Goal: Transaction & Acquisition: Purchase product/service

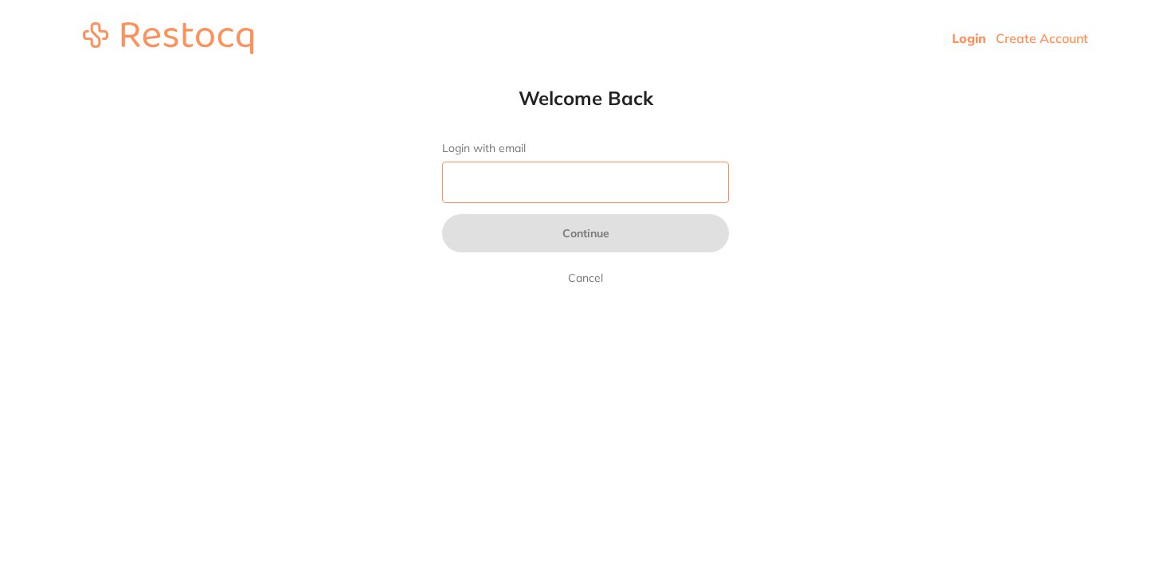
click at [614, 185] on input "Login with email" at bounding box center [585, 182] width 287 height 41
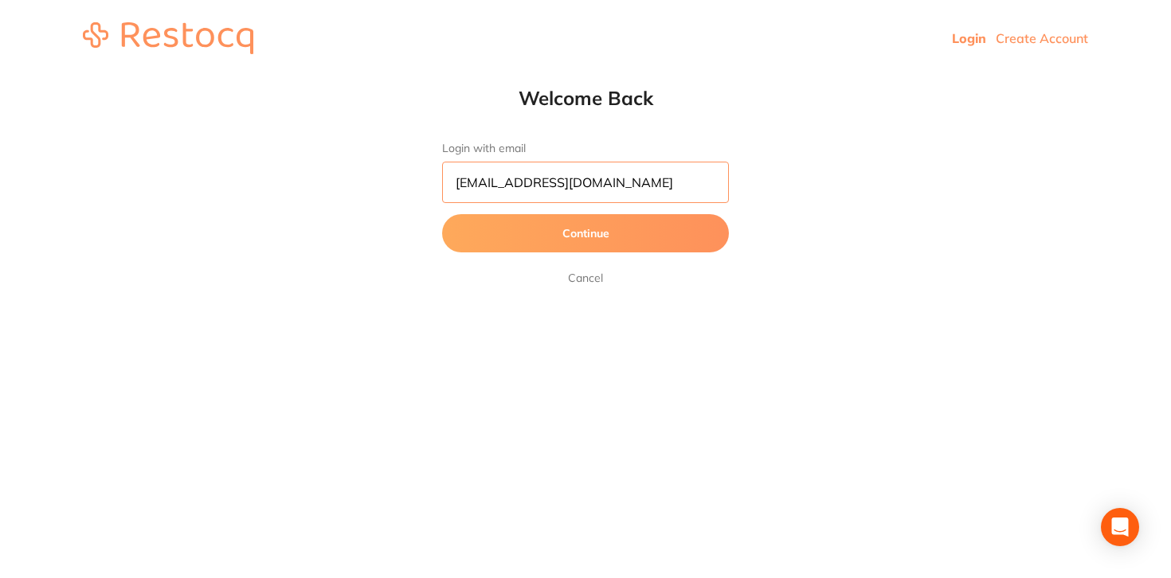
type input "[EMAIL_ADDRESS][DOMAIN_NAME]"
click at [442, 214] on button "Continue" at bounding box center [585, 233] width 287 height 38
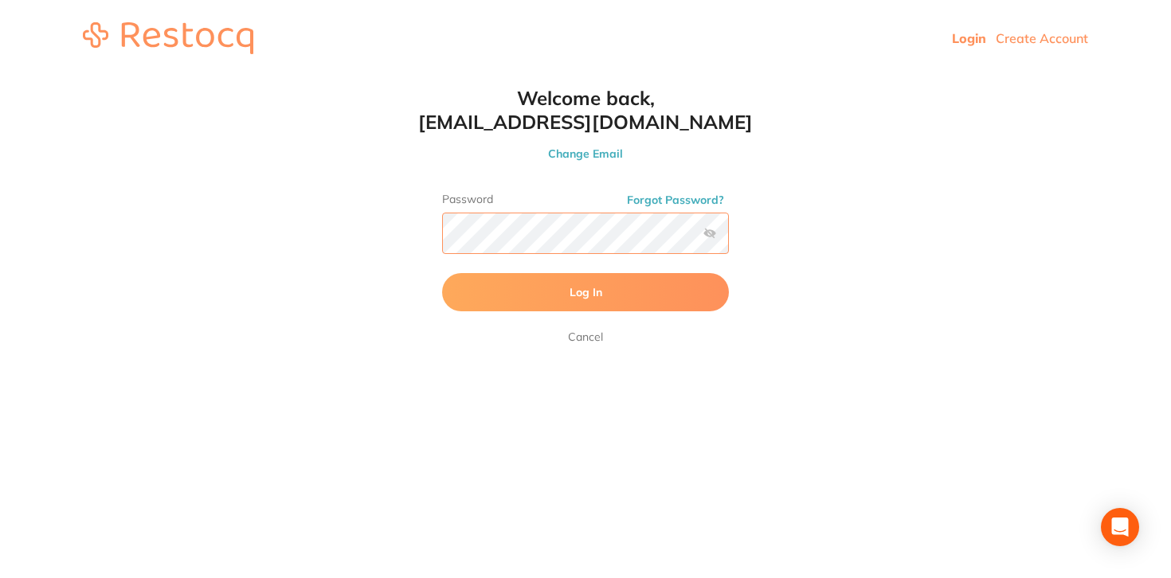
click at [442, 273] on button "Log In" at bounding box center [585, 292] width 287 height 38
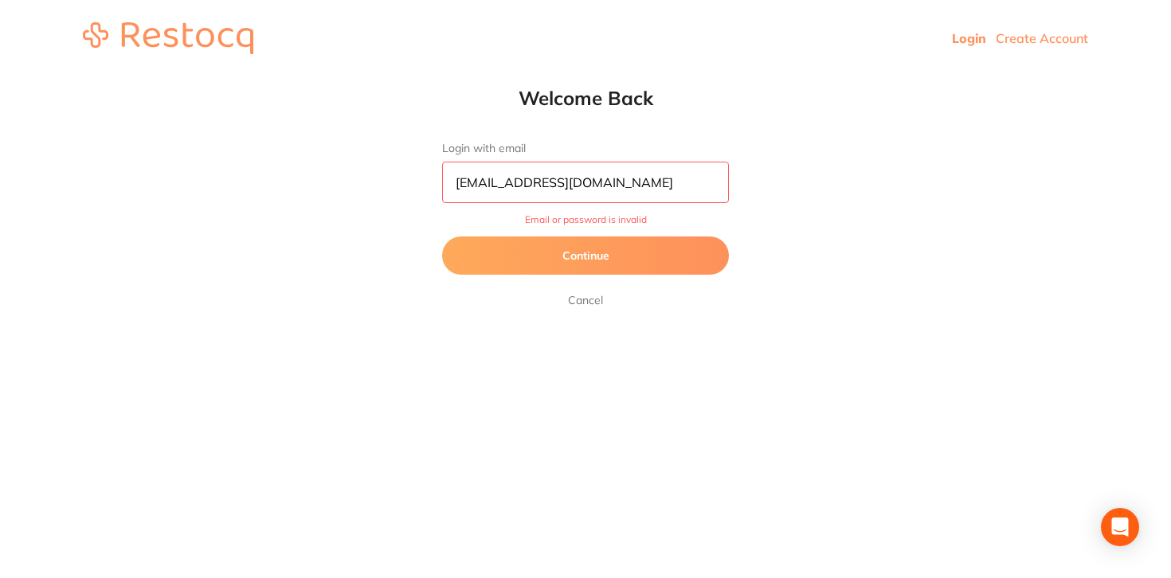
click at [619, 269] on button "Continue" at bounding box center [585, 256] width 287 height 38
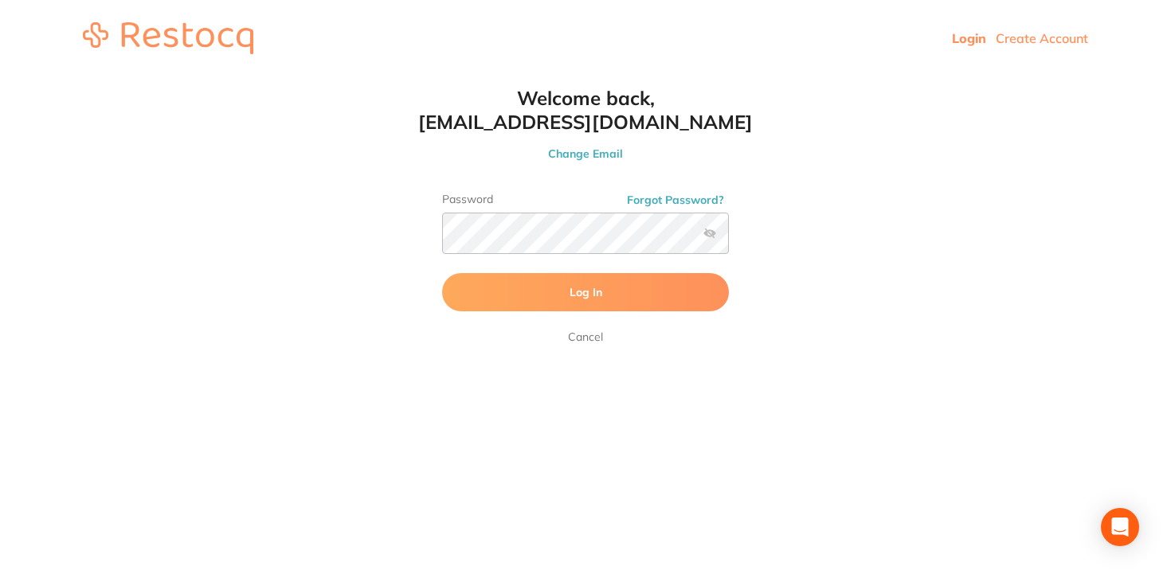
click at [714, 235] on label at bounding box center [710, 233] width 13 height 13
click at [729, 238] on input "checkbox" at bounding box center [729, 238] width 0 height 0
click at [664, 285] on button "Log In" at bounding box center [585, 292] width 287 height 38
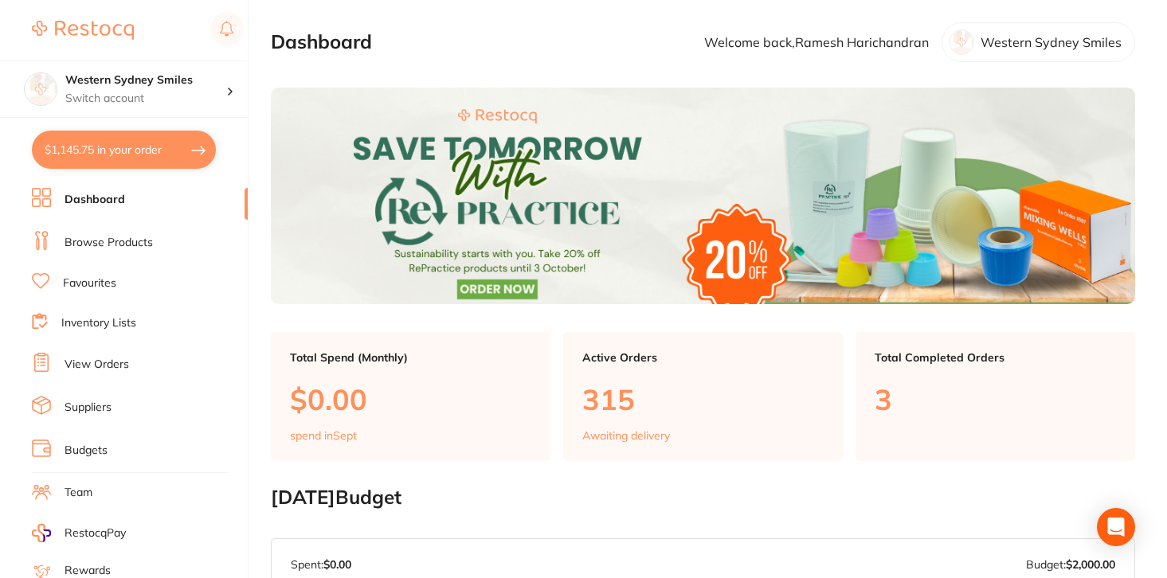
click at [129, 147] on button "$1,145.75 in your order" at bounding box center [124, 150] width 184 height 38
checkbox input "true"
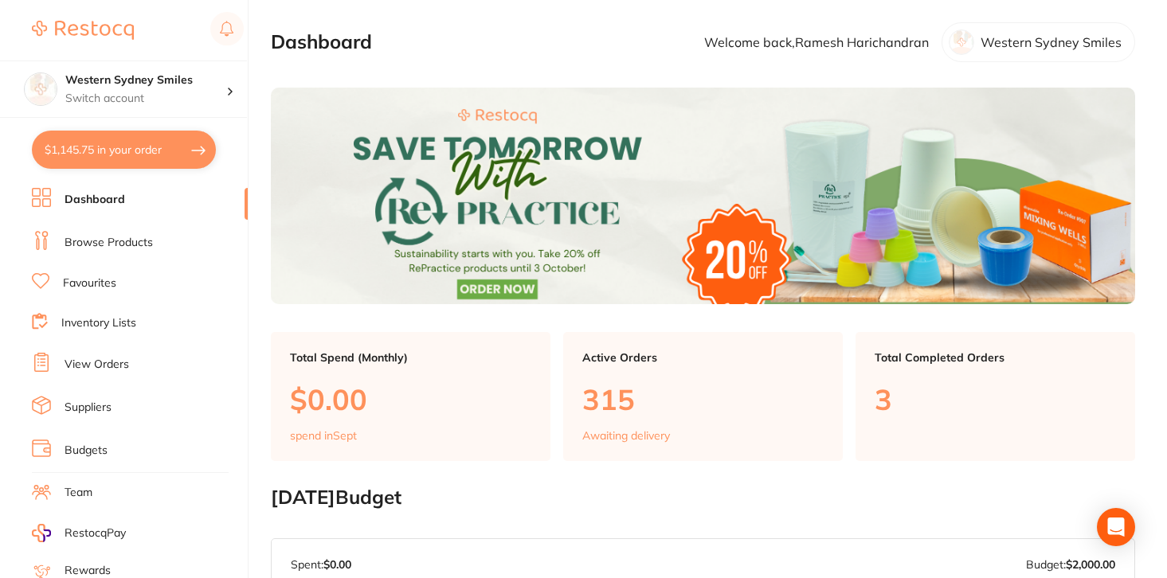
checkbox input "true"
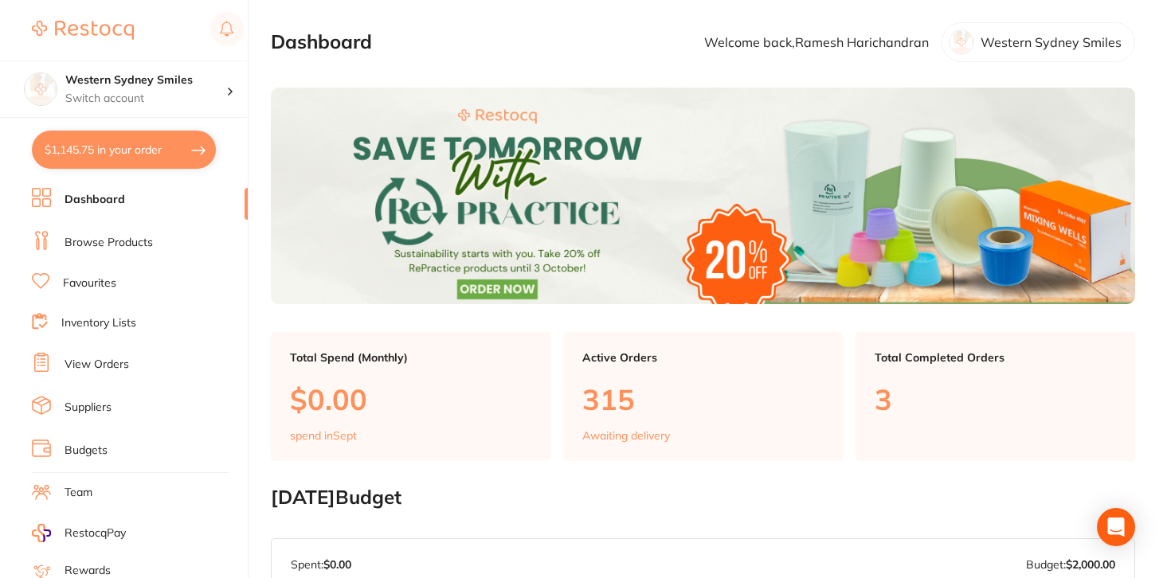
checkbox input "true"
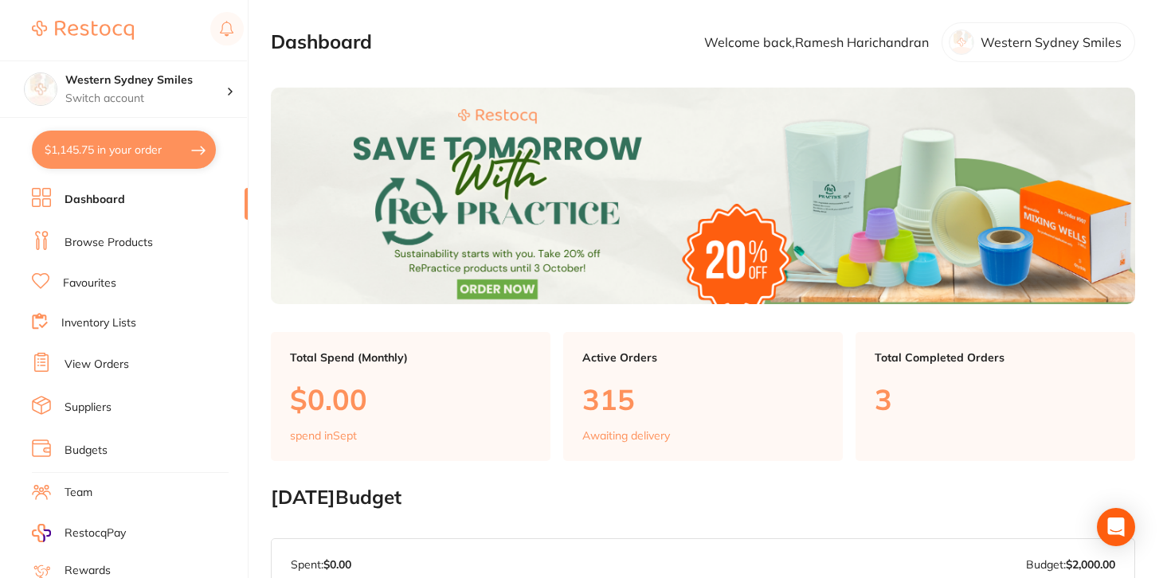
checkbox input "true"
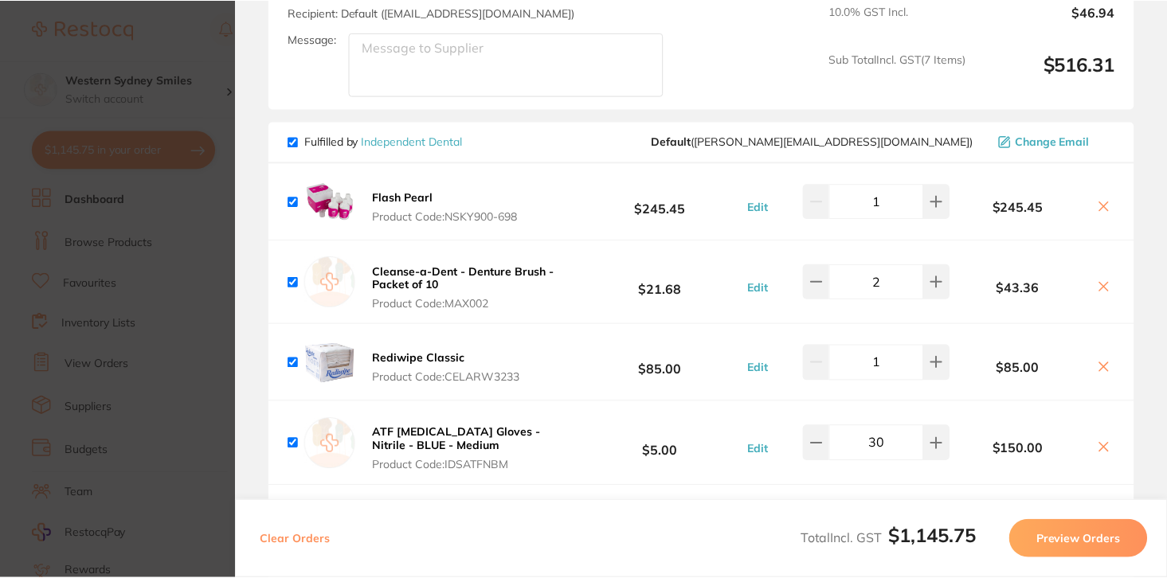
scroll to position [875, 0]
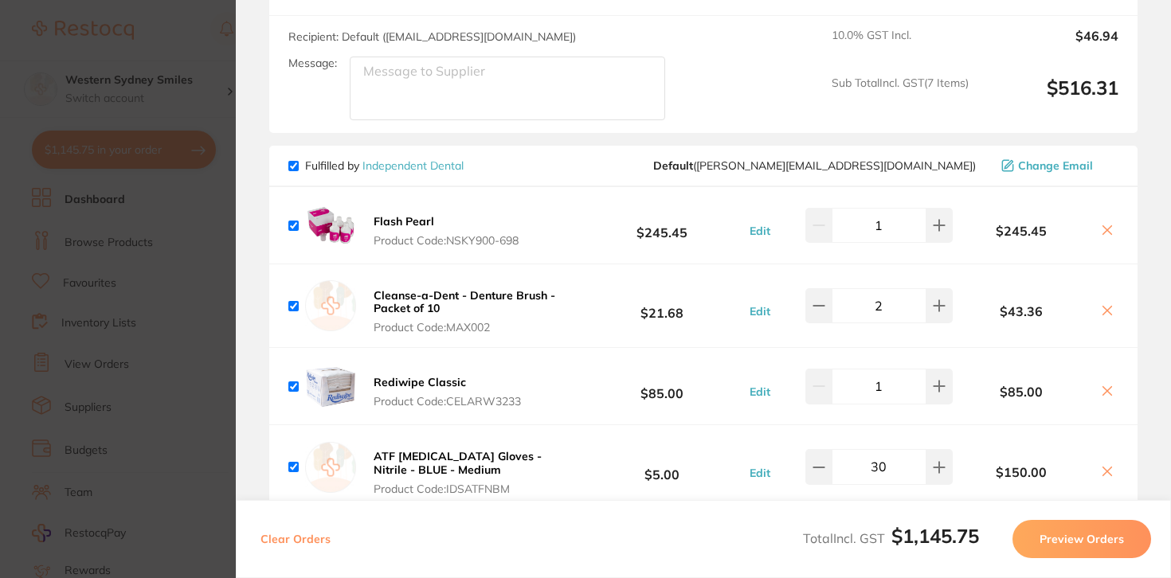
click at [202, 33] on section "Update RRP Set your pre negotiated price for this item. Item Agreed RRP (excl. …" at bounding box center [585, 289] width 1171 height 578
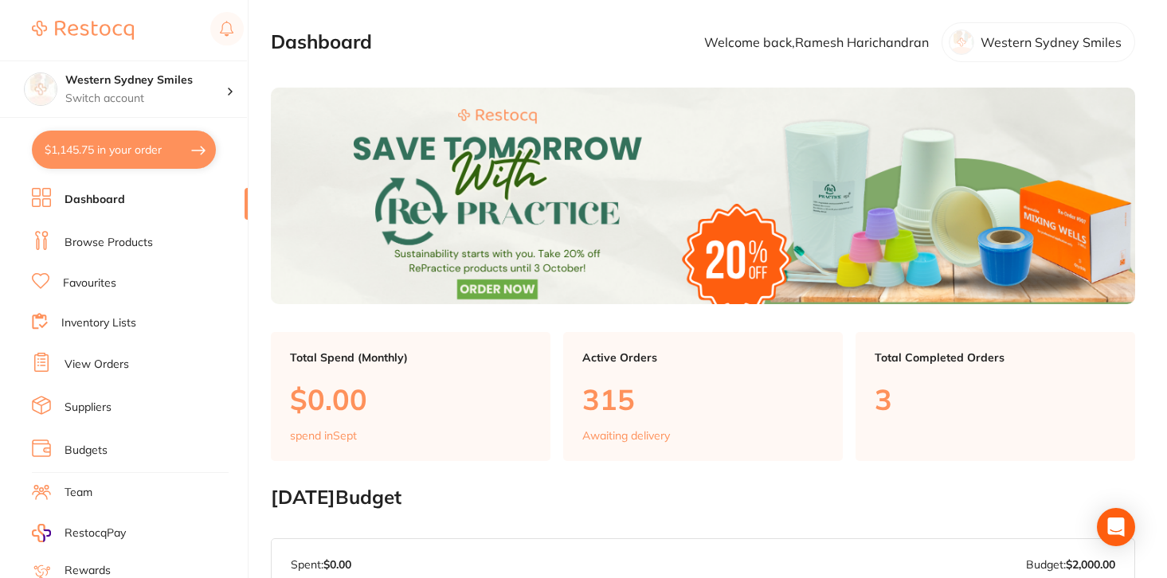
click at [127, 244] on link "Browse Products" at bounding box center [109, 243] width 88 height 16
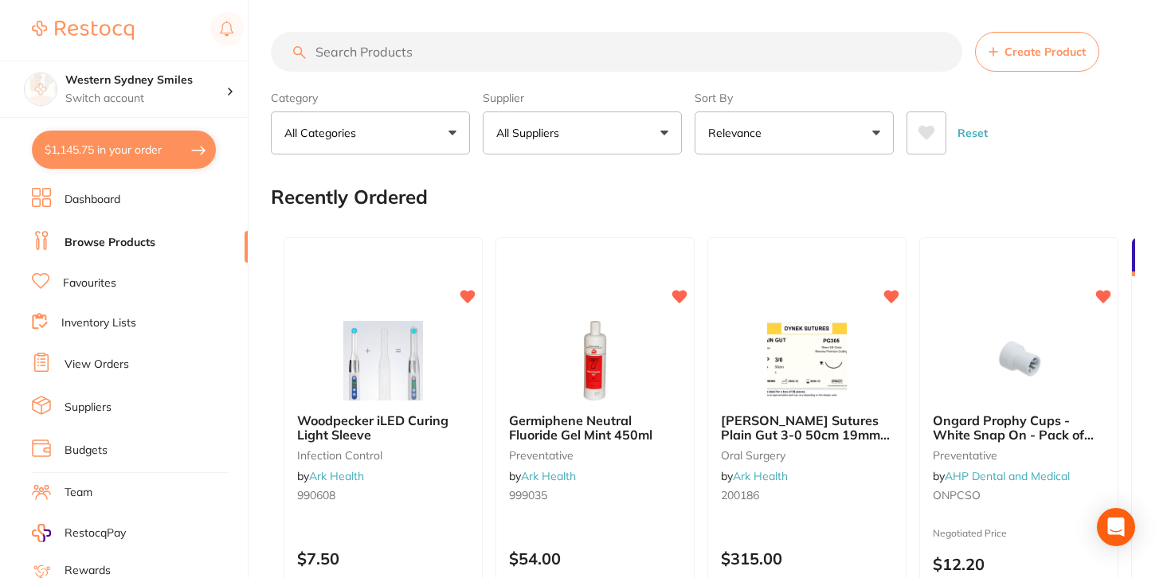
click at [373, 60] on input "search" at bounding box center [617, 52] width 692 height 40
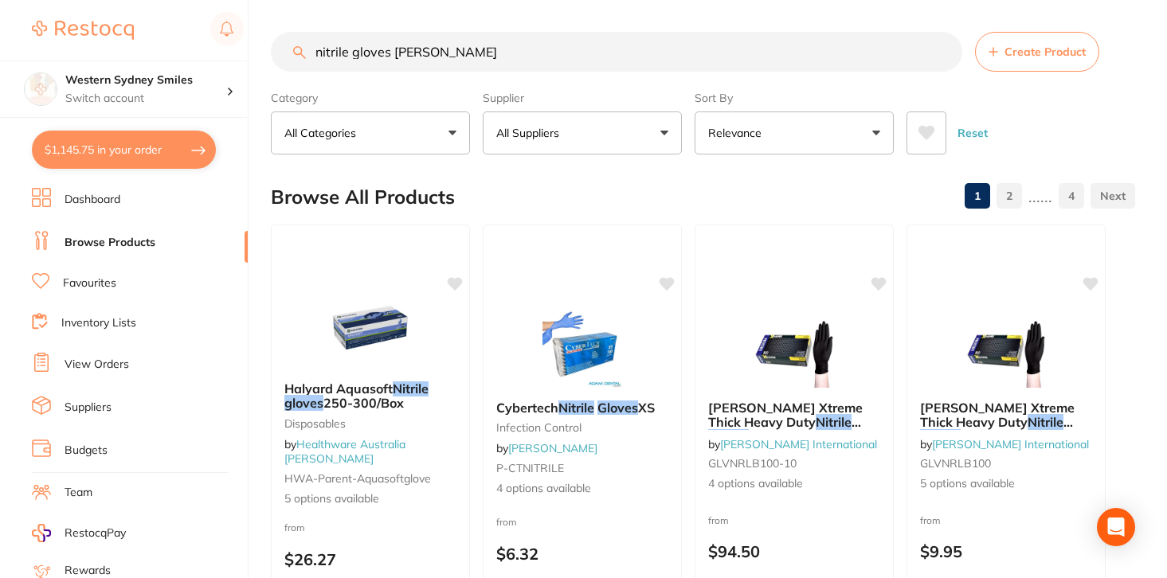
click at [668, 57] on input "nitrile gloves erskine" at bounding box center [617, 52] width 692 height 40
click at [616, 123] on button "All Suppliers" at bounding box center [582, 133] width 199 height 43
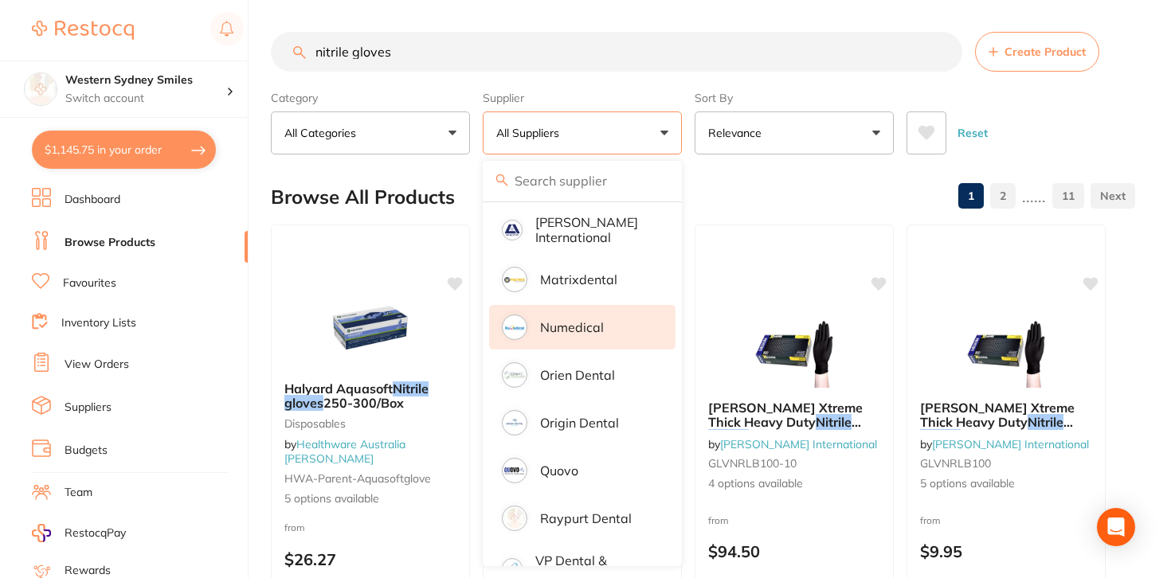
scroll to position [601, 0]
click at [327, 60] on input "nitrile gloves" at bounding box center [617, 52] width 692 height 40
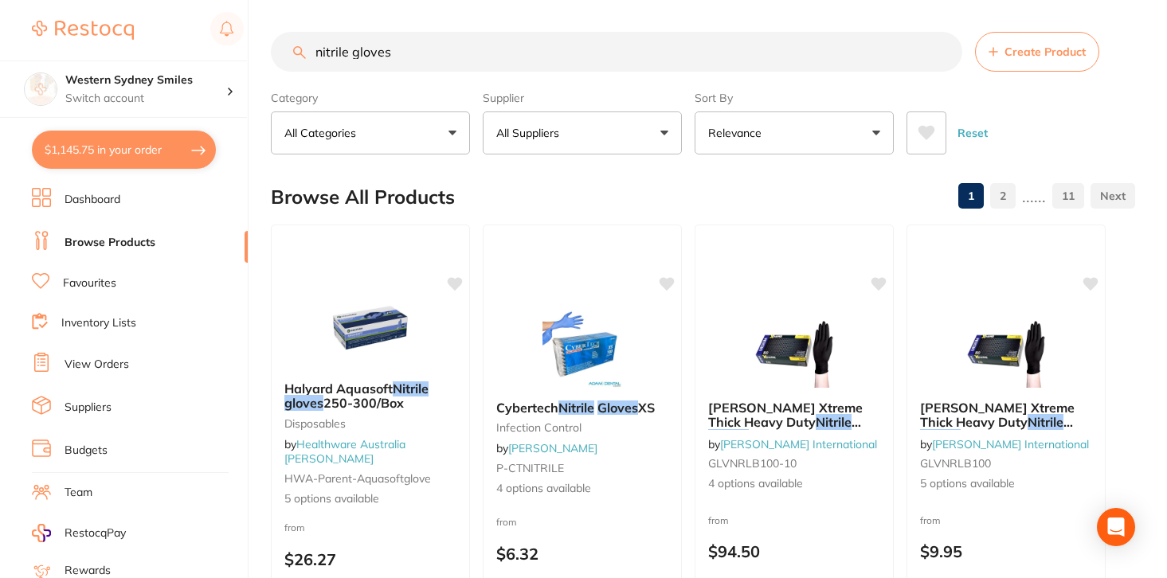
click at [327, 60] on input "nitrile gloves" at bounding box center [617, 52] width 692 height 40
type input "nitrile"
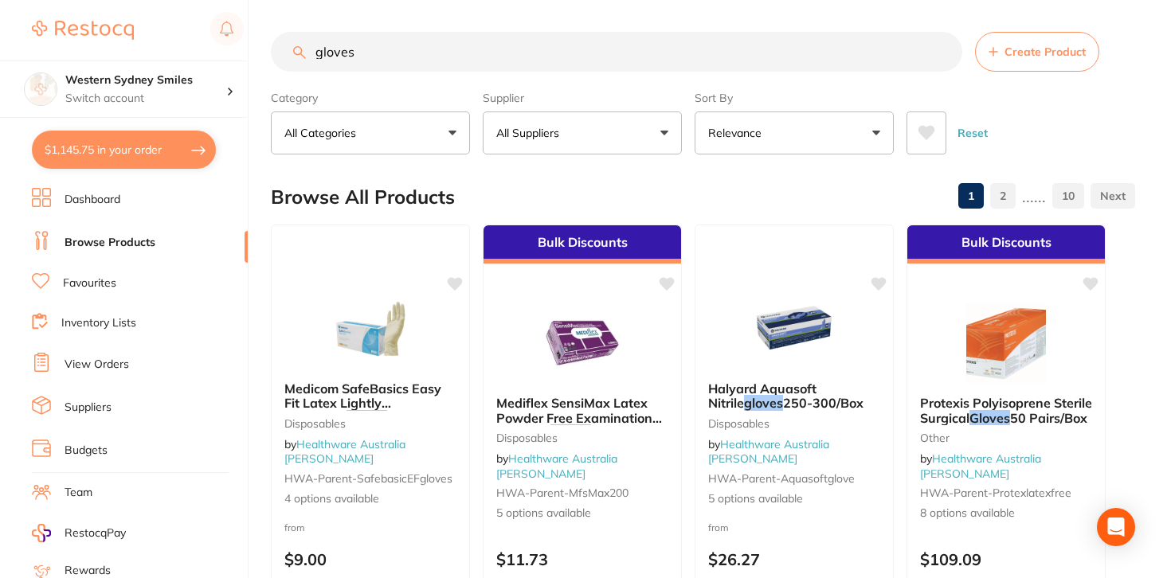
click at [587, 147] on button "All Suppliers" at bounding box center [582, 133] width 199 height 43
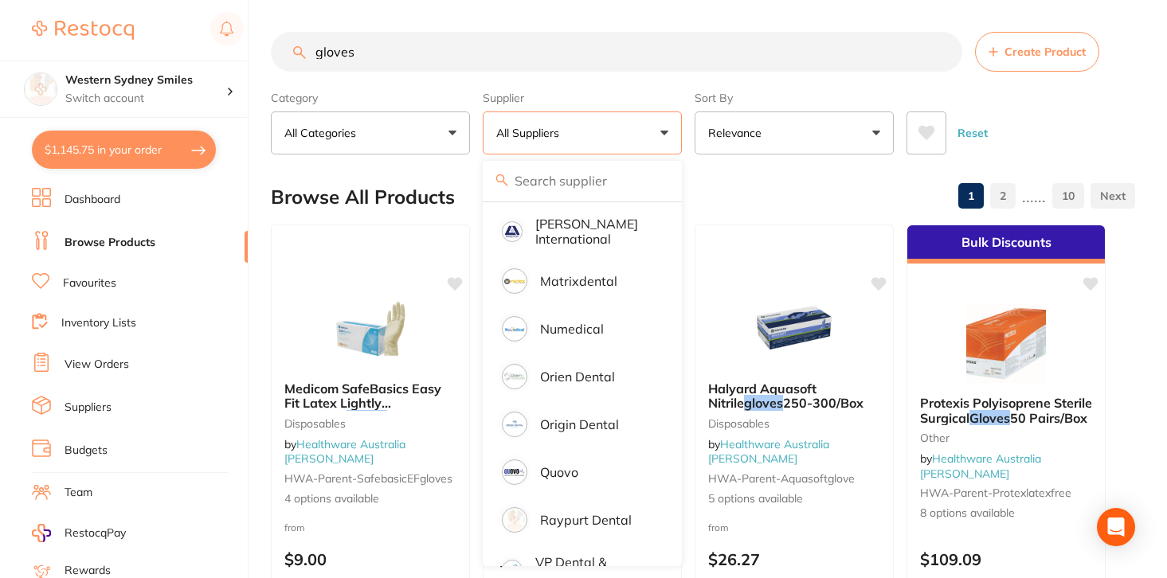
click at [927, 135] on icon at bounding box center [927, 133] width 17 height 14
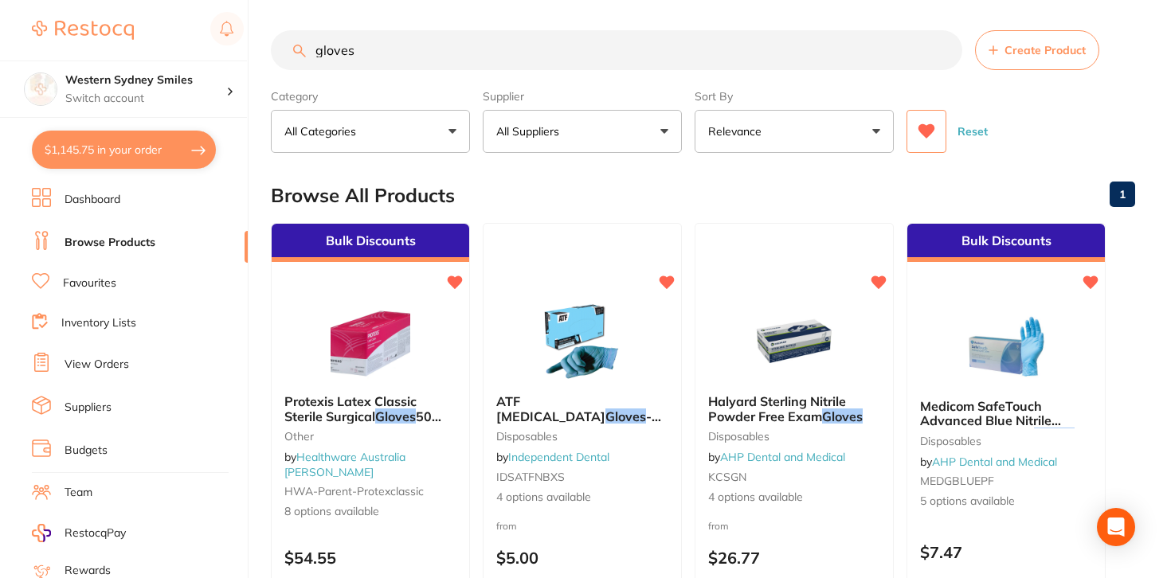
scroll to position [0, 0]
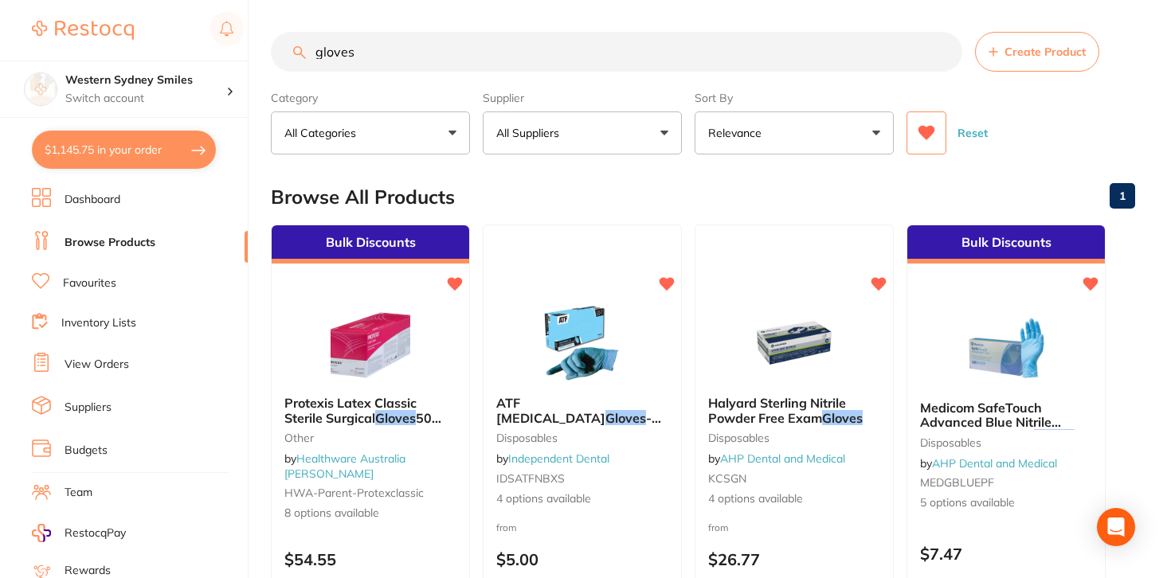
click at [363, 53] on input "gloves" at bounding box center [617, 52] width 692 height 40
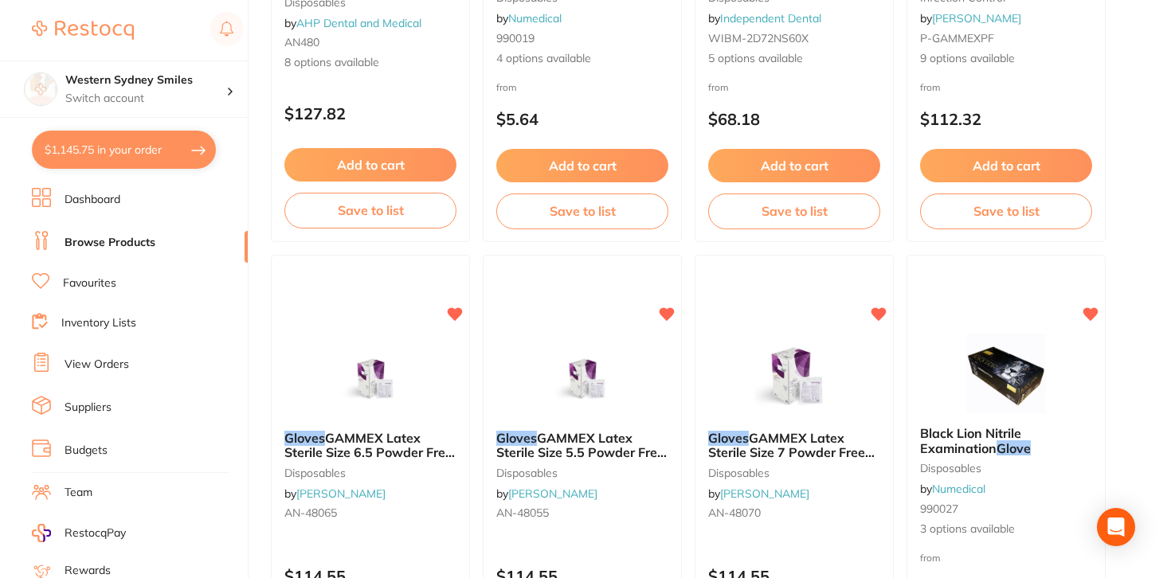
scroll to position [1038, 0]
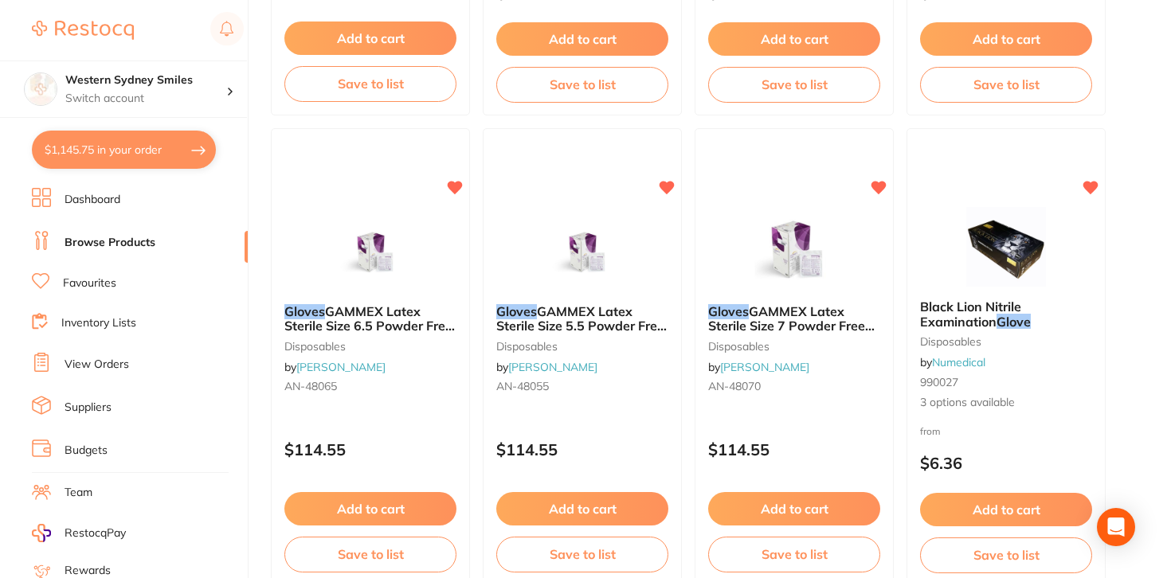
click at [127, 141] on button "$1,145.75 in your order" at bounding box center [124, 150] width 184 height 38
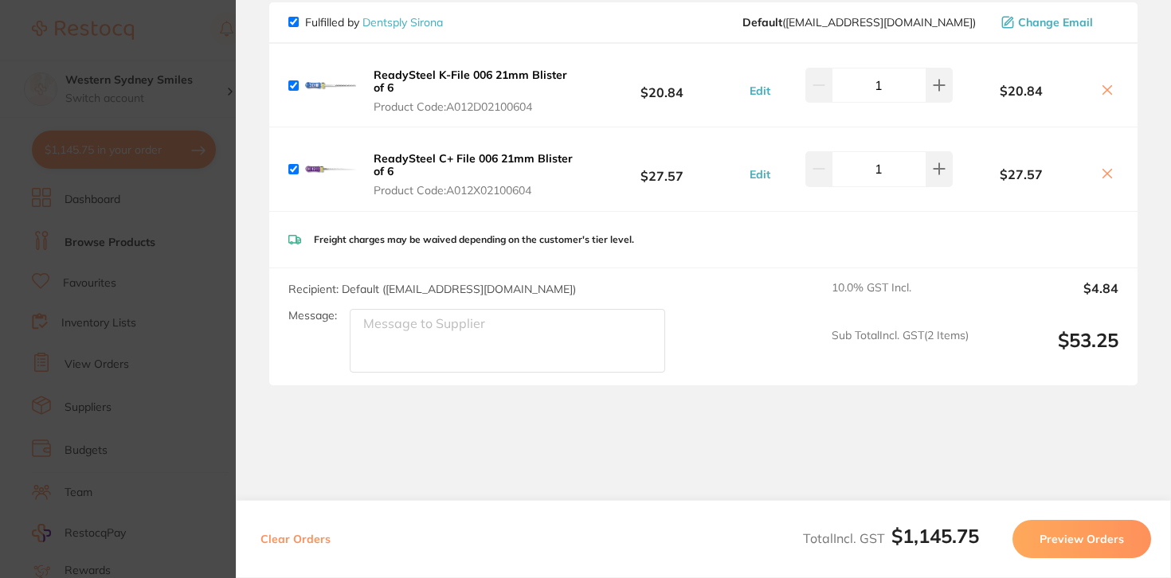
scroll to position [1550, 0]
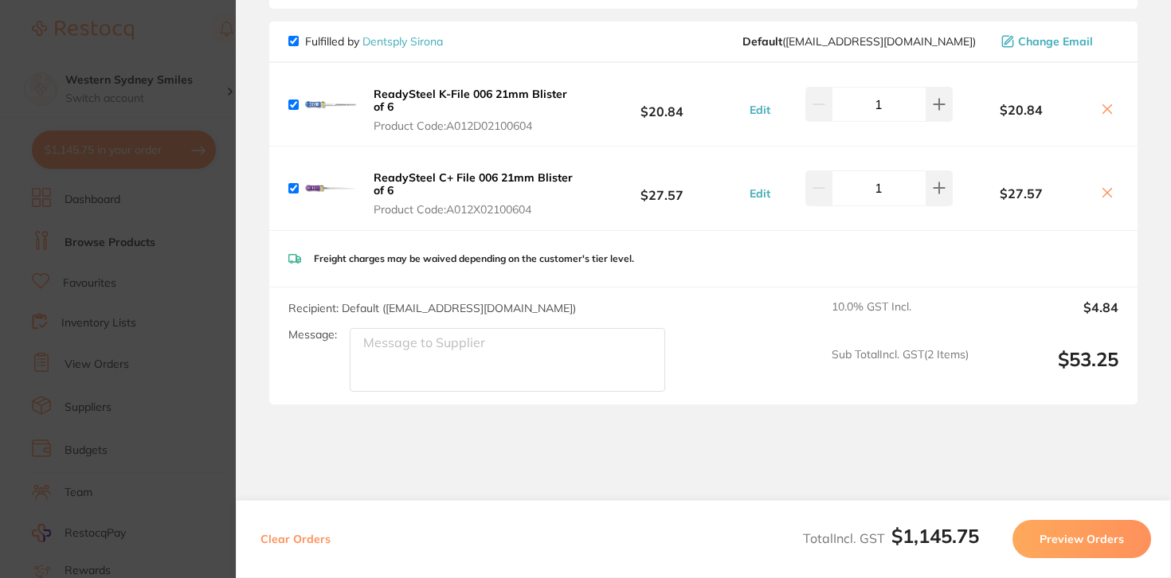
click at [147, 41] on section "Update RRP Set your pre negotiated price for this item. Item Agreed RRP (excl. …" at bounding box center [585, 289] width 1171 height 578
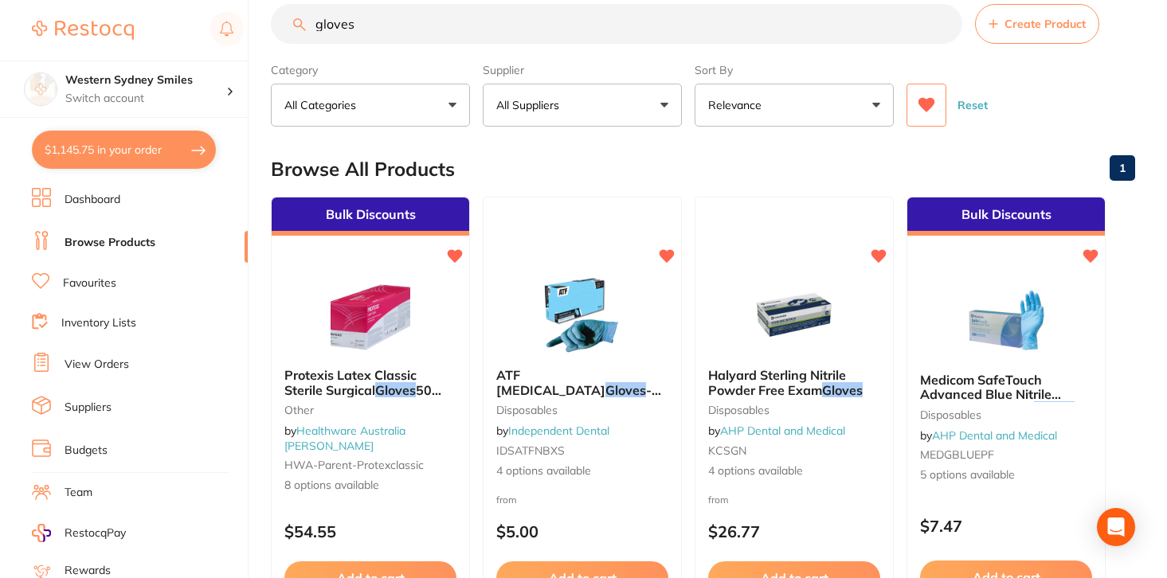
scroll to position [0, 0]
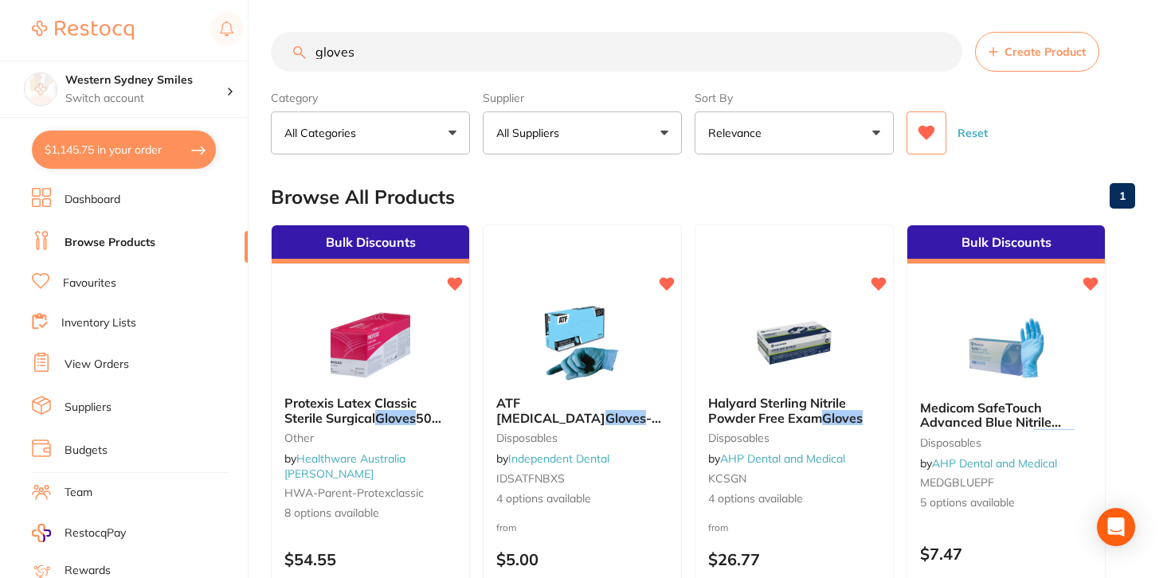
click at [322, 54] on input "gloves" at bounding box center [617, 52] width 692 height 40
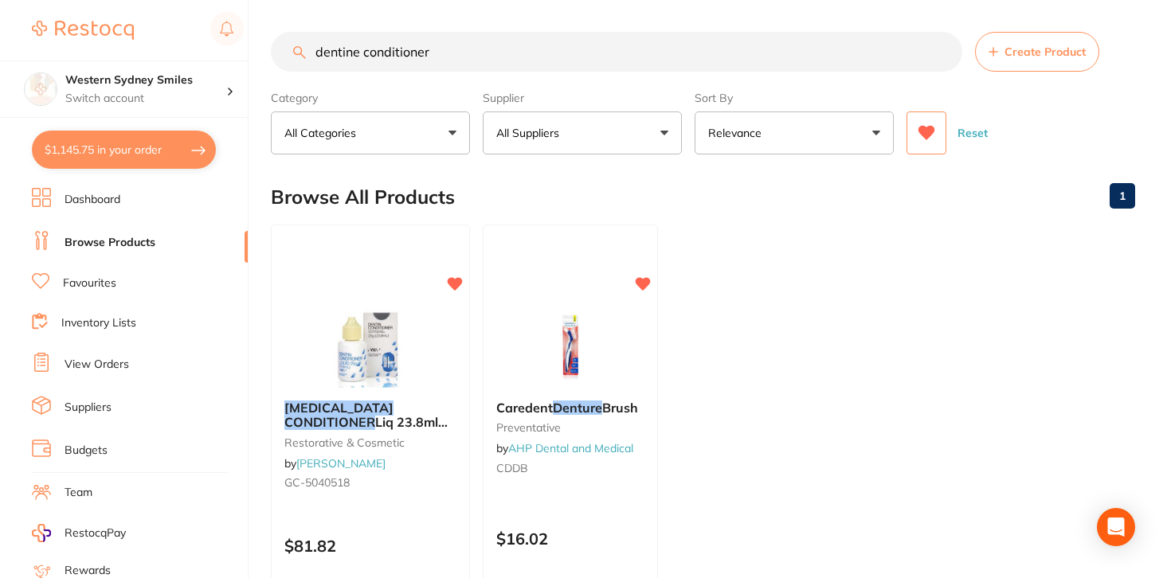
click at [919, 143] on button at bounding box center [927, 133] width 40 height 43
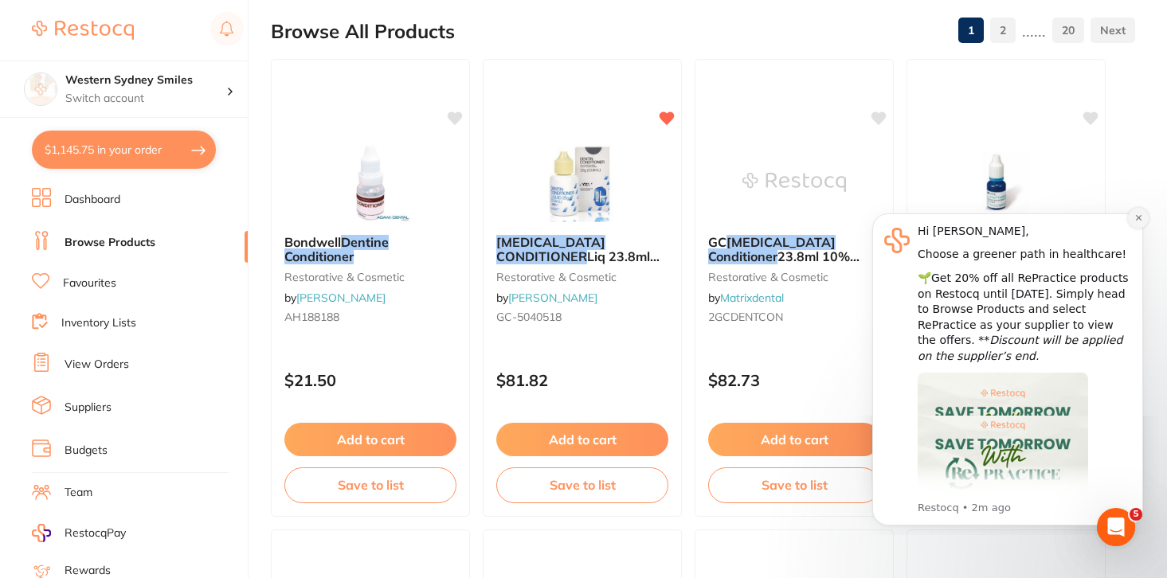
click at [1136, 253] on icon "Dismiss notification" at bounding box center [1138, 249] width 7 height 7
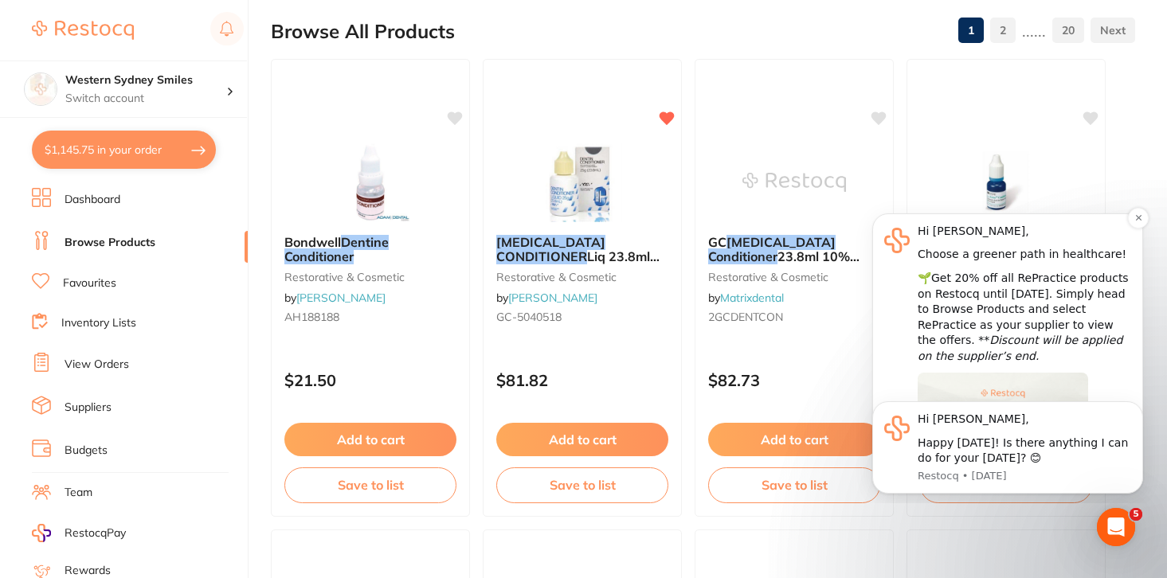
scroll to position [16, 0]
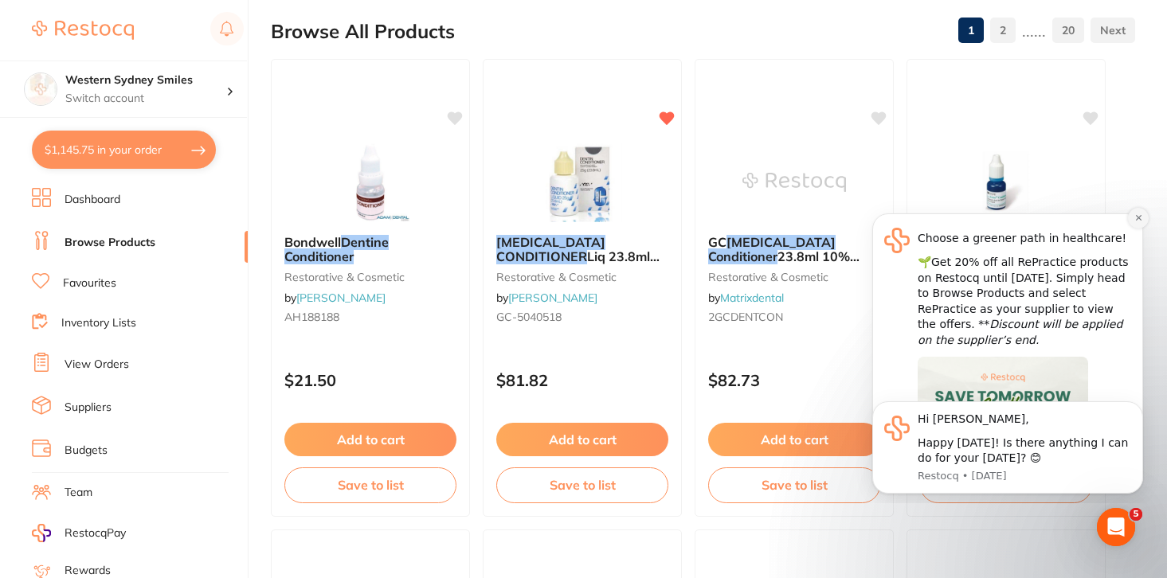
click at [1138, 224] on button "Dismiss notification" at bounding box center [1138, 218] width 21 height 21
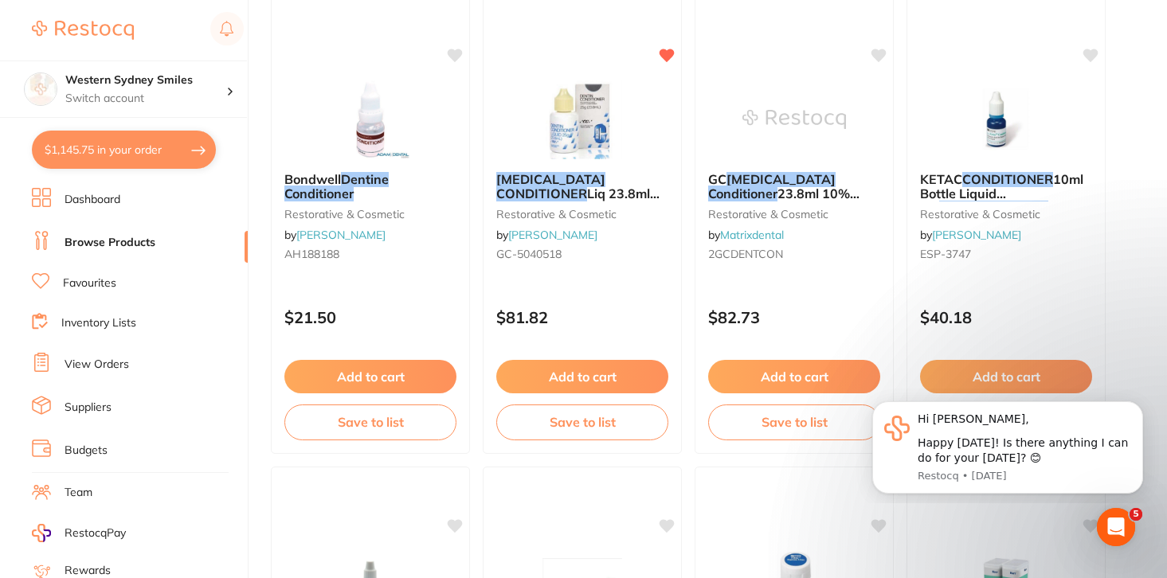
scroll to position [233, 0]
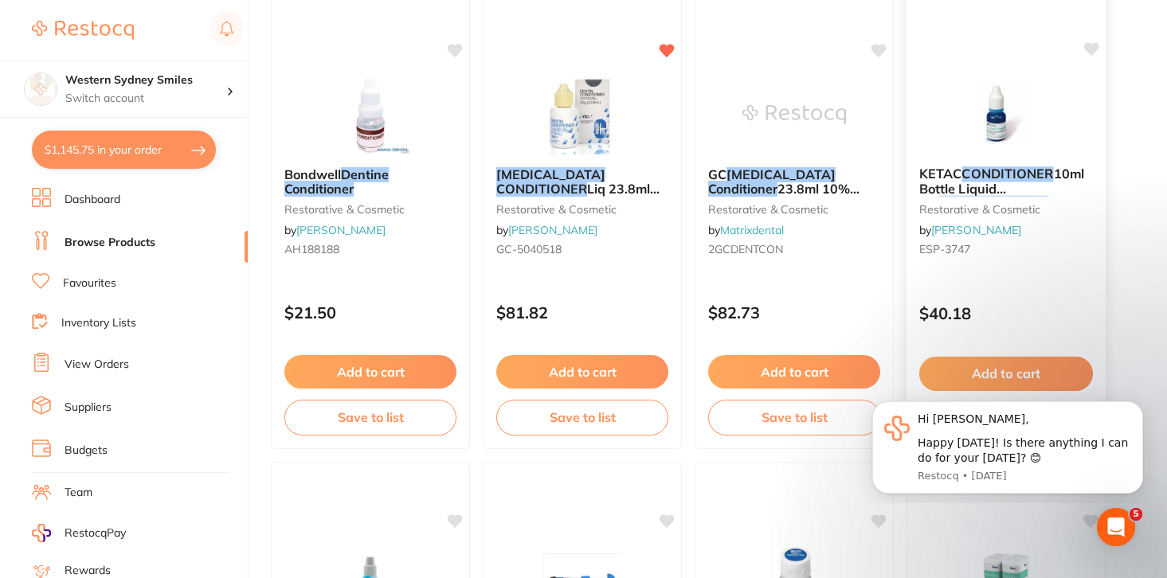
click at [1009, 132] on img at bounding box center [1006, 113] width 104 height 80
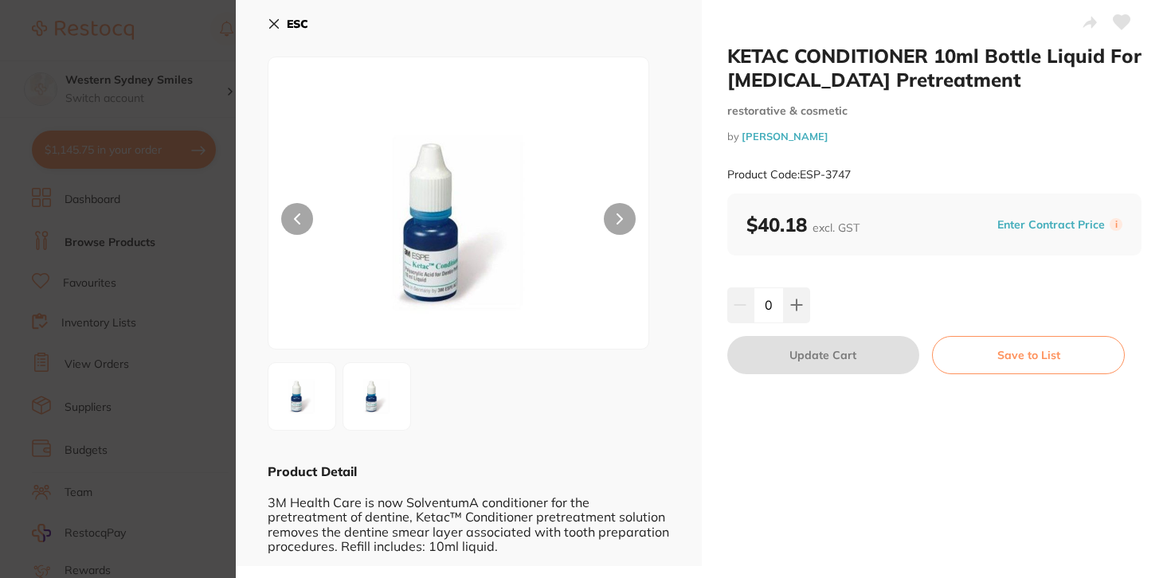
click at [219, 60] on section "KETAC CONDITIONER 10ml Bottle Liquid For Dentin Pretreatment restorative & cosm…" at bounding box center [583, 289] width 1167 height 578
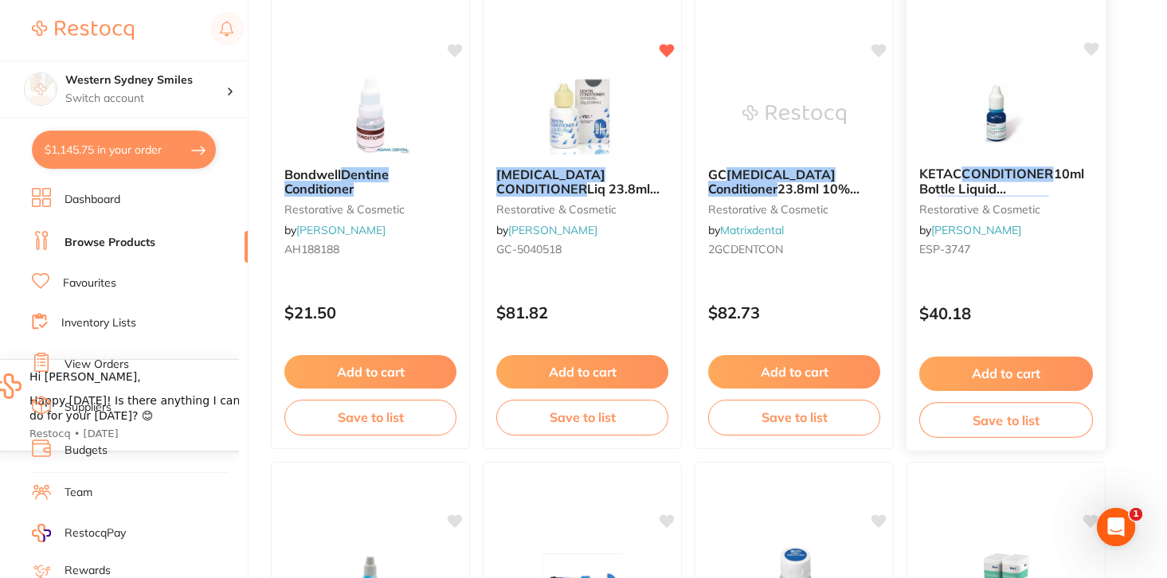
click at [1094, 45] on icon at bounding box center [1091, 49] width 15 height 14
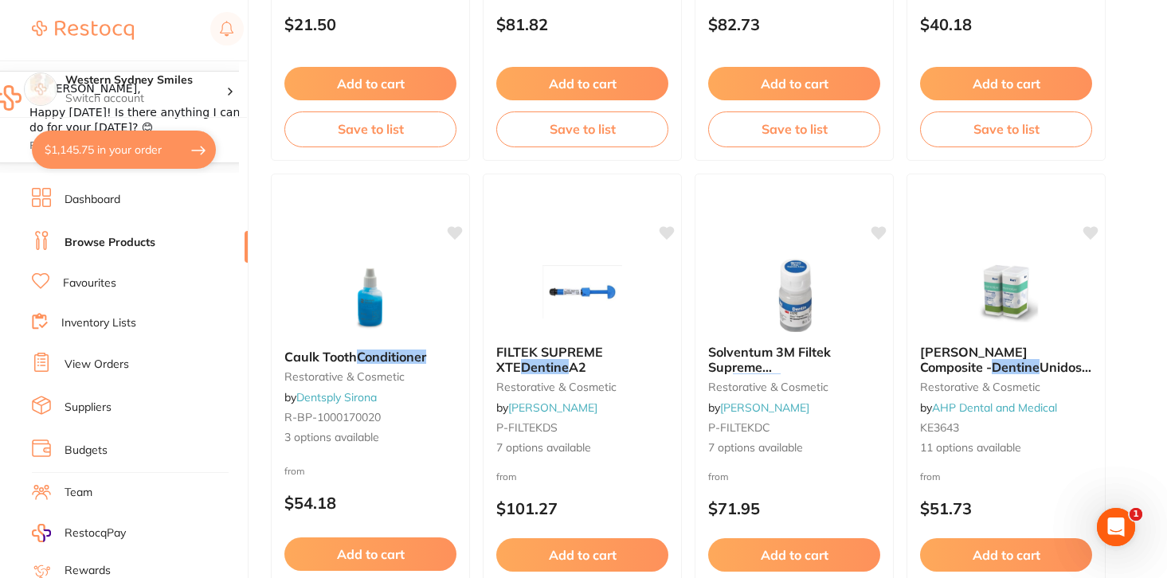
scroll to position [0, 0]
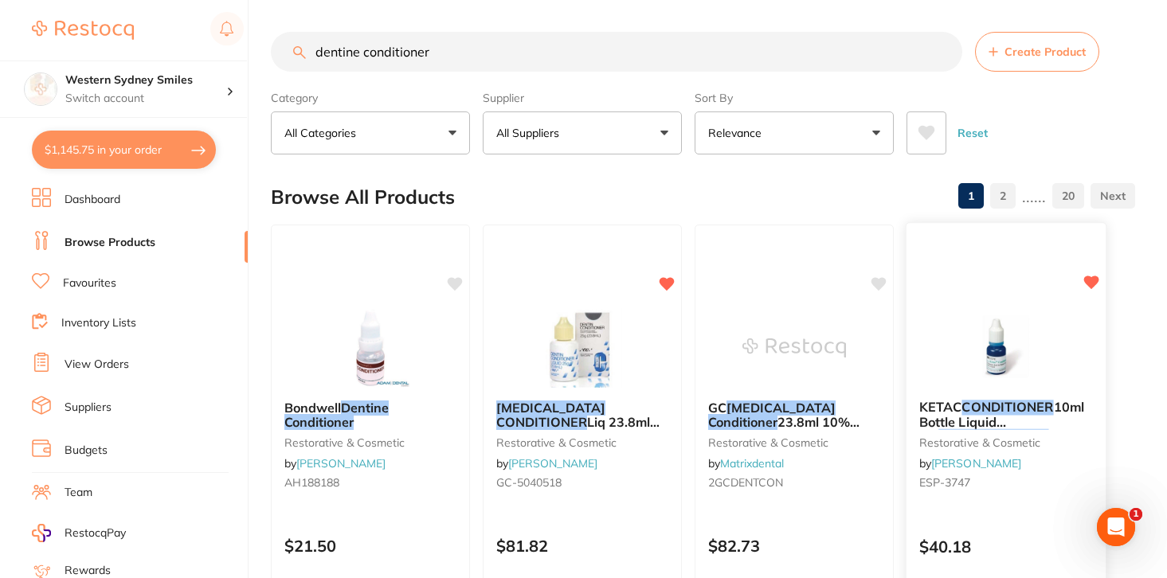
click at [1024, 352] on img at bounding box center [1006, 347] width 104 height 80
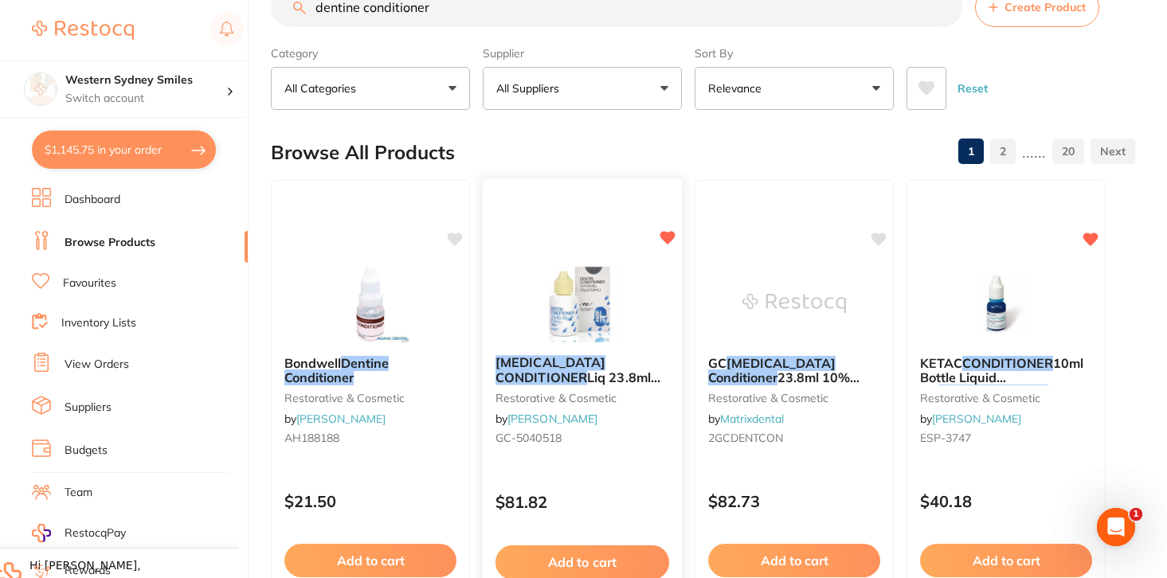
click at [568, 302] on img at bounding box center [582, 302] width 104 height 80
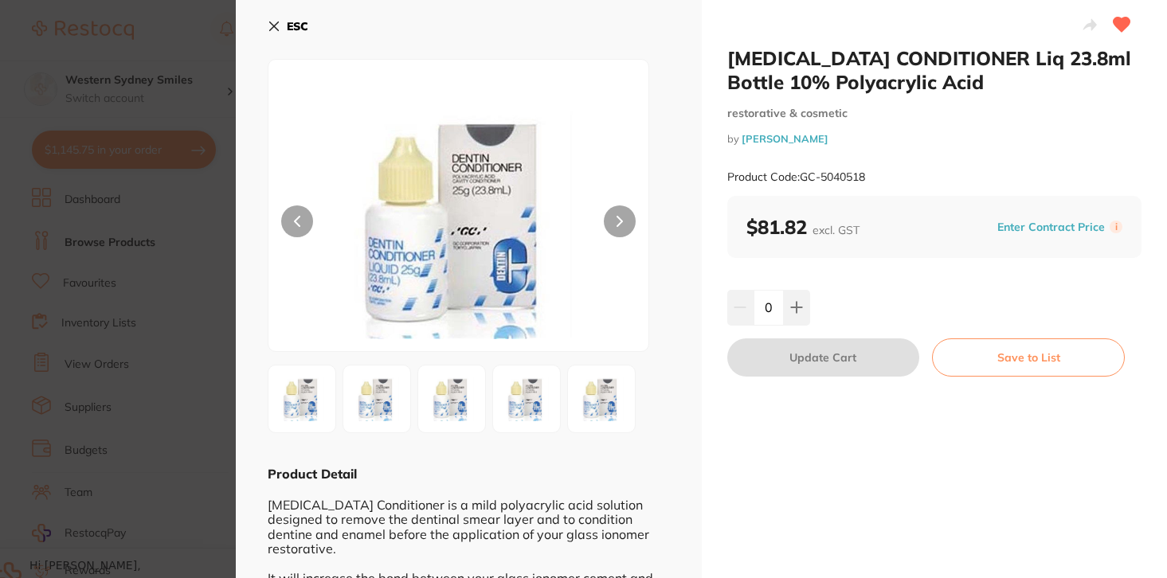
click at [272, 33] on button "ESC" at bounding box center [288, 26] width 41 height 27
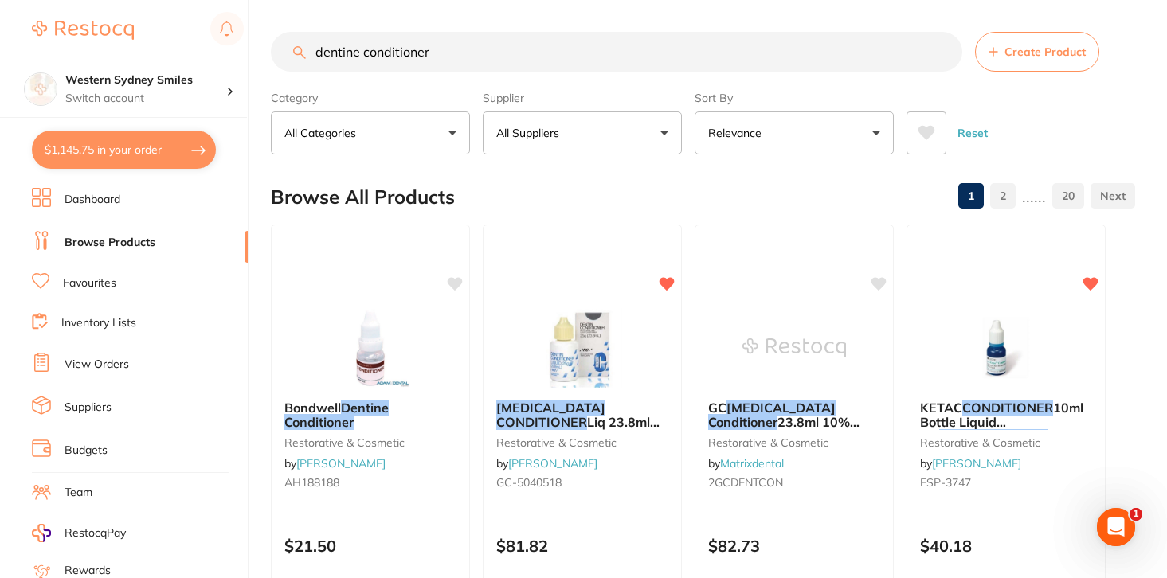
click at [147, 164] on button "$1,145.75 in your order" at bounding box center [124, 150] width 184 height 38
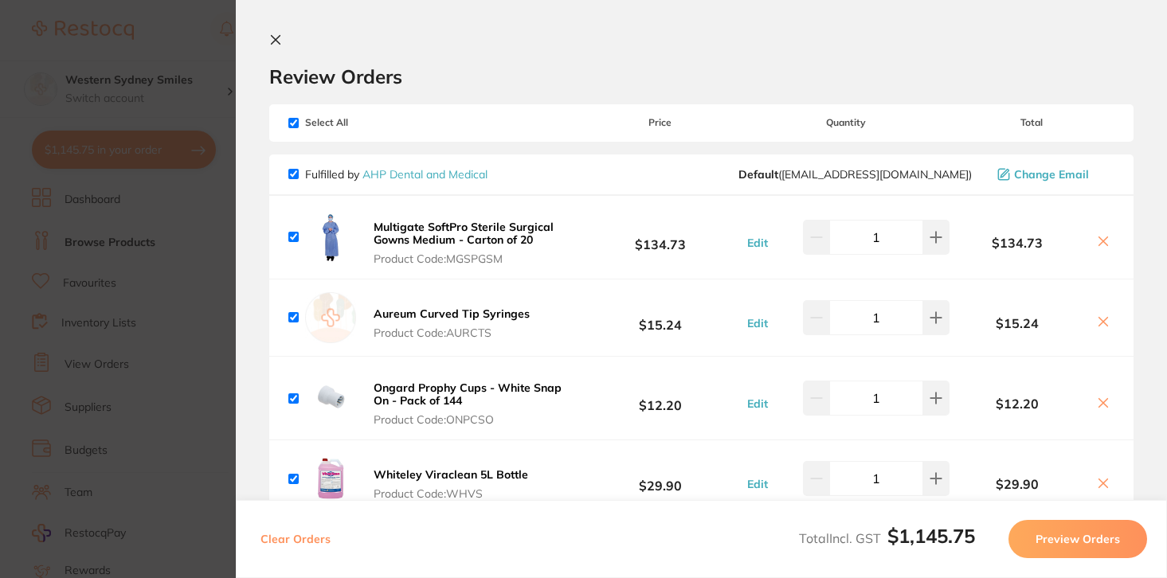
click at [197, 37] on section "Update RRP Set your pre negotiated price for this item. Item Agreed RRP (excl. …" at bounding box center [583, 289] width 1167 height 578
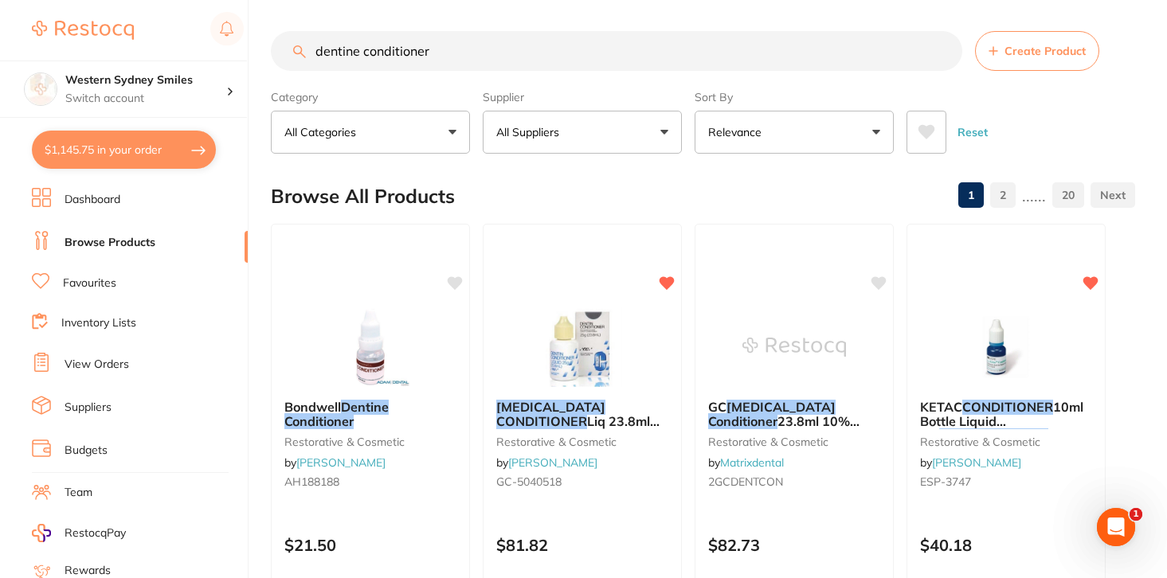
click at [168, 139] on button "$1,145.75 in your order" at bounding box center [124, 150] width 184 height 38
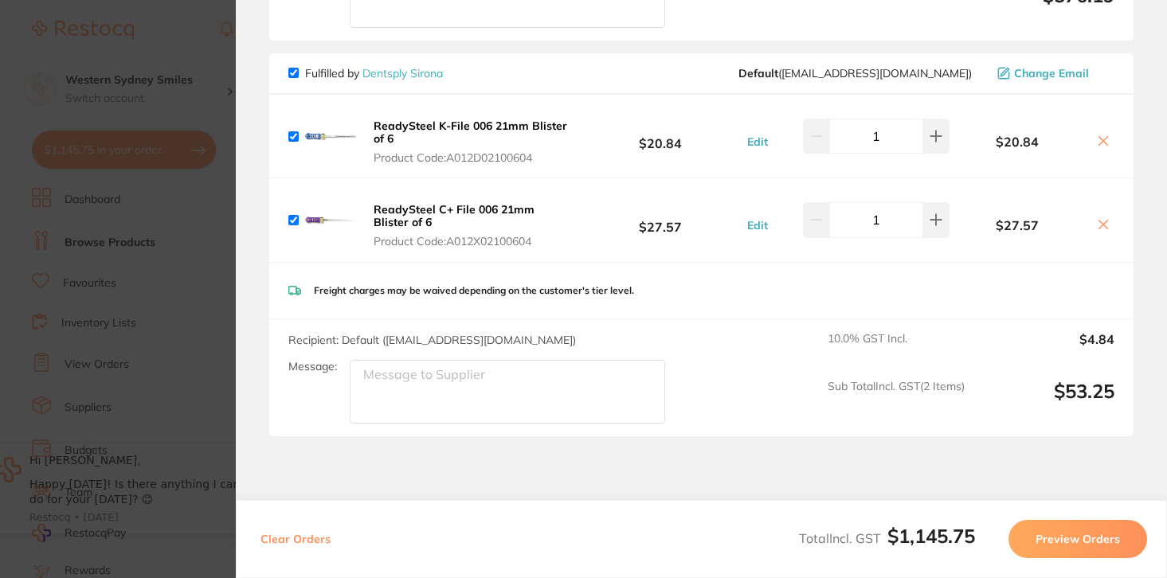
scroll to position [1493, 0]
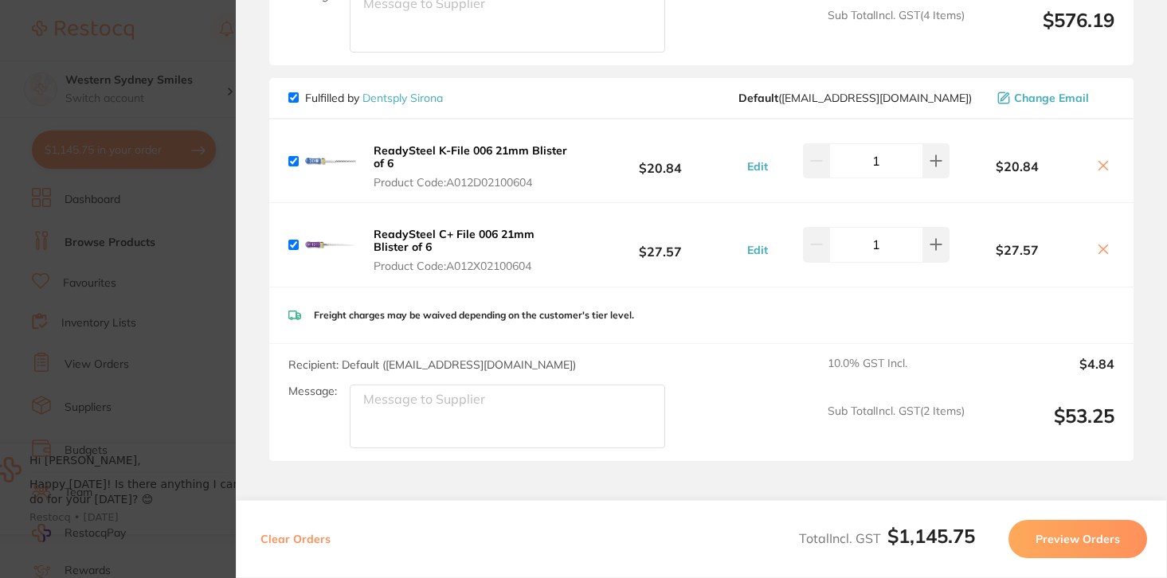
drag, startPoint x: 407, startPoint y: 233, endPoint x: 370, endPoint y: 218, distance: 40.0
click at [371, 227] on button "ReadySteel C+ File 006 21mm Blister of 6 Product Code: A012X02100604" at bounding box center [473, 250] width 209 height 46
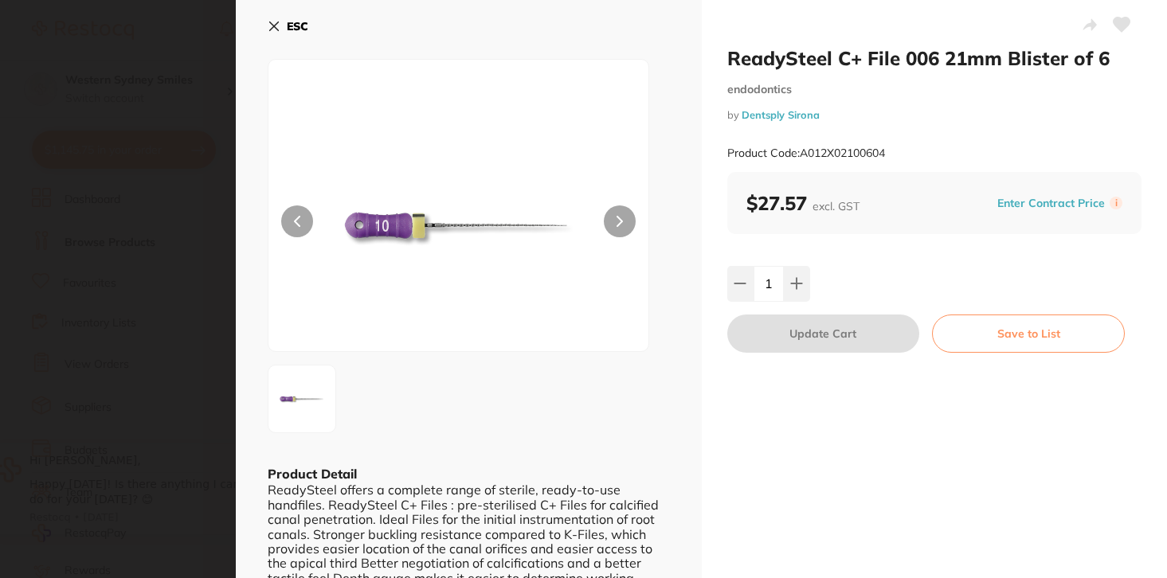
scroll to position [0, 0]
click at [853, 57] on h2 "ReadySteel C+ File 006 21mm Blister of 6" at bounding box center [934, 58] width 415 height 24
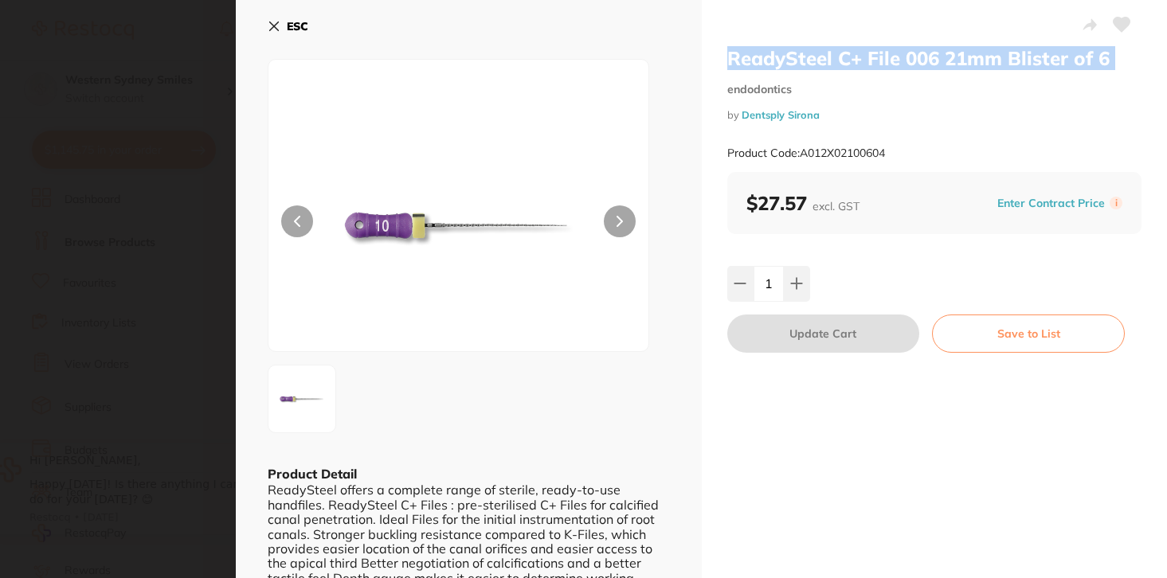
click at [853, 57] on h2 "ReadySteel C+ File 006 21mm Blister of 6" at bounding box center [934, 58] width 415 height 24
click at [897, 47] on h2 "ReadySteel C+ File 006 21mm Blister of 6" at bounding box center [934, 58] width 415 height 24
drag, startPoint x: 934, startPoint y: 53, endPoint x: 717, endPoint y: 59, distance: 216.8
click at [717, 59] on div "ReadySteel C+ File 006 21mm Blister of 6 endodontics by Dentsply Sirona Product…" at bounding box center [935, 350] width 466 height 701
copy h2 "ReadySteel C+ File 006"
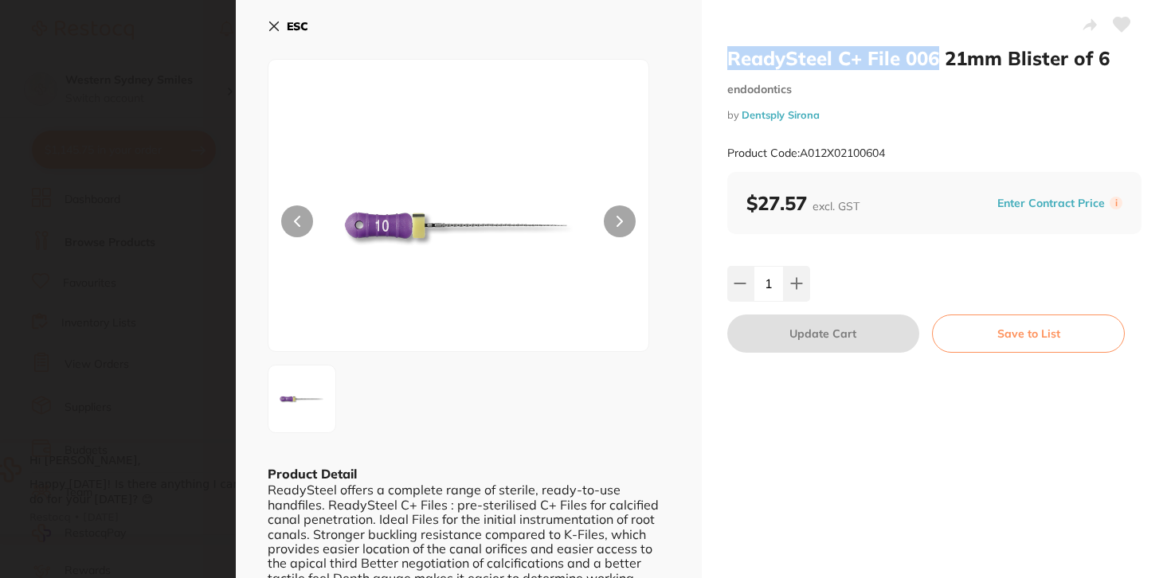
click at [280, 24] on button "ESC" at bounding box center [288, 26] width 41 height 27
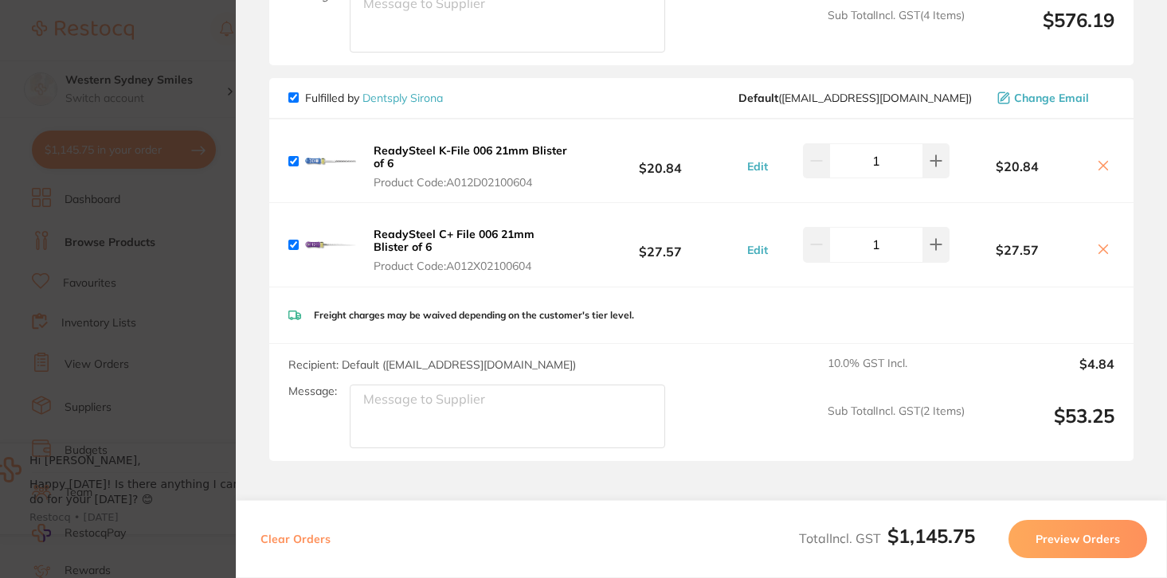
click at [170, 79] on section "Update RRP Set your pre negotiated price for this item. Item Agreed RRP (excl. …" at bounding box center [583, 289] width 1167 height 578
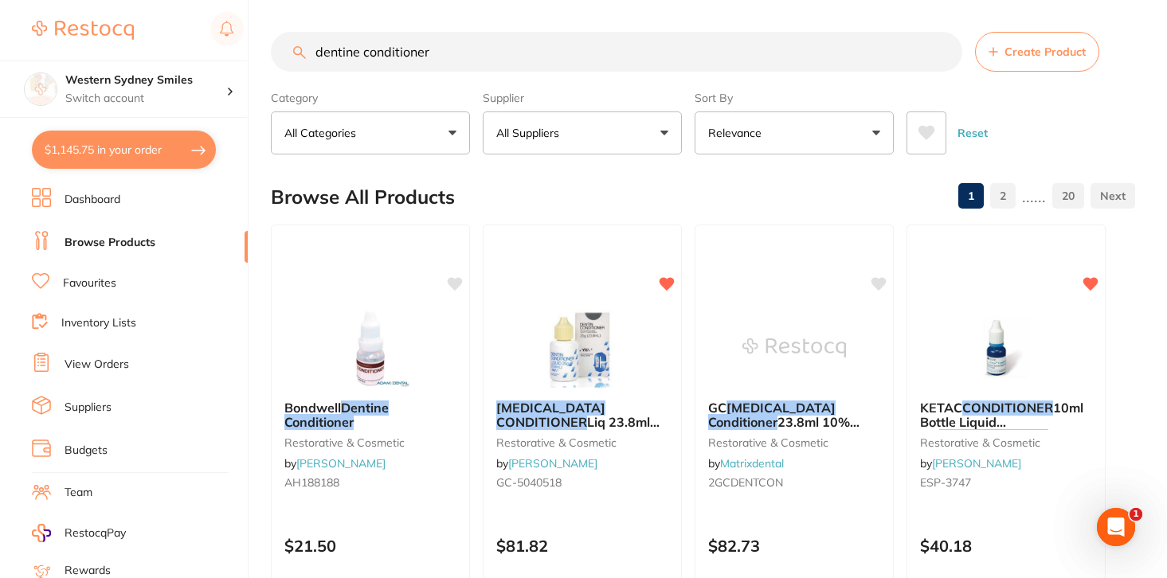
click at [377, 44] on input "dentine conditioner" at bounding box center [617, 52] width 692 height 40
paste input "ReadySteel C+ File 006"
type input "ReadySteel C+ File 006"
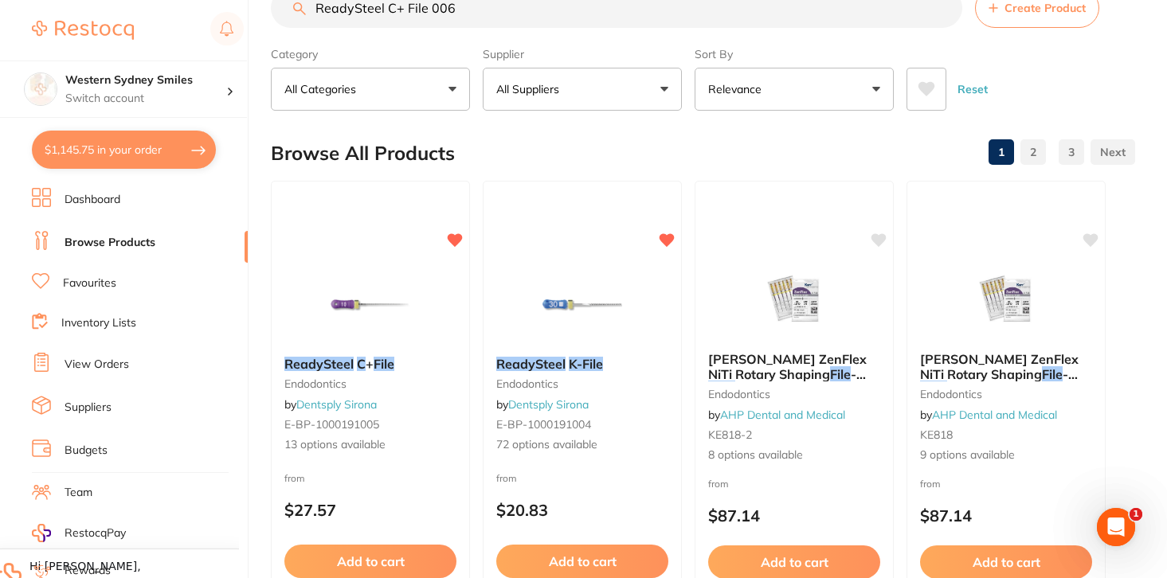
scroll to position [48, 0]
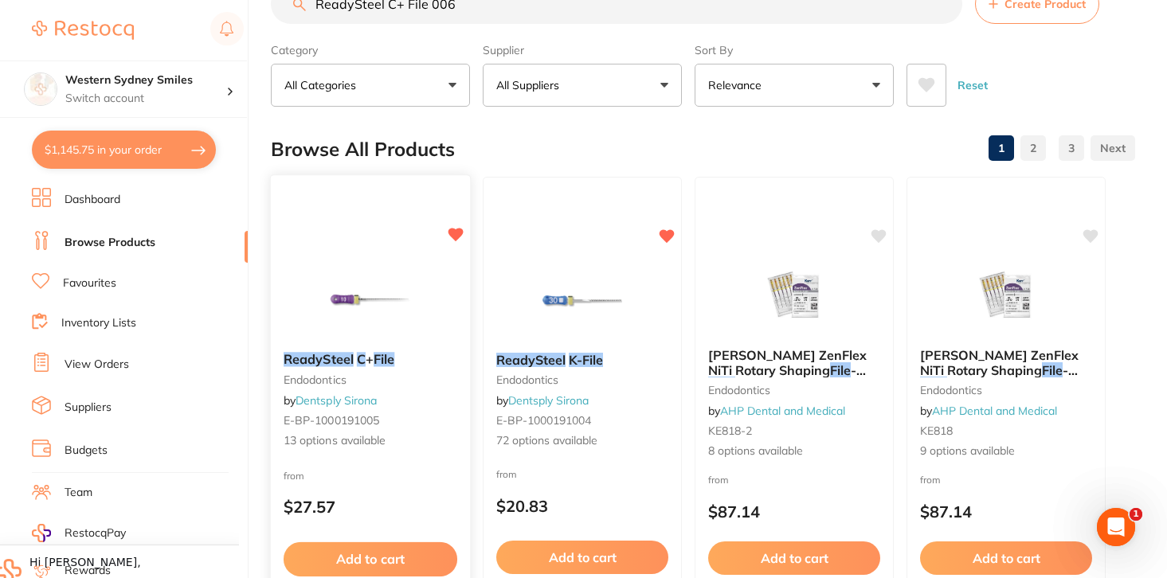
click at [338, 271] on img at bounding box center [370, 299] width 104 height 80
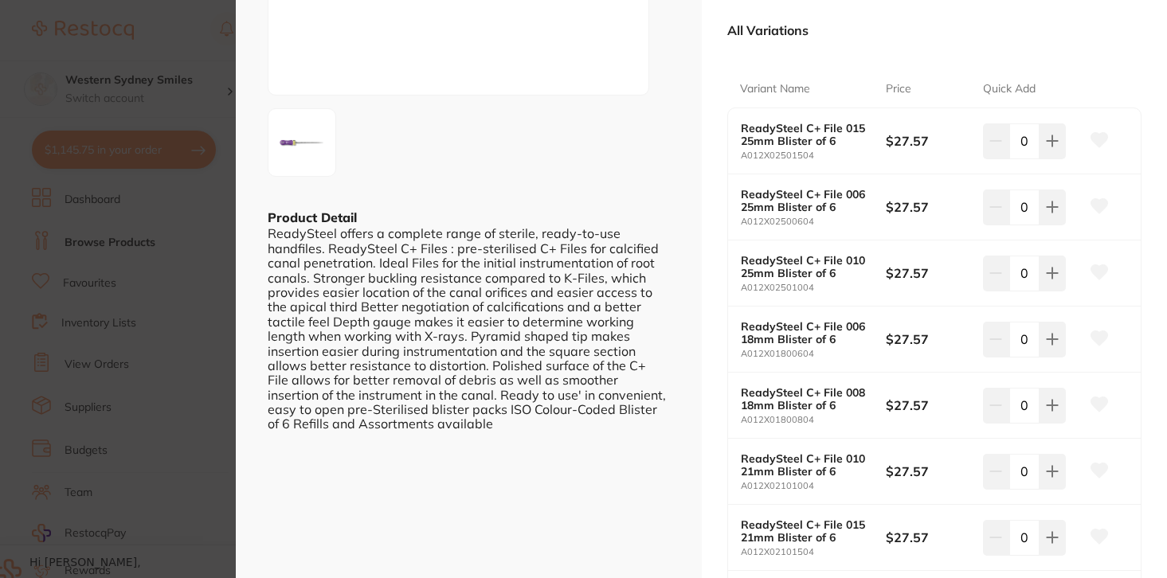
scroll to position [256, 0]
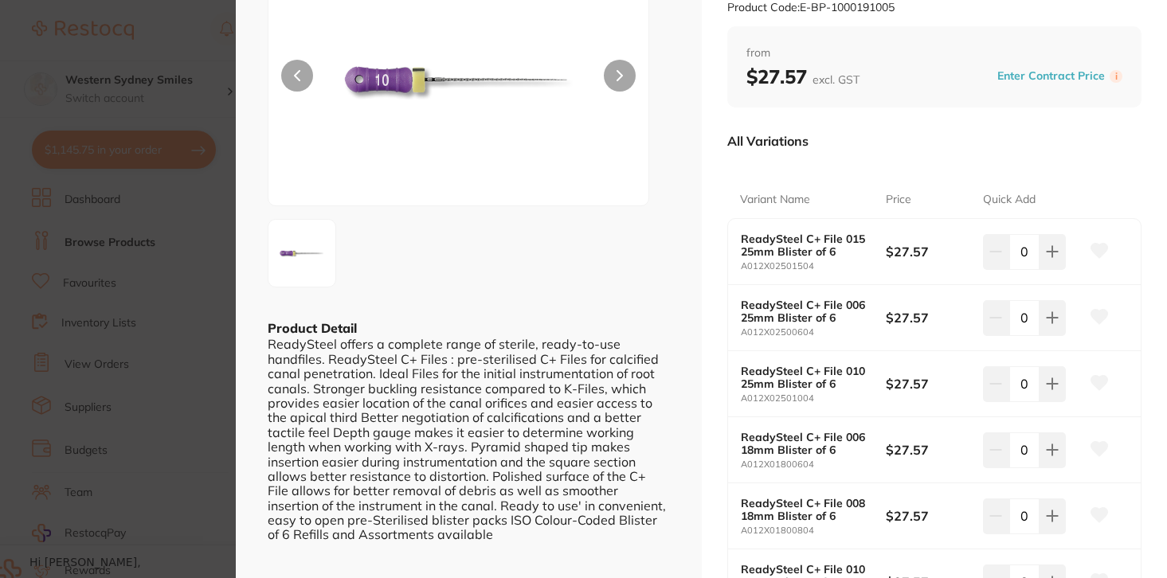
scroll to position [241, 0]
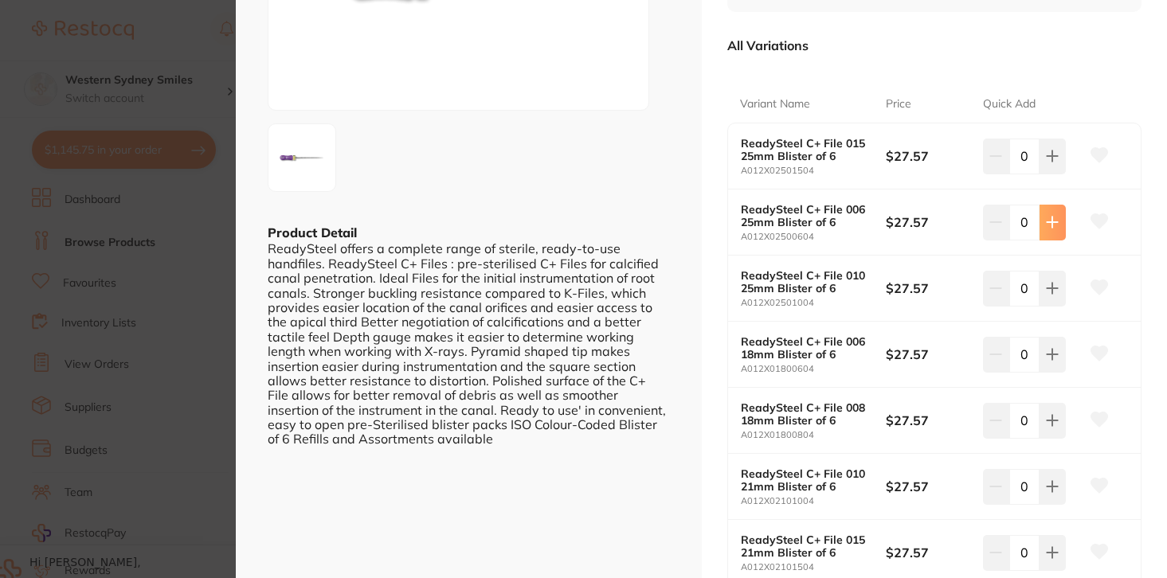
click at [1051, 229] on button at bounding box center [1053, 222] width 26 height 35
type input "1"
click at [1096, 221] on icon at bounding box center [1100, 221] width 17 height 14
click at [1096, 151] on icon at bounding box center [1100, 155] width 17 height 14
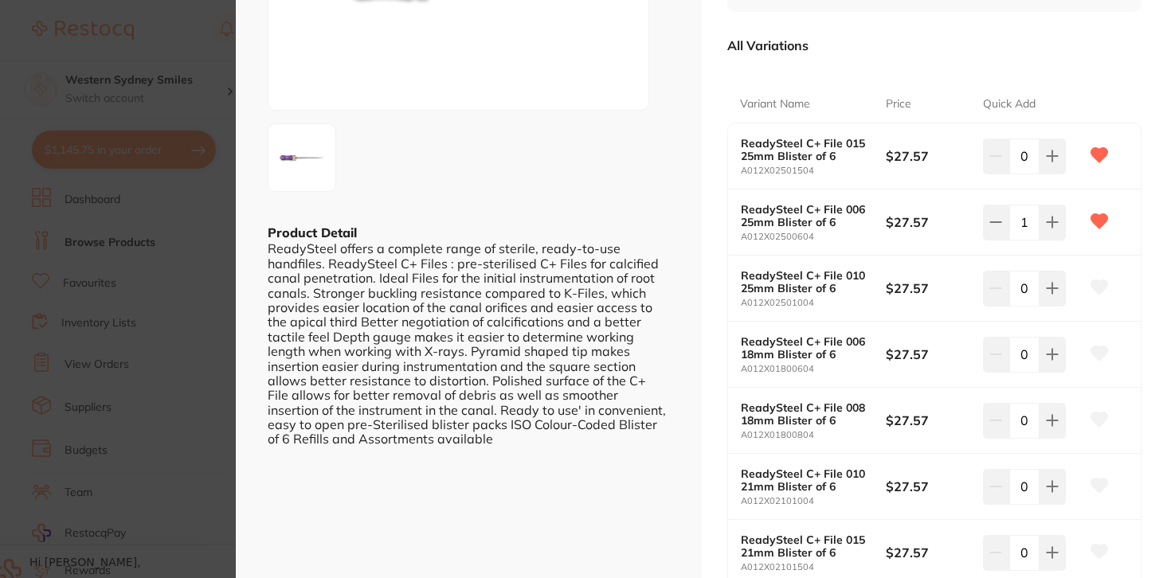
click at [1092, 289] on icon at bounding box center [1100, 287] width 17 height 14
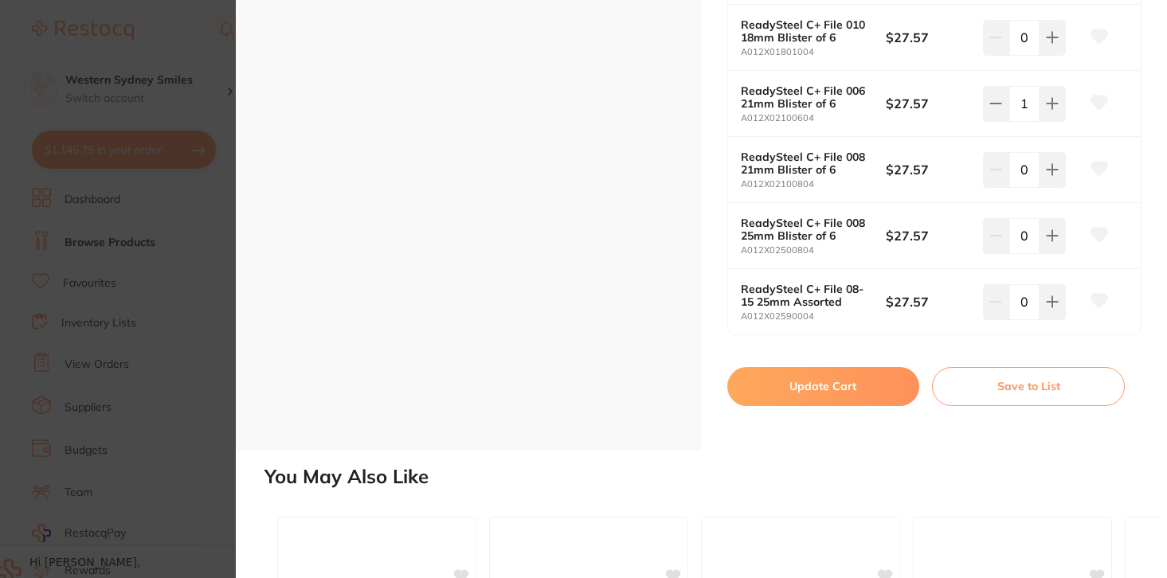
scroll to position [892, 0]
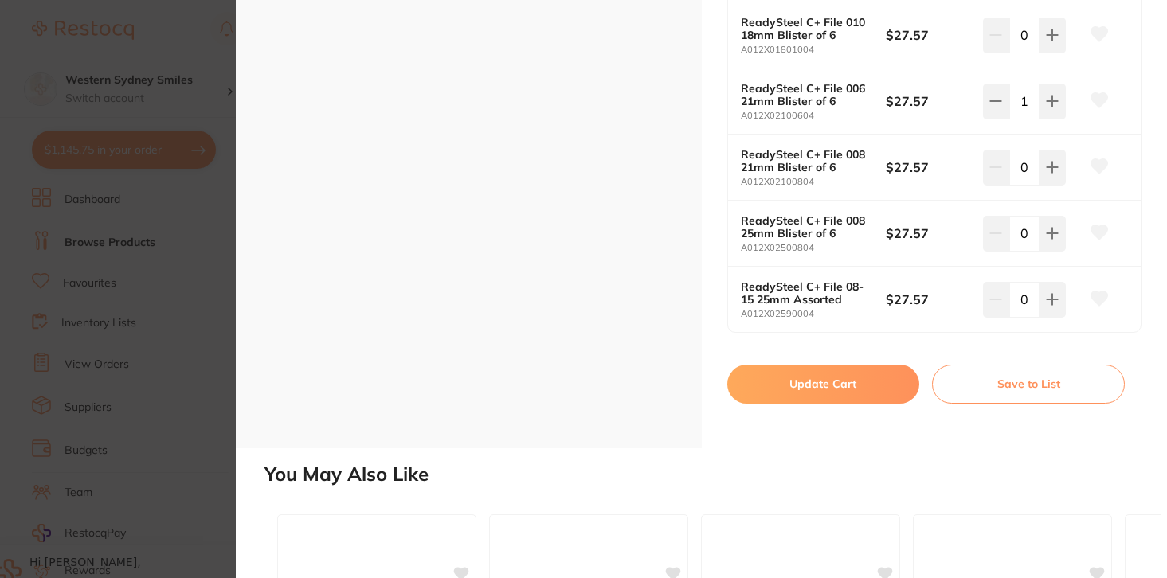
click at [1092, 236] on icon at bounding box center [1100, 232] width 17 height 14
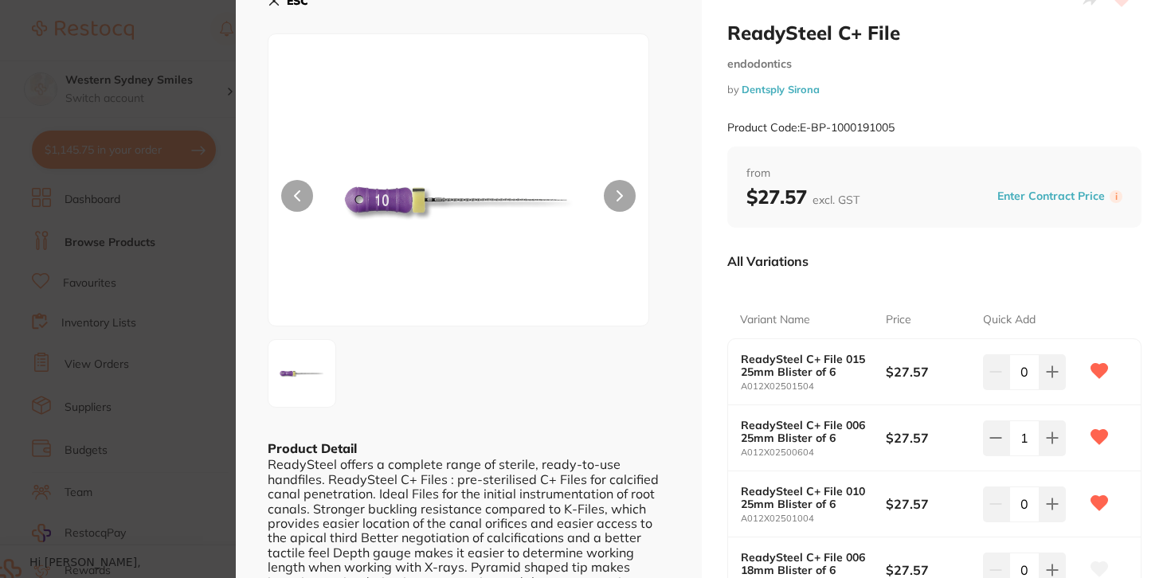
scroll to position [0, 0]
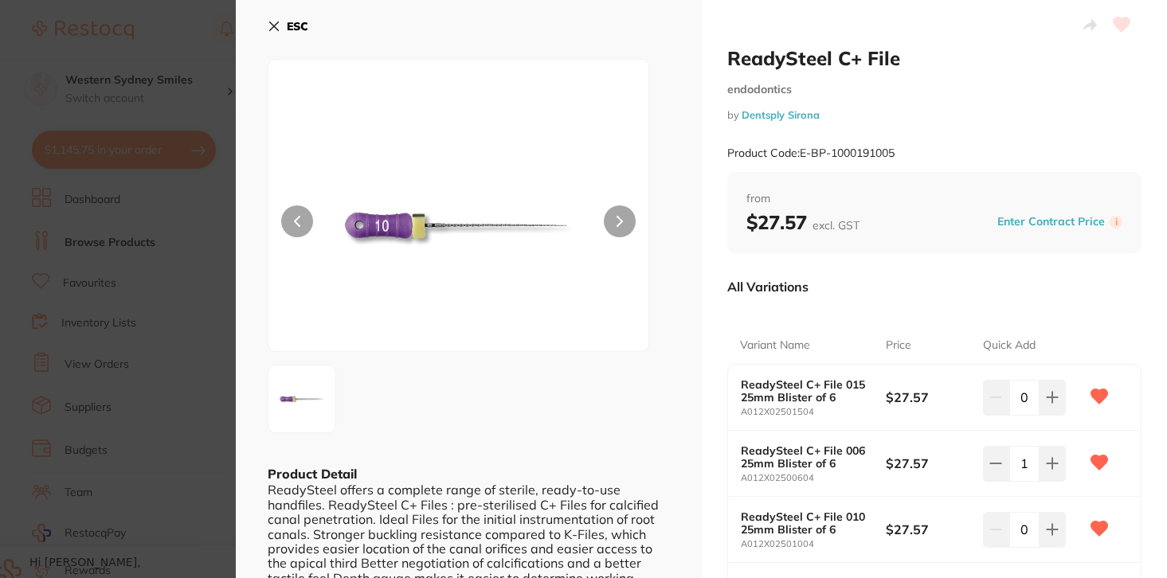
click at [300, 23] on b "ESC" at bounding box center [298, 26] width 22 height 14
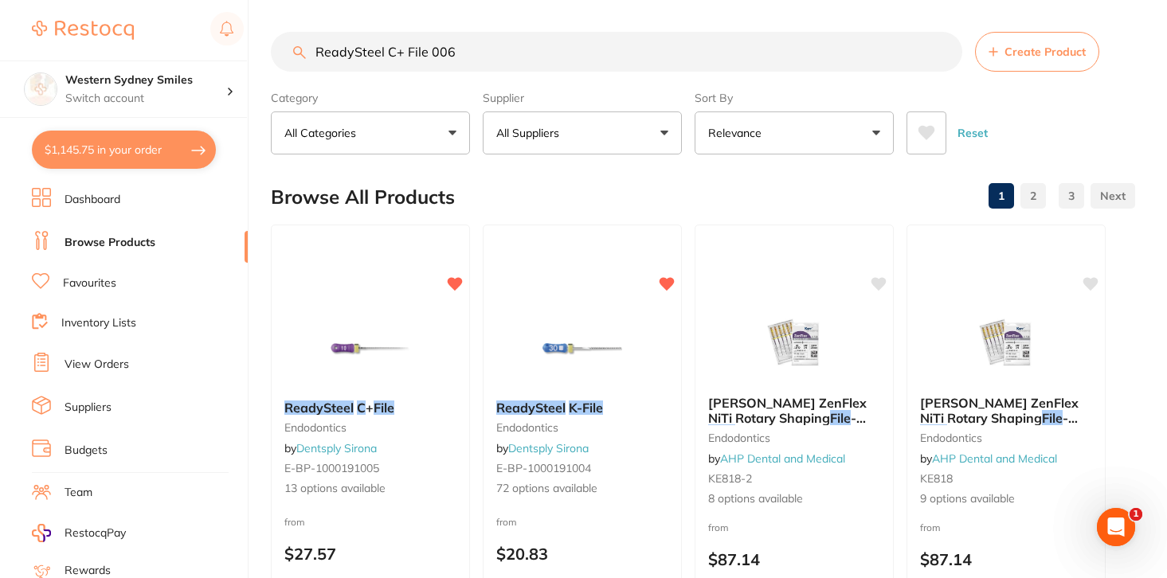
click at [160, 171] on section "Western Sydney Smiles Switch account Western Sydney Smiles $1,145.75 in your or…" at bounding box center [124, 289] width 249 height 578
click at [171, 155] on button "$1,145.75 in your order" at bounding box center [124, 150] width 184 height 38
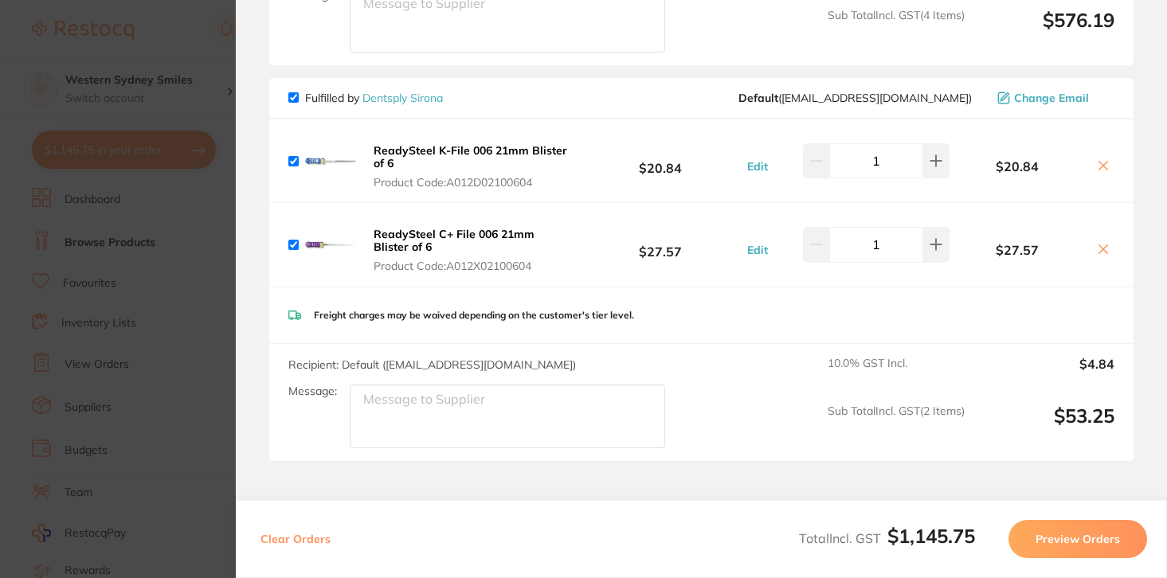
click at [1097, 243] on icon at bounding box center [1103, 249] width 13 height 13
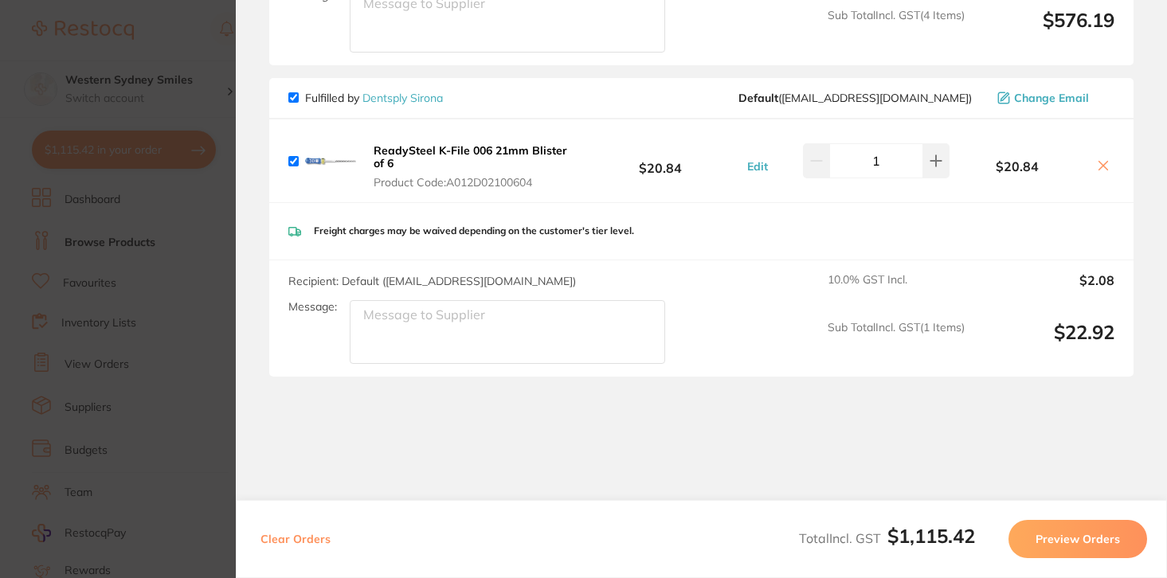
scroll to position [1485, 0]
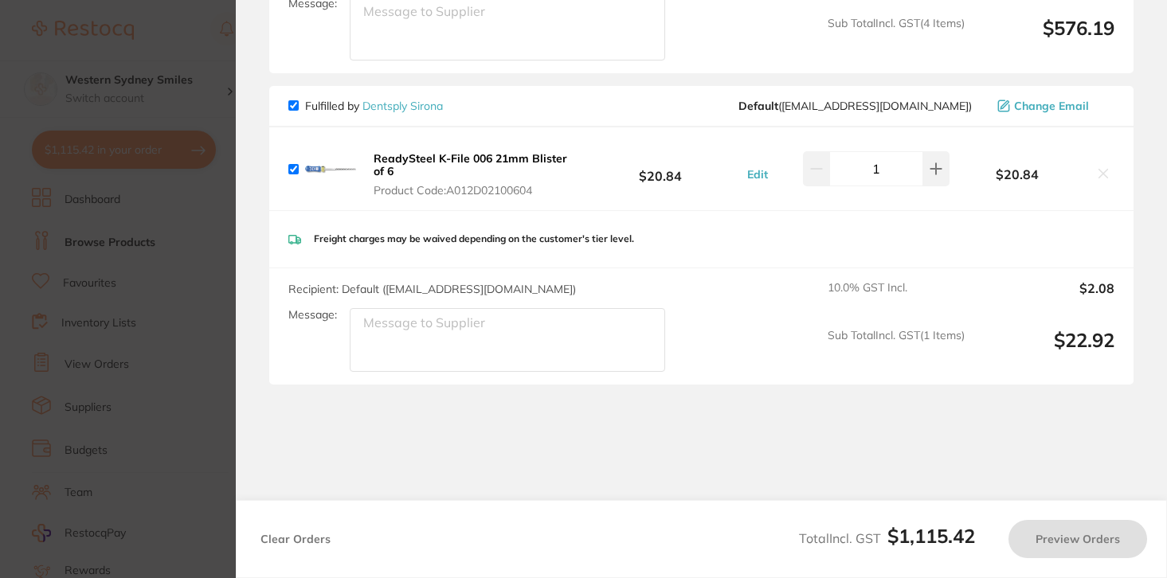
checkbox input "true"
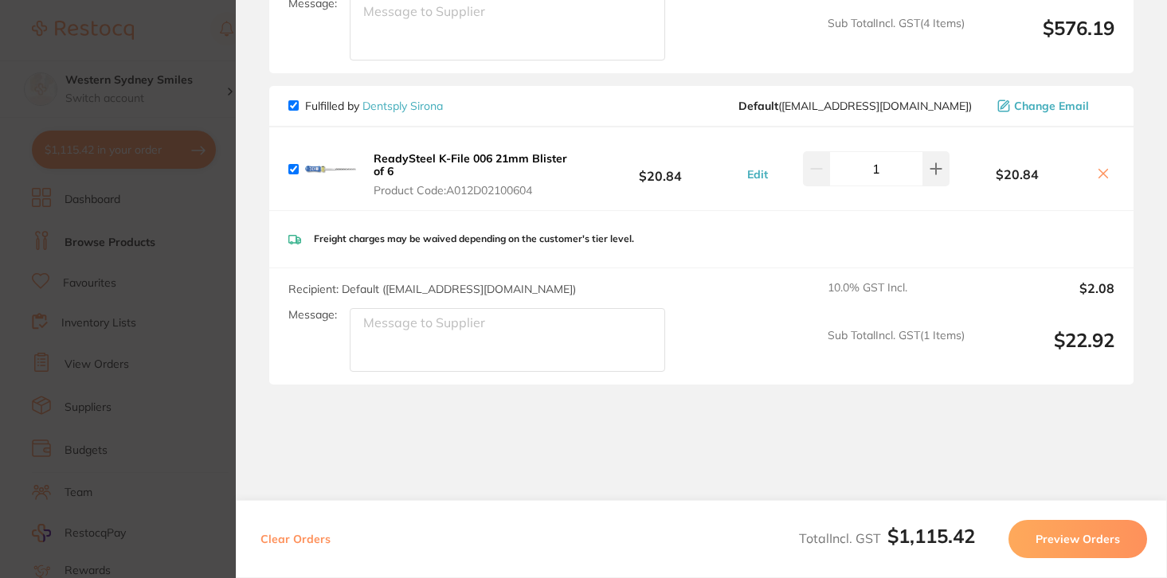
click at [206, 17] on section "Update RRP Set your pre negotiated price for this item. Item Agreed RRP (excl. …" at bounding box center [583, 289] width 1167 height 578
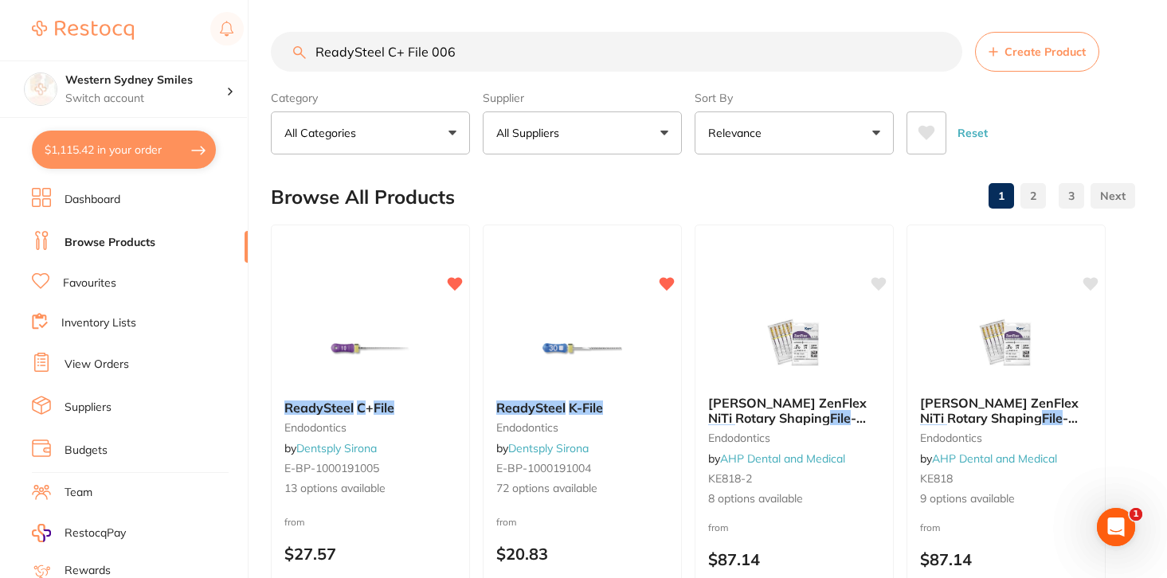
scroll to position [6, 0]
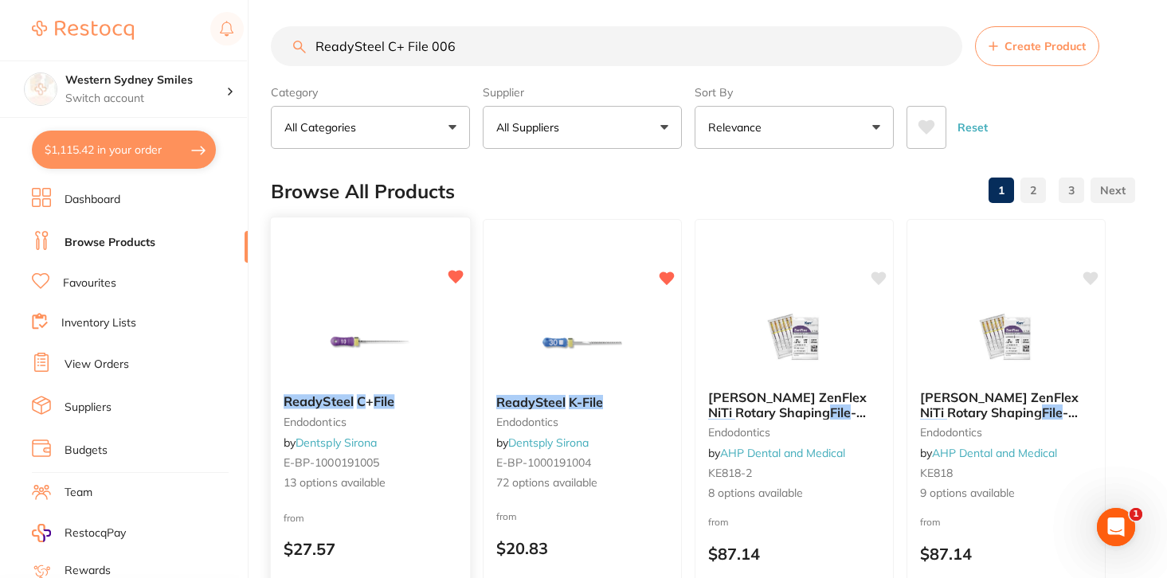
click at [360, 353] on img at bounding box center [370, 341] width 104 height 80
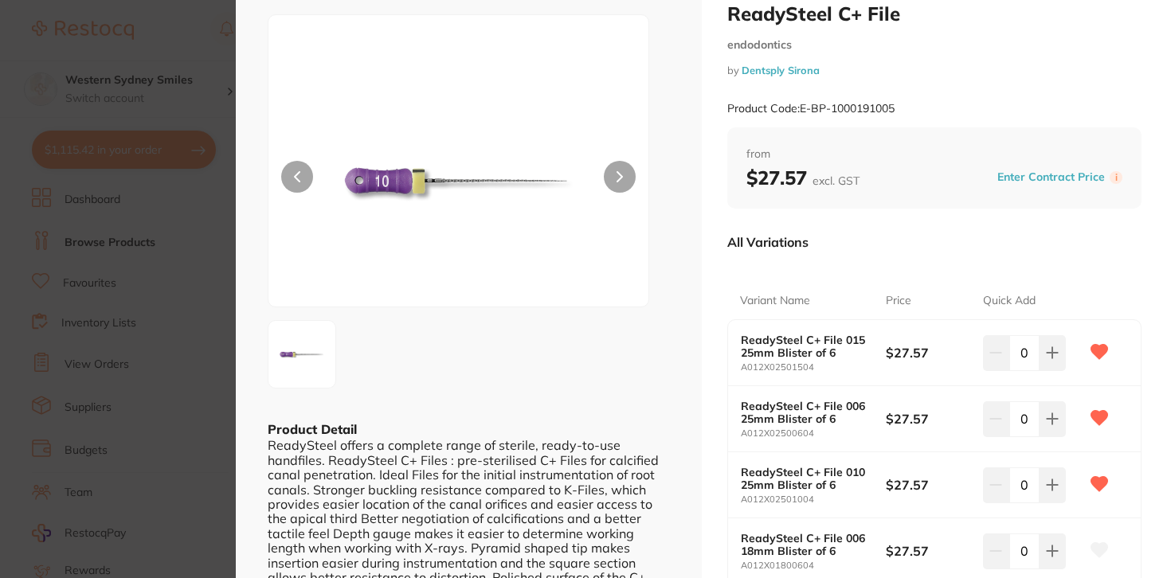
scroll to position [45, 0]
click at [1053, 417] on icon at bounding box center [1052, 418] width 13 height 13
type input "1"
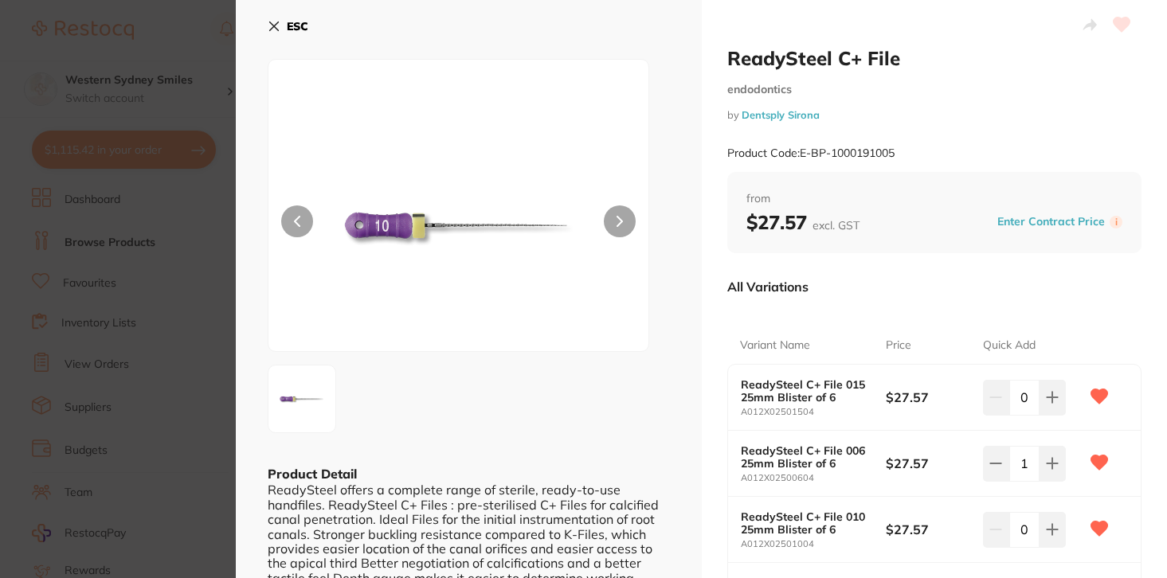
click at [282, 27] on button "ESC" at bounding box center [288, 26] width 41 height 27
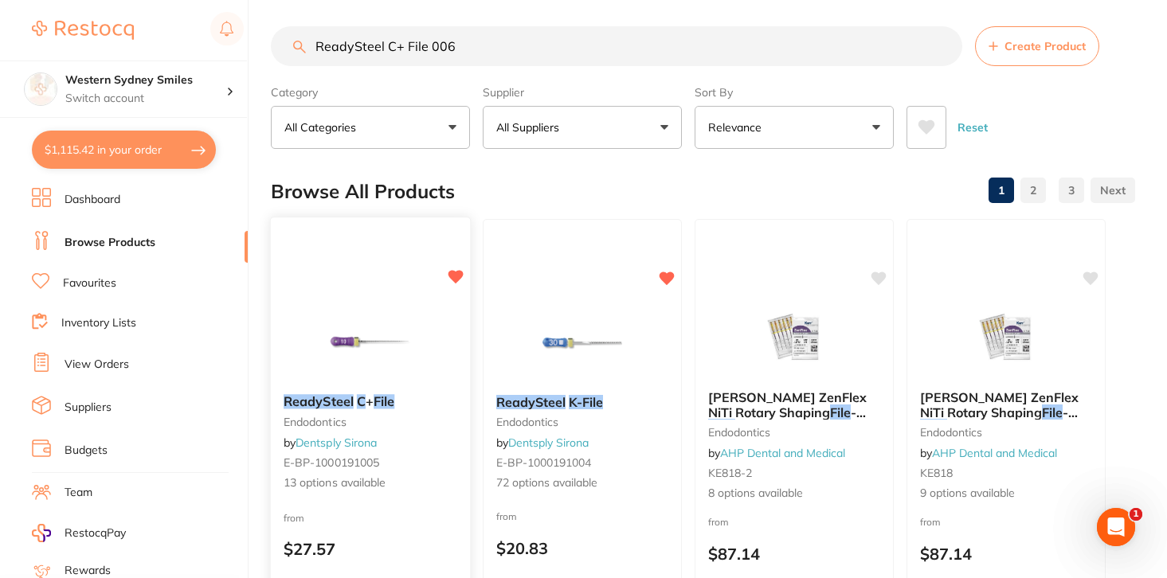
click at [373, 374] on img at bounding box center [370, 341] width 104 height 80
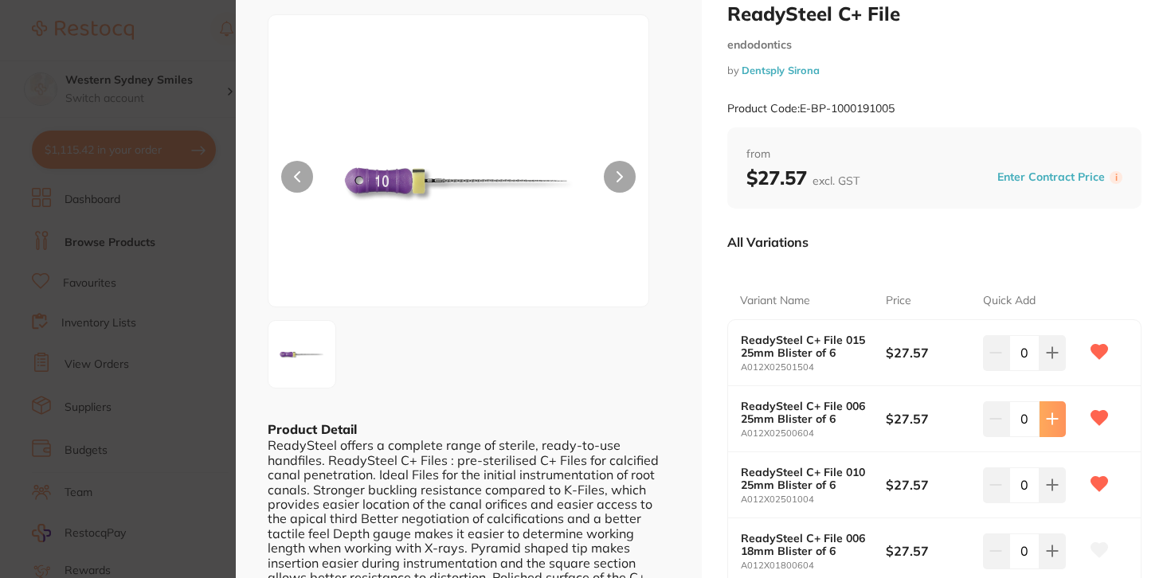
click at [1060, 426] on button at bounding box center [1053, 419] width 26 height 35
type input "1"
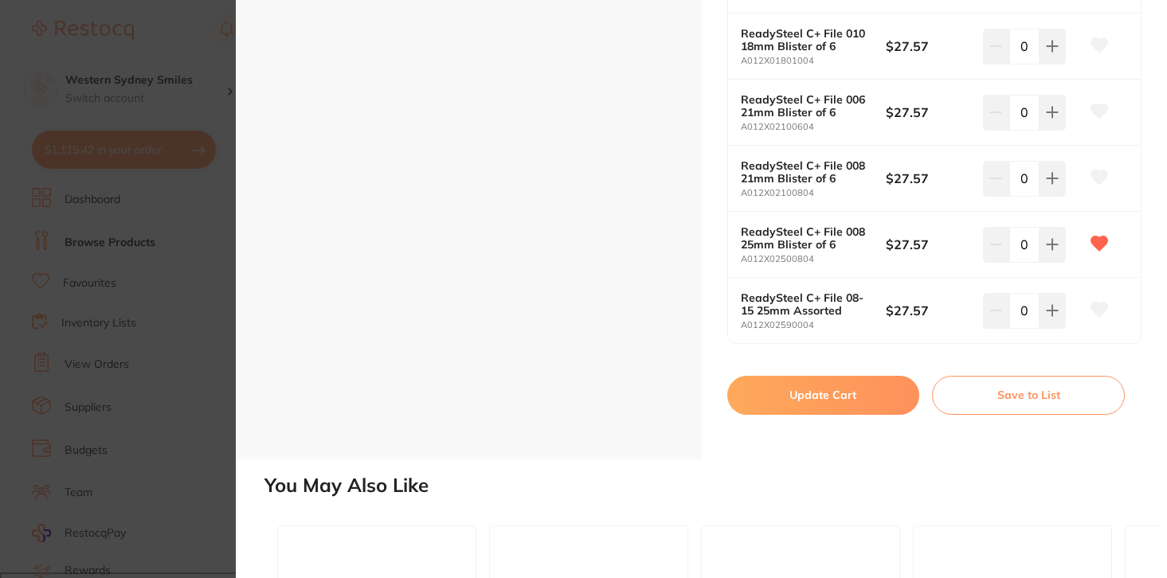
scroll to position [962, 0]
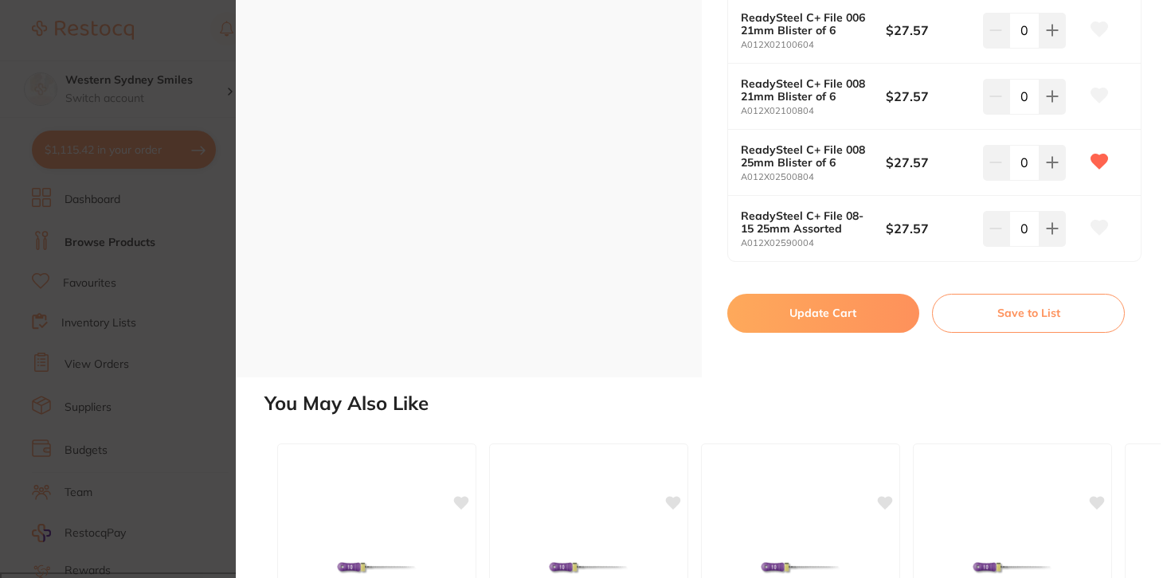
click at [838, 309] on button "Update Cart" at bounding box center [823, 313] width 193 height 38
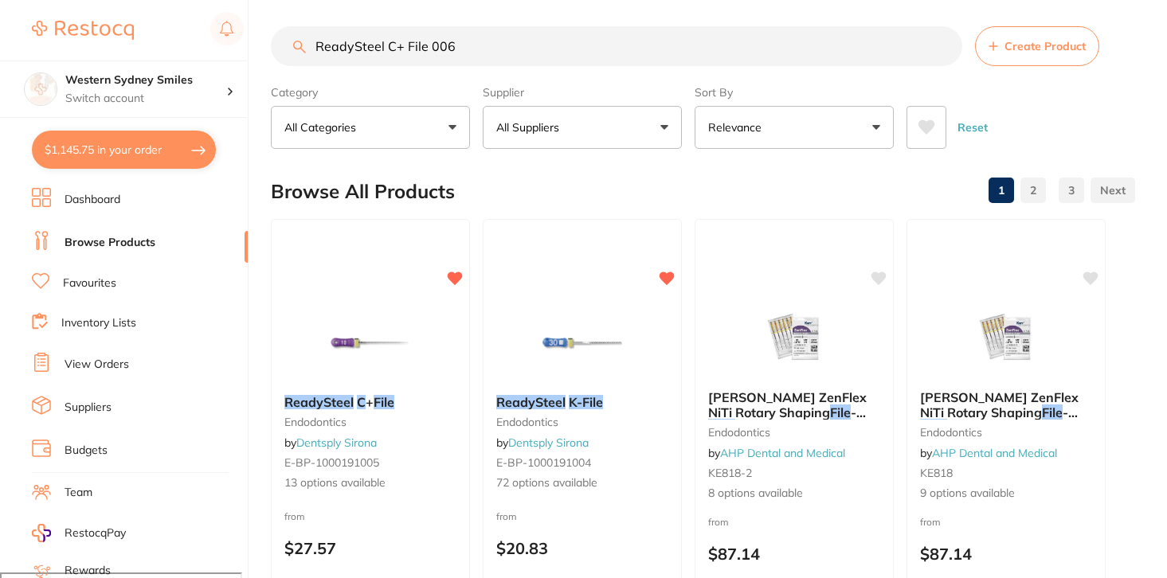
checkbox input "false"
click at [166, 143] on button "$1,145.75 in your order" at bounding box center [124, 150] width 184 height 38
checkbox input "true"
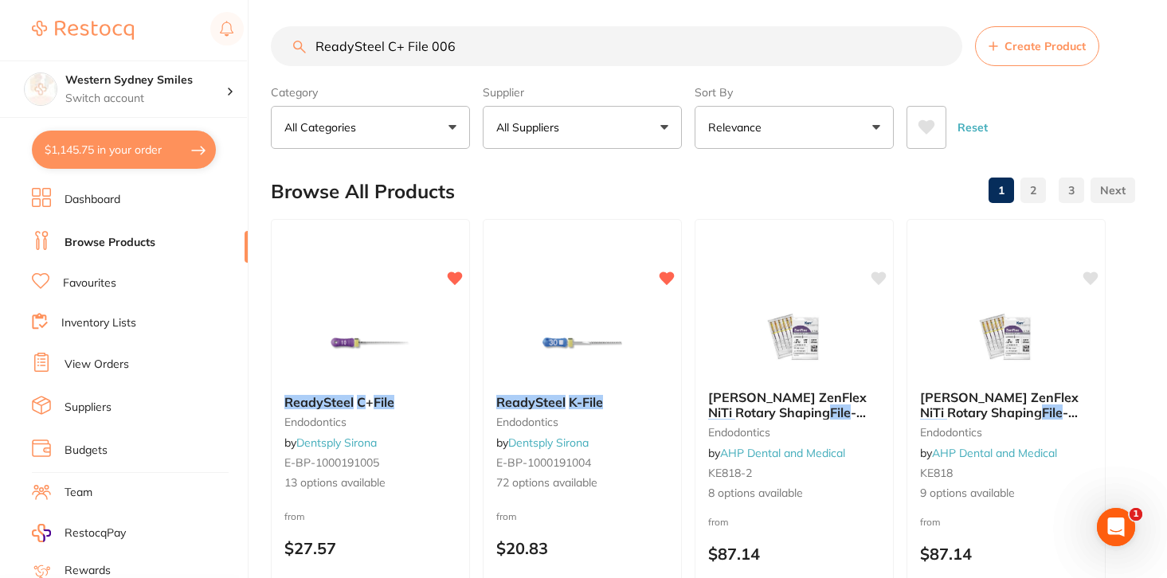
checkbox input "true"
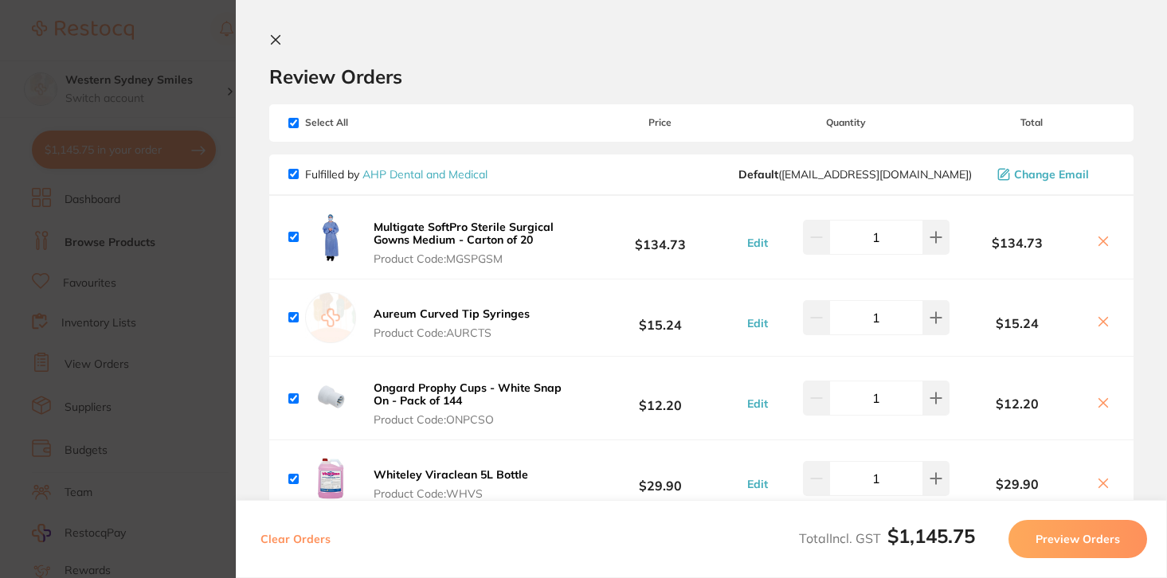
click at [273, 27] on section "Review Orders Your orders are being processed and we will notify you once we ha…" at bounding box center [701, 289] width 931 height 578
click at [269, 45] on icon at bounding box center [275, 39] width 13 height 13
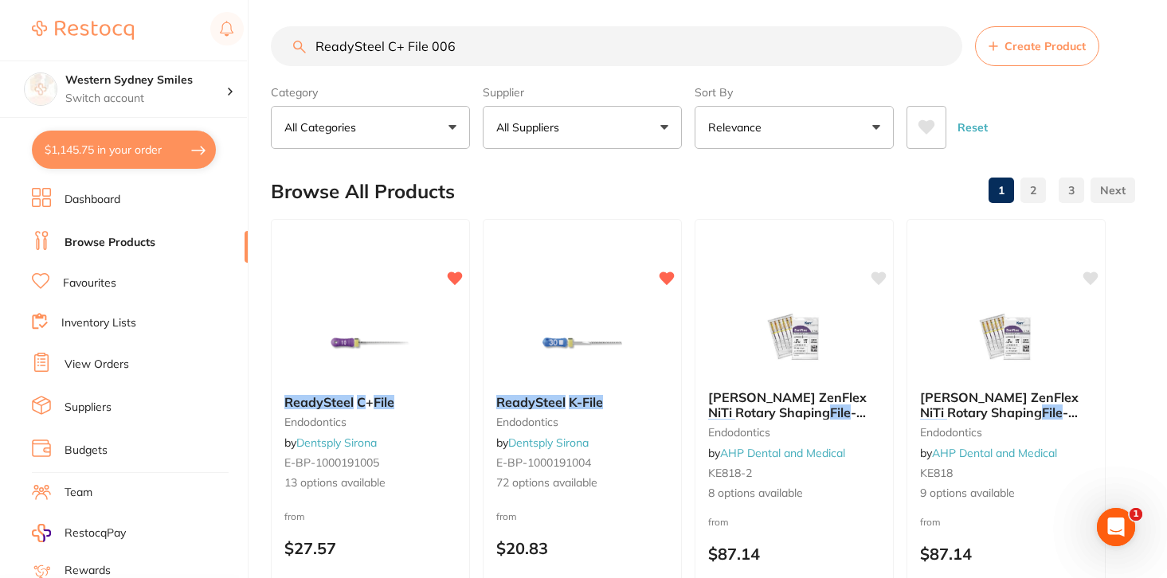
click at [379, 48] on input "ReadySteel C+ File 006" at bounding box center [617, 46] width 692 height 40
type input "stickers"
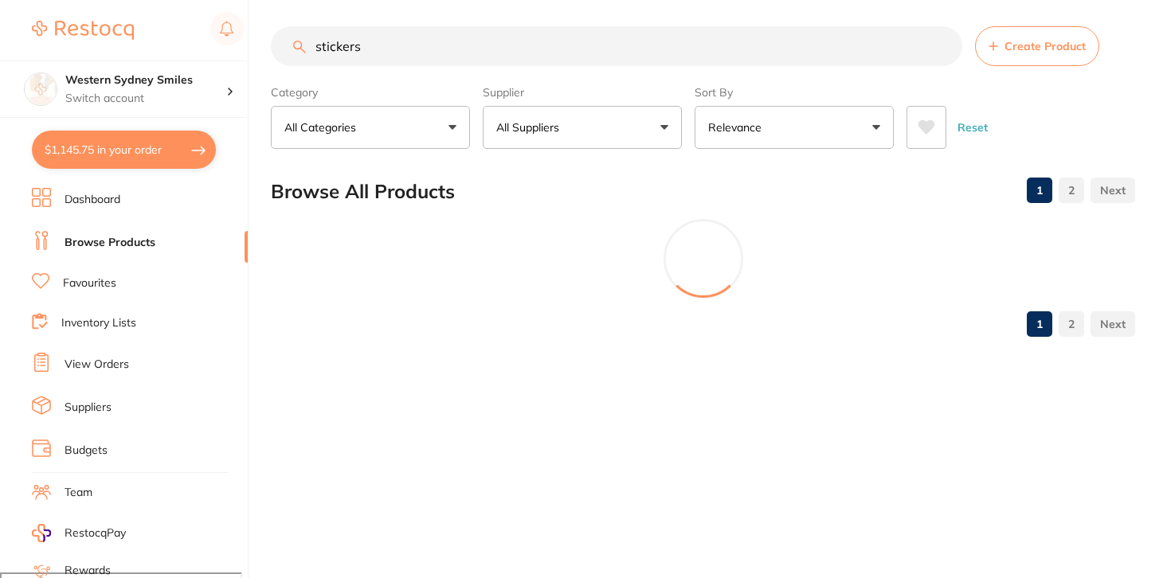
click at [670, 150] on main "stickers Create Product Category All Categories All Categories articulating dis…" at bounding box center [719, 187] width 896 height 387
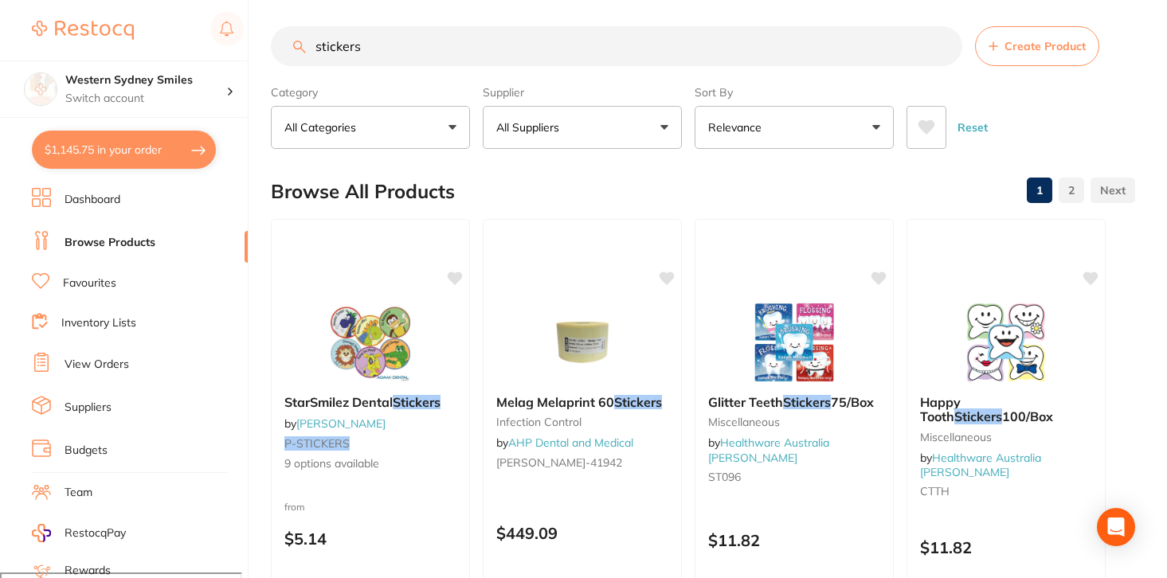
click at [669, 140] on button "All Suppliers" at bounding box center [582, 127] width 199 height 43
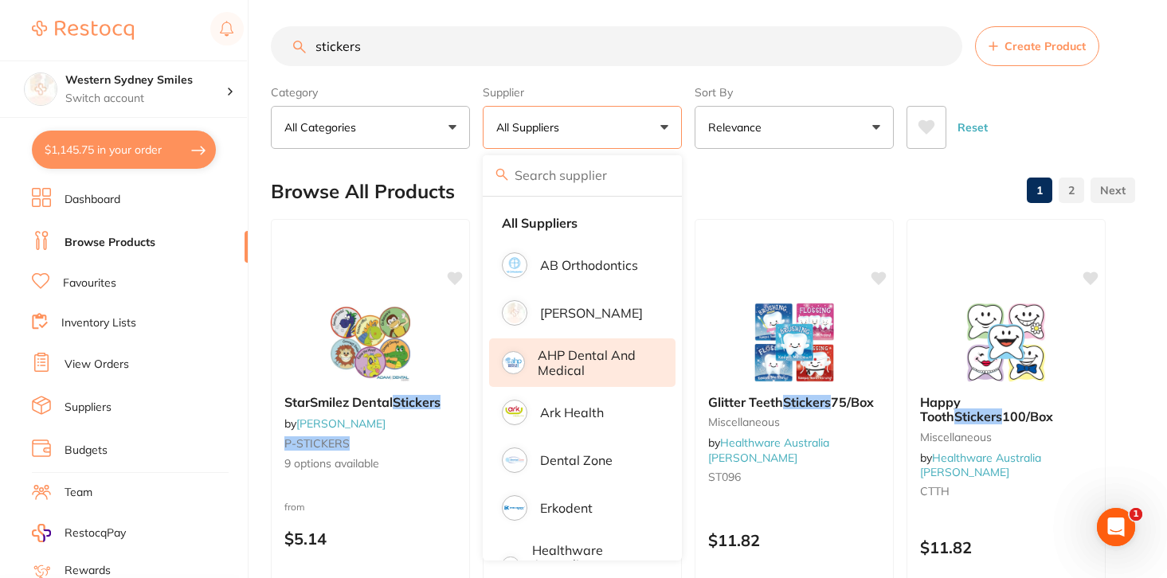
click at [626, 378] on li "AHP Dental and Medical" at bounding box center [582, 363] width 186 height 49
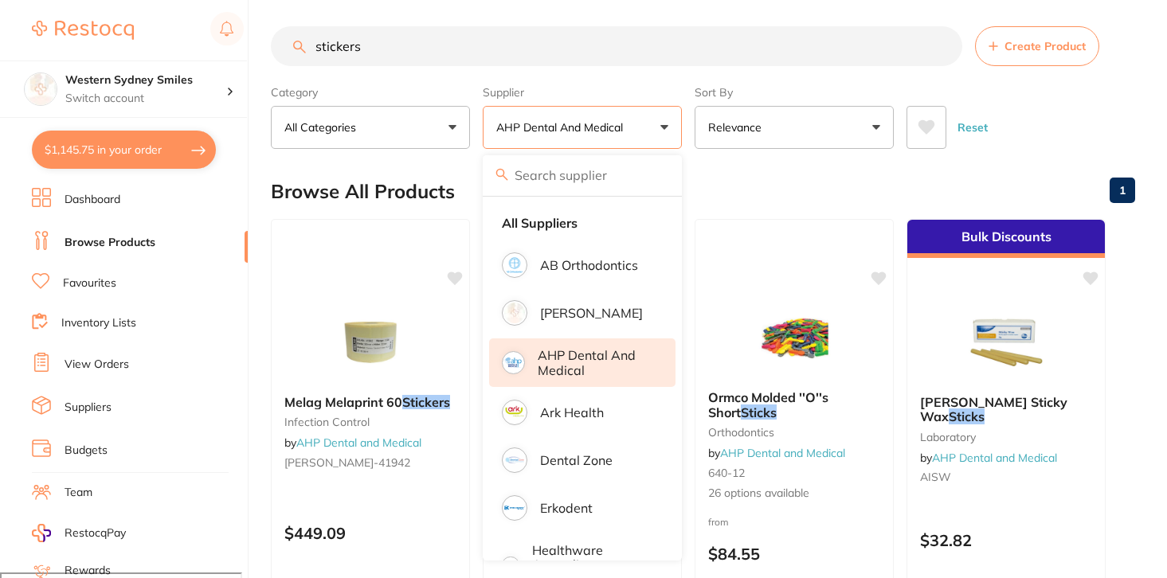
click at [798, 202] on div "Browse All Products 1" at bounding box center [703, 191] width 864 height 53
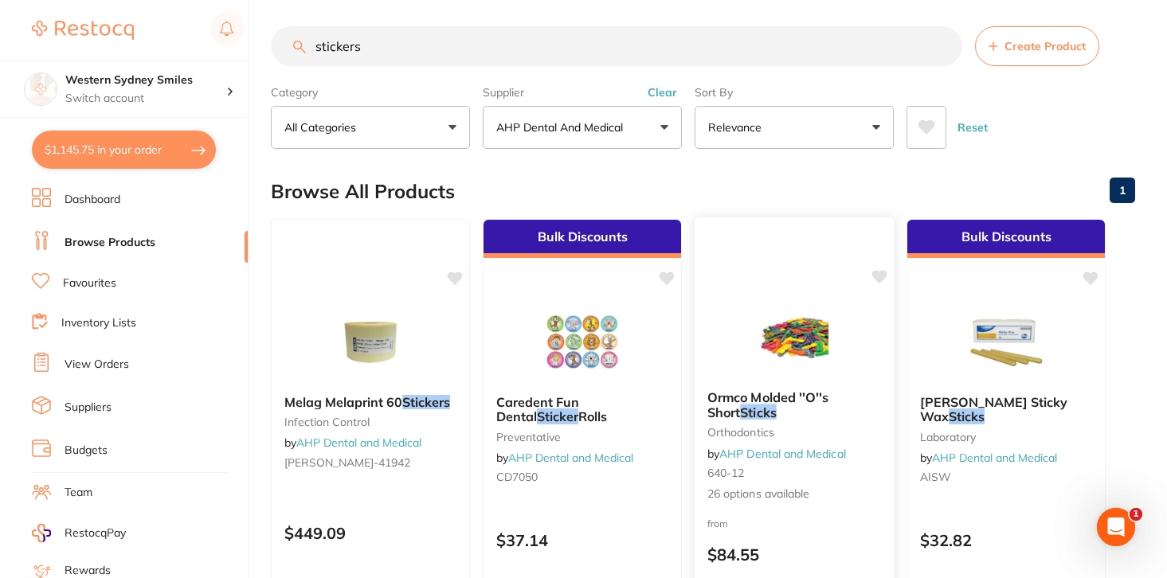
scroll to position [16, 0]
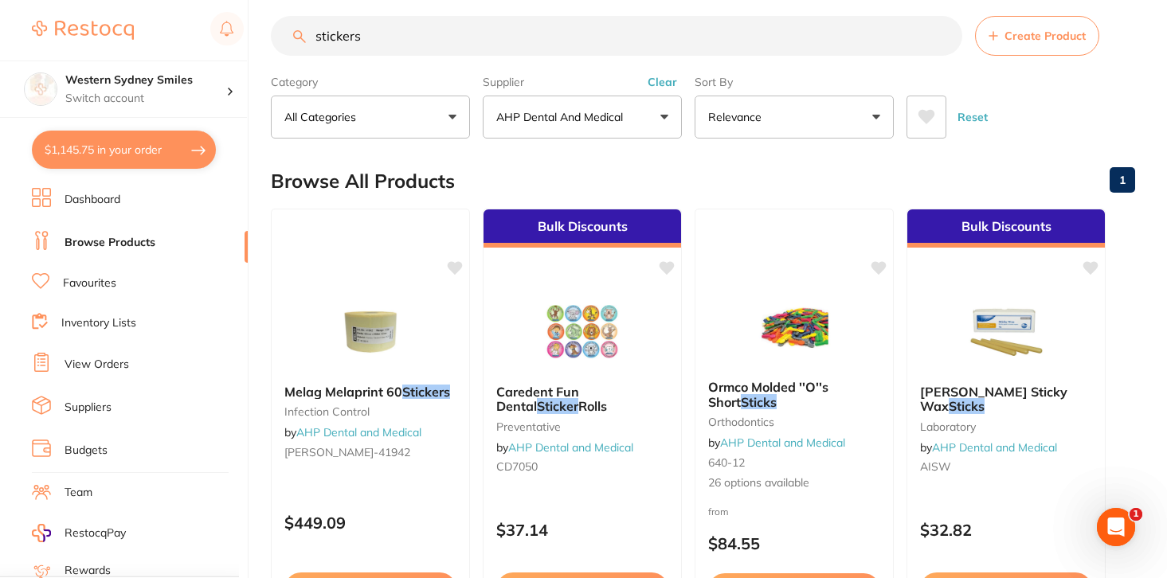
click at [137, 139] on button "$1,145.75 in your order" at bounding box center [124, 150] width 184 height 38
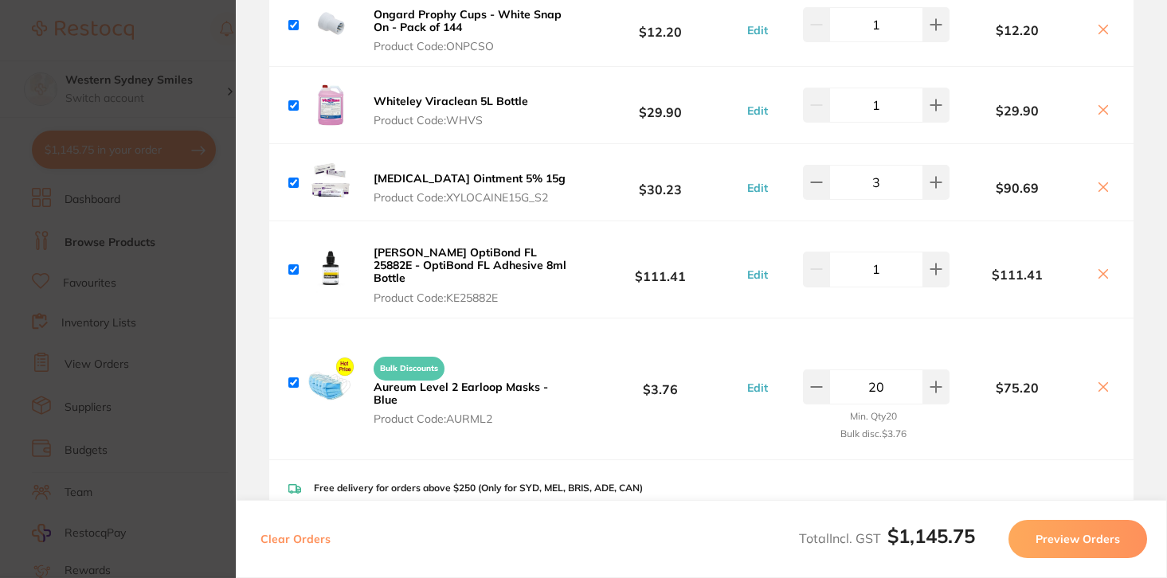
scroll to position [0, 0]
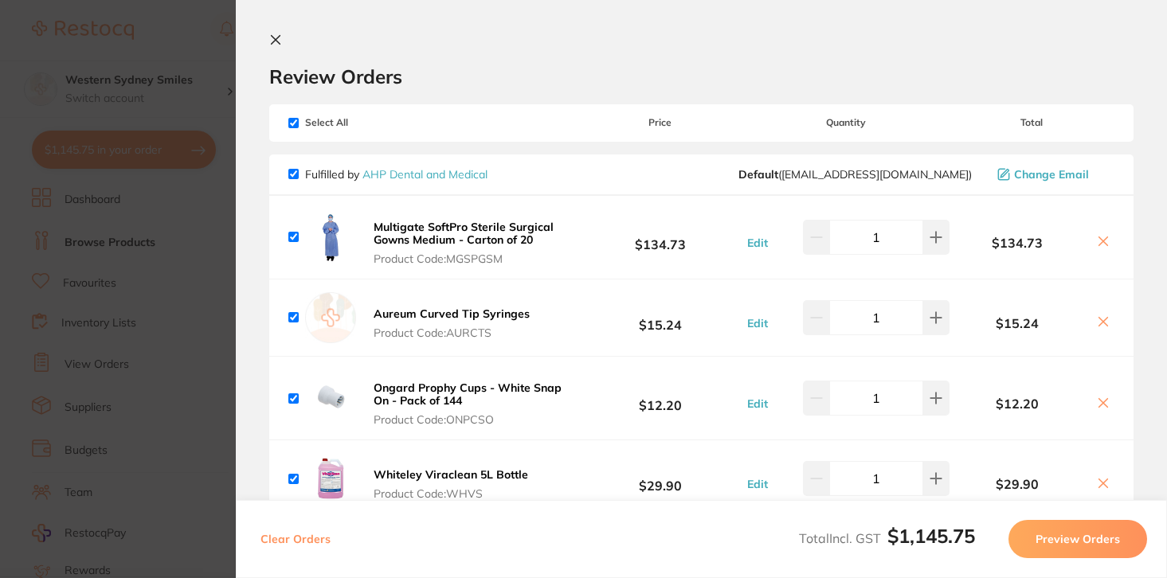
click at [202, 20] on section "Update RRP Set your pre negotiated price for this item. Item Agreed RRP (excl. …" at bounding box center [583, 289] width 1167 height 578
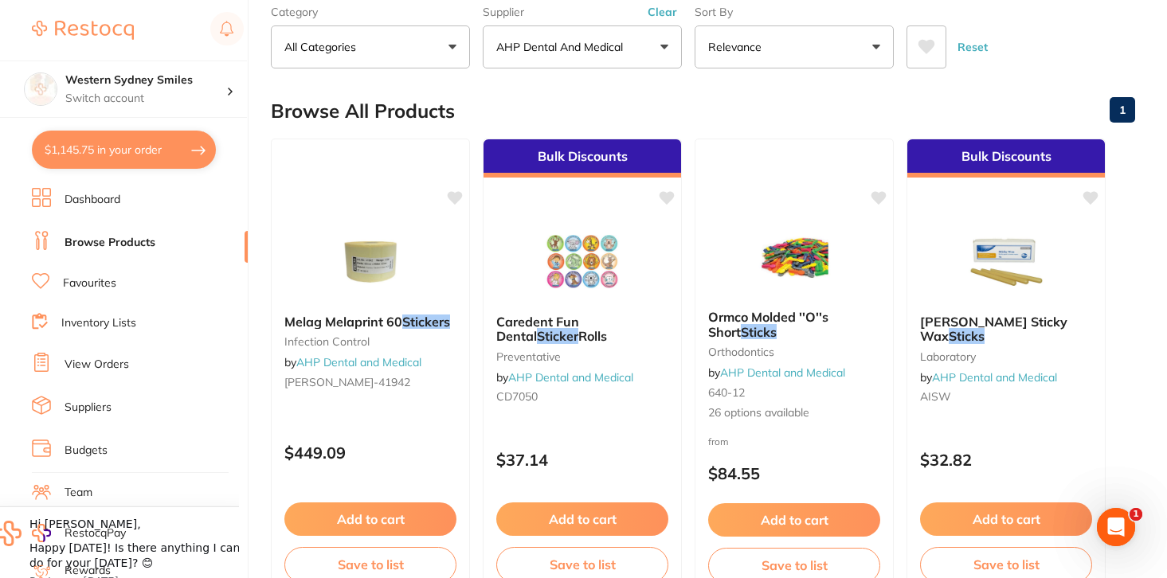
scroll to position [87, 0]
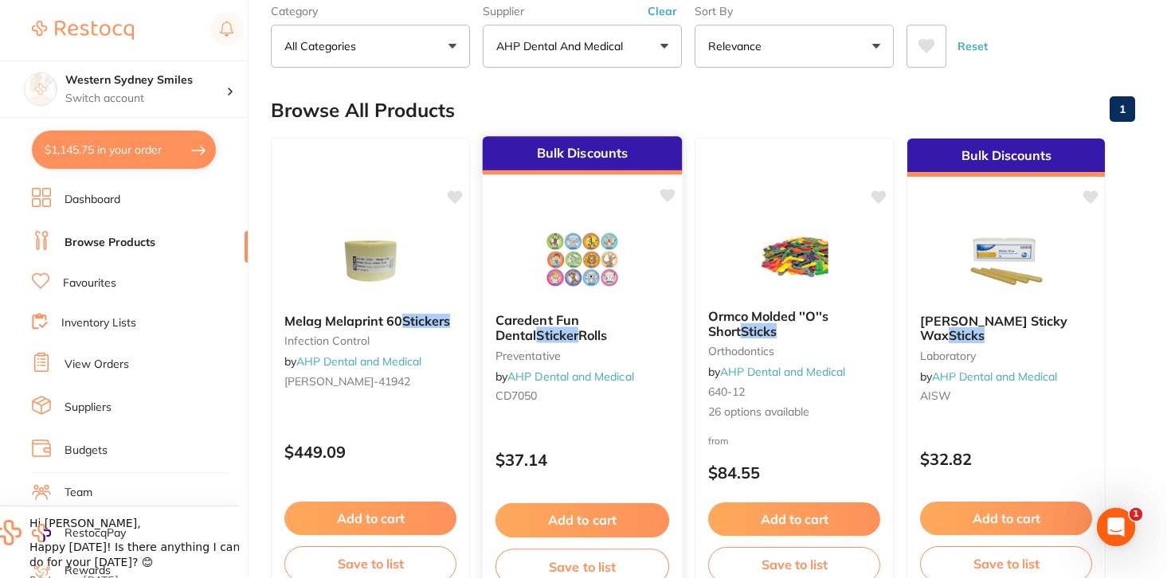
click at [668, 190] on icon at bounding box center [668, 196] width 15 height 14
click at [664, 193] on icon at bounding box center [668, 196] width 15 height 14
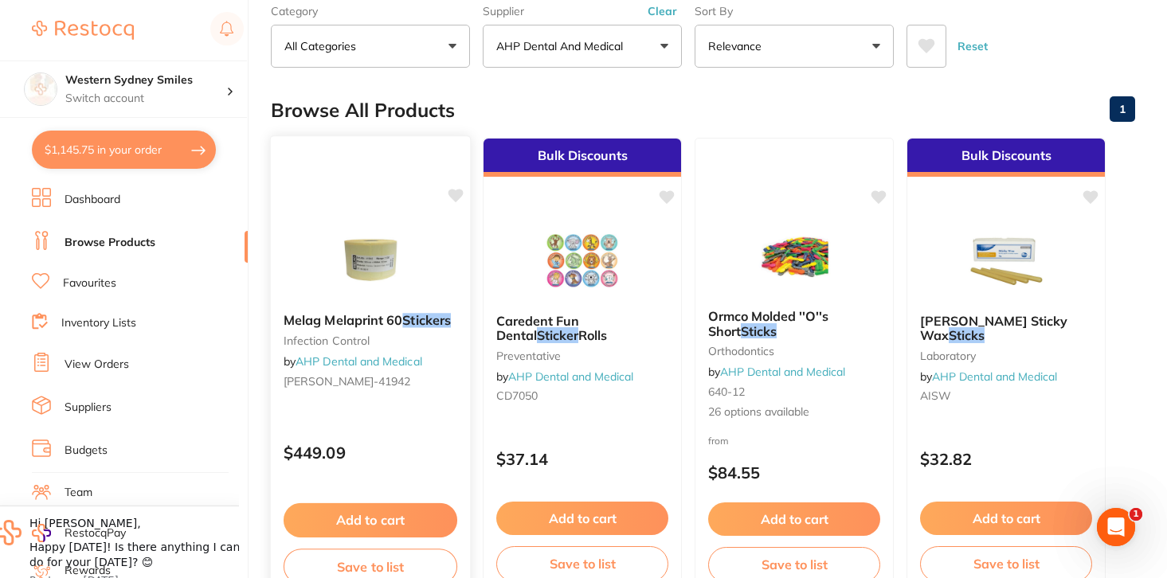
scroll to position [0, 0]
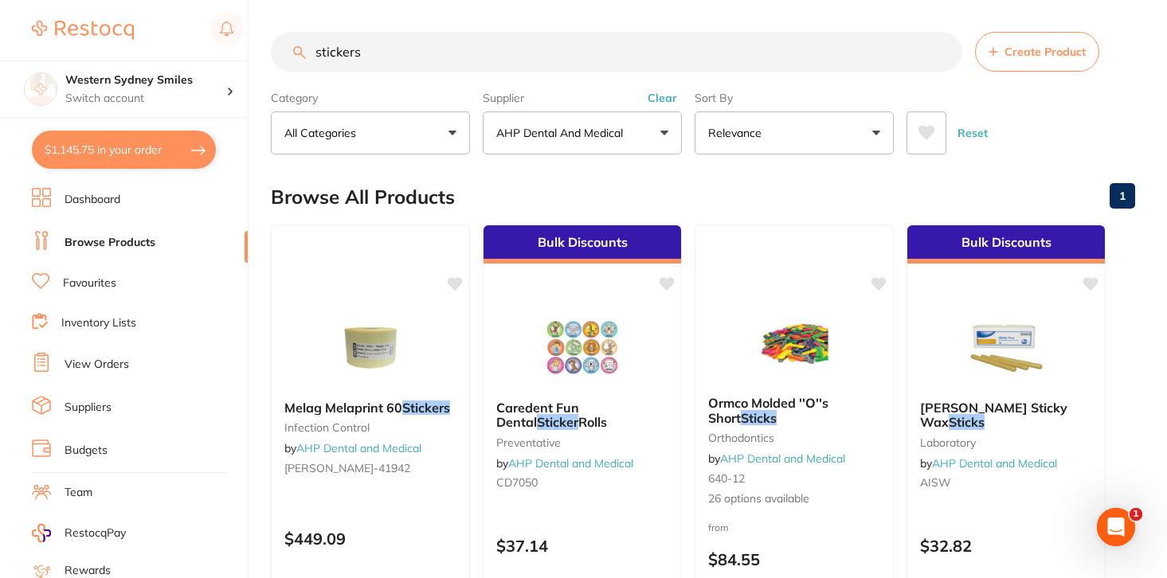
click at [387, 58] on input "stickers" at bounding box center [617, 52] width 692 height 40
click at [661, 102] on button "Clear" at bounding box center [662, 98] width 39 height 14
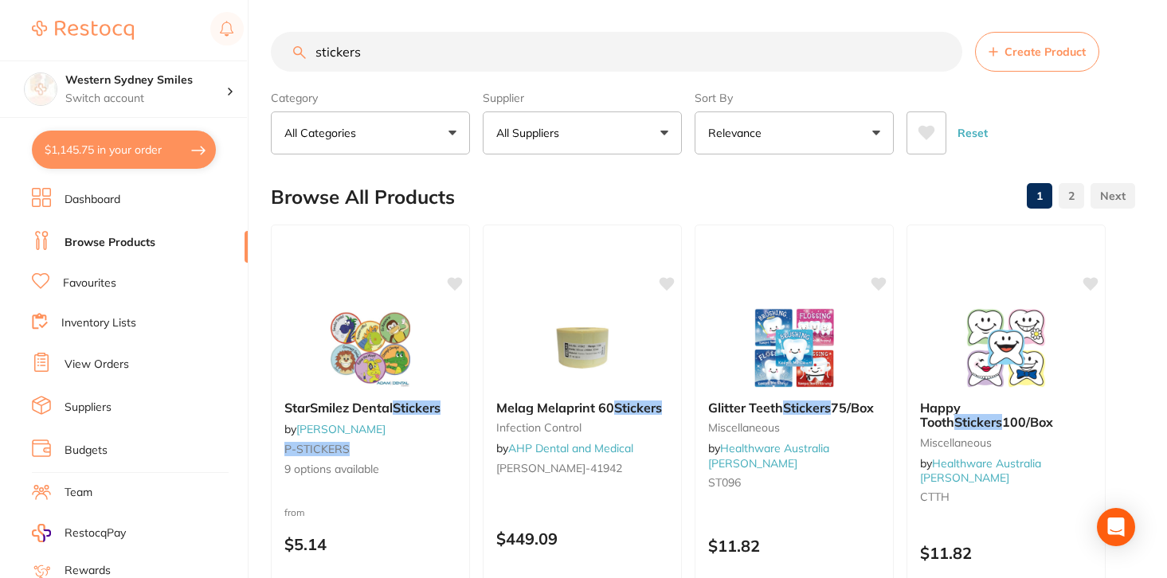
click at [551, 125] on p "All Suppliers" at bounding box center [530, 133] width 69 height 16
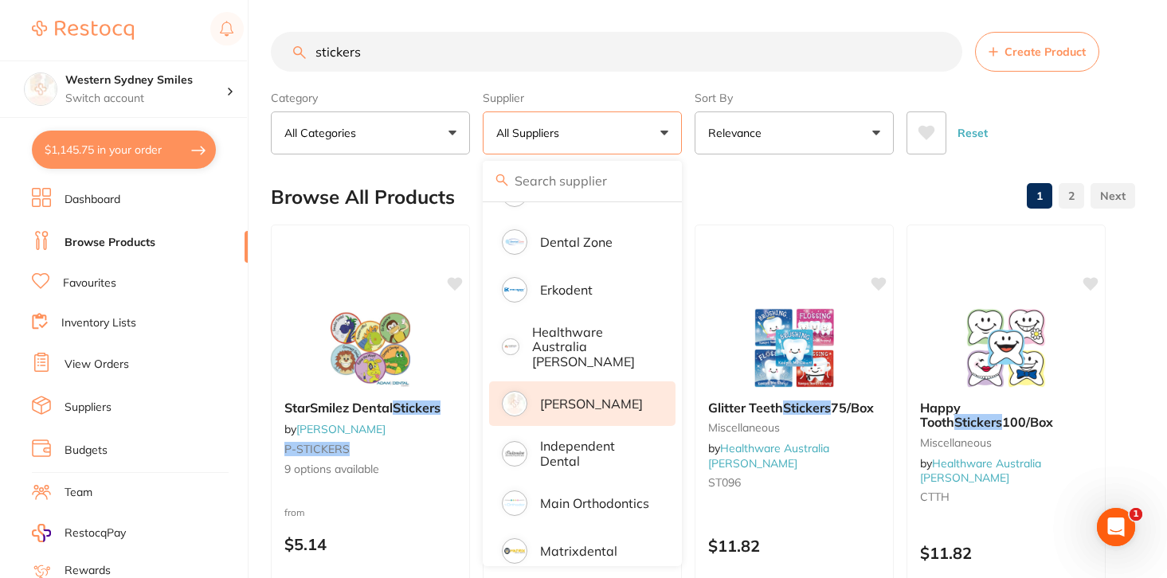
scroll to position [225, 0]
click at [535, 444] on li "Independent Dental" at bounding box center [582, 453] width 186 height 49
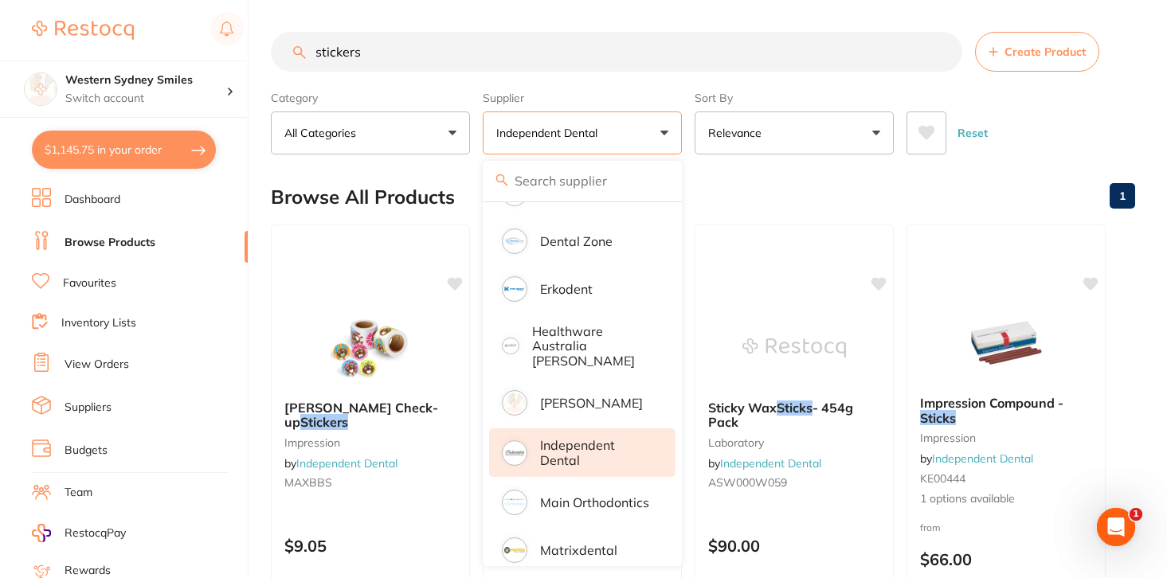
scroll to position [0, 0]
click at [796, 191] on div "Browse All Products 1" at bounding box center [703, 197] width 864 height 53
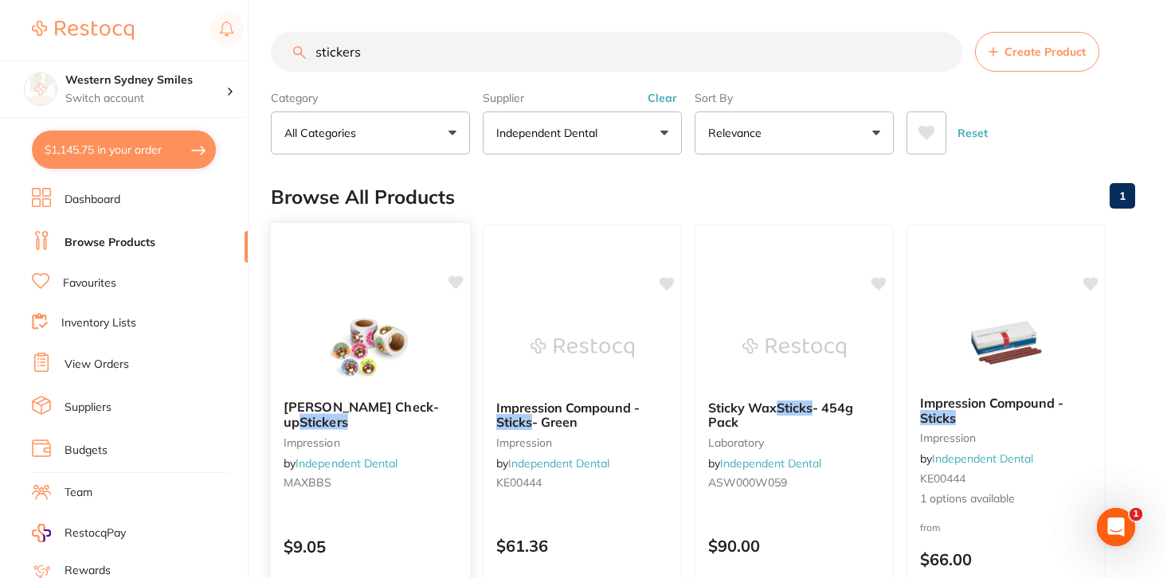
click at [416, 368] on img at bounding box center [370, 347] width 104 height 80
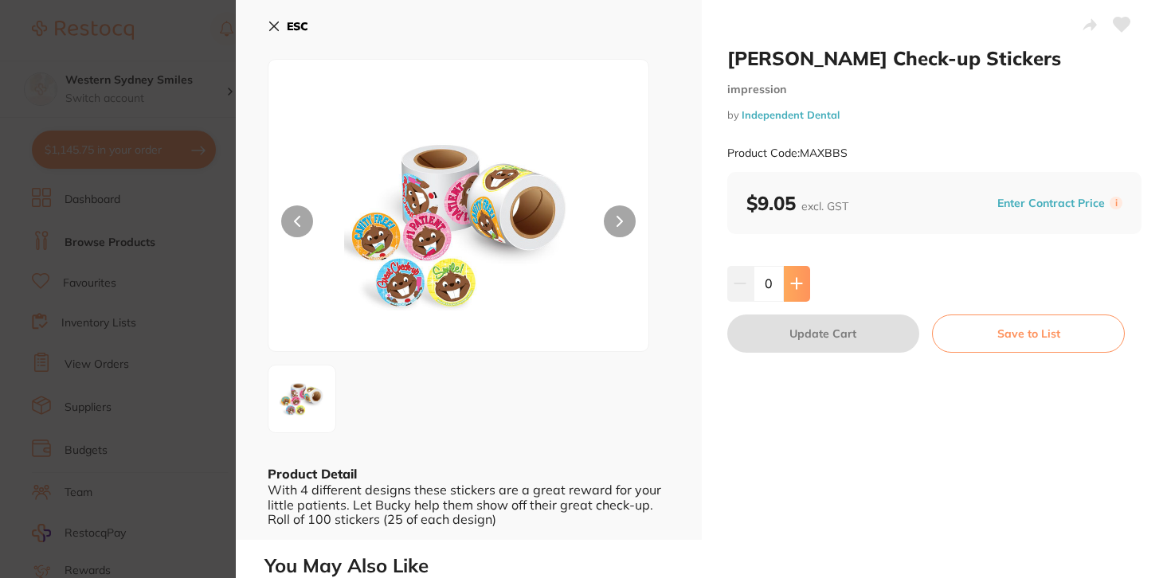
click at [790, 280] on icon at bounding box center [796, 283] width 13 height 13
type input "1"
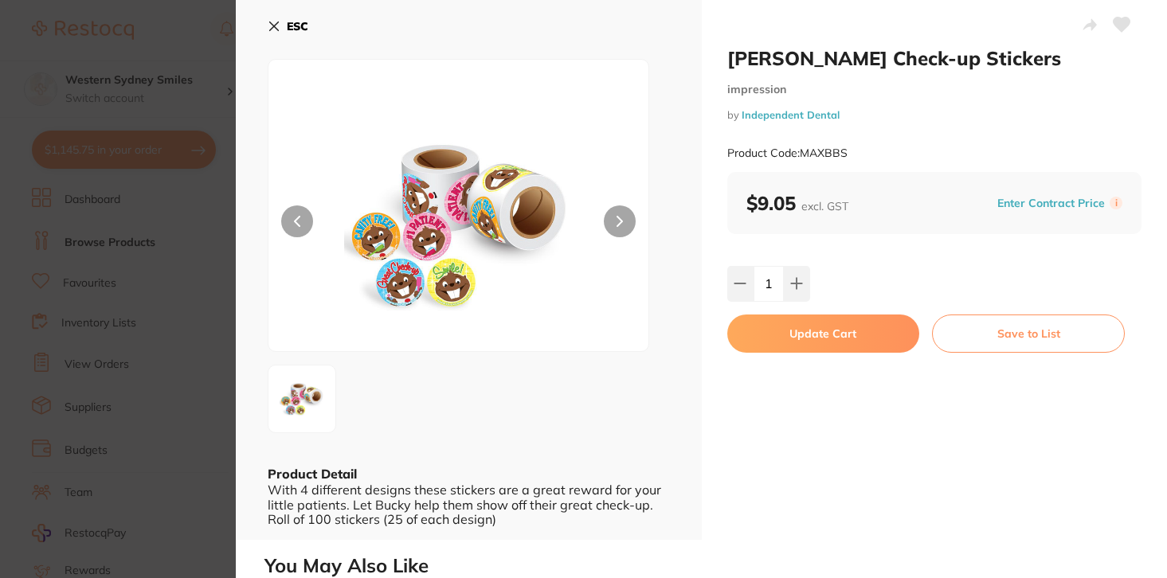
click at [788, 343] on button "Update Cart" at bounding box center [823, 334] width 193 height 38
checkbox input "false"
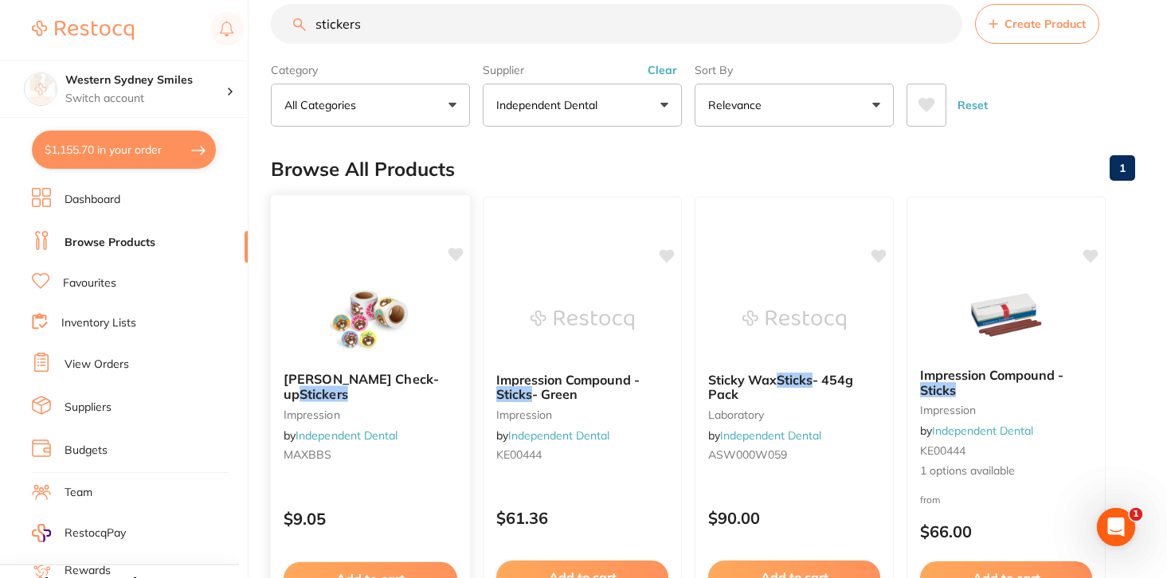
scroll to position [37, 0]
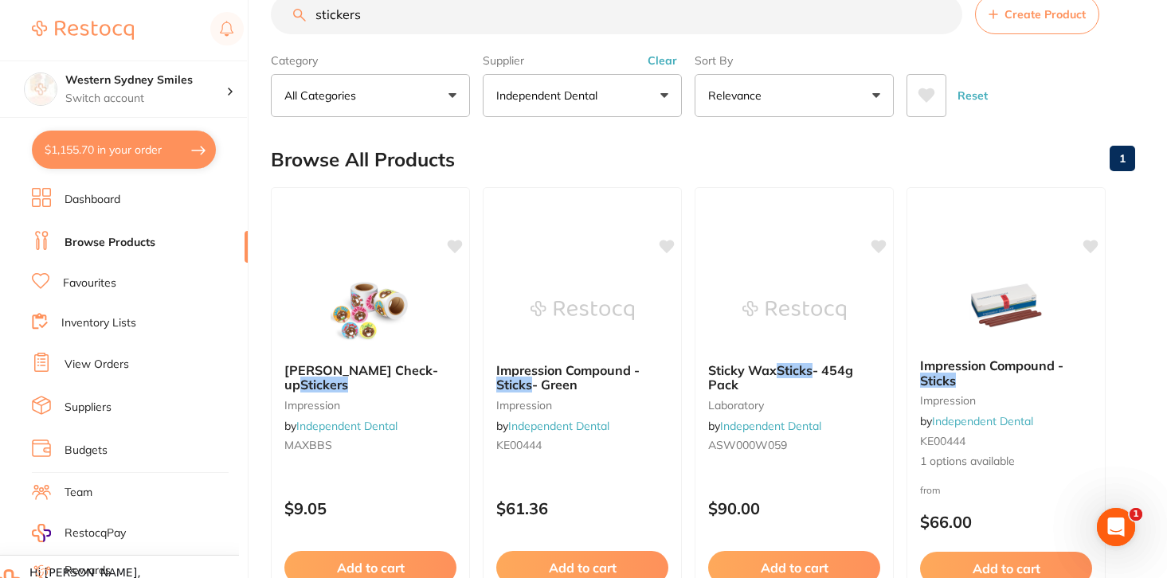
click at [198, 163] on button "$1,155.70 in your order" at bounding box center [124, 150] width 184 height 38
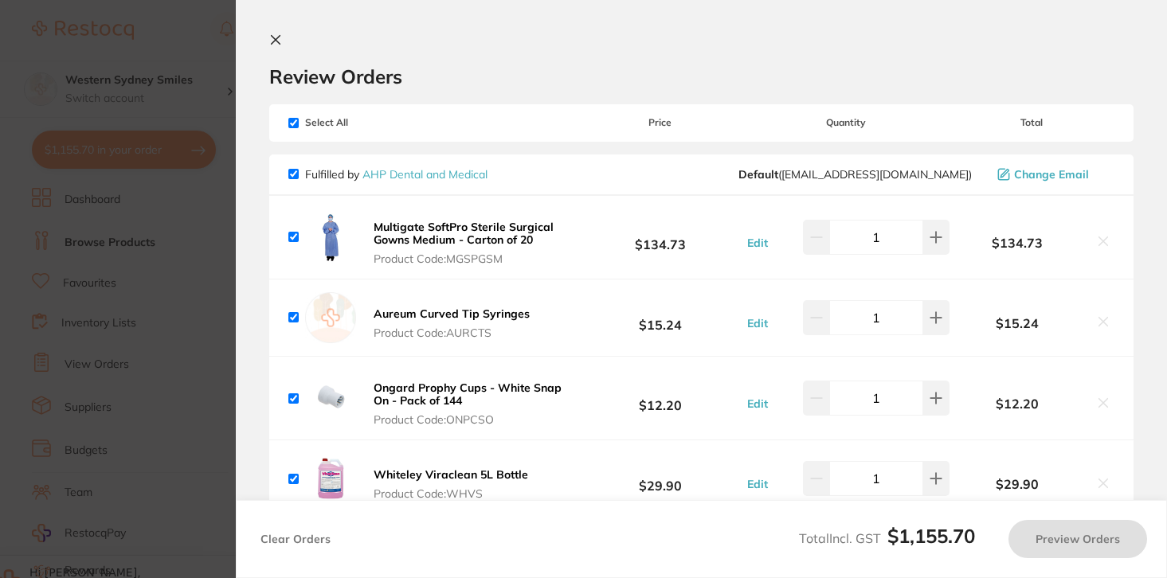
checkbox input "true"
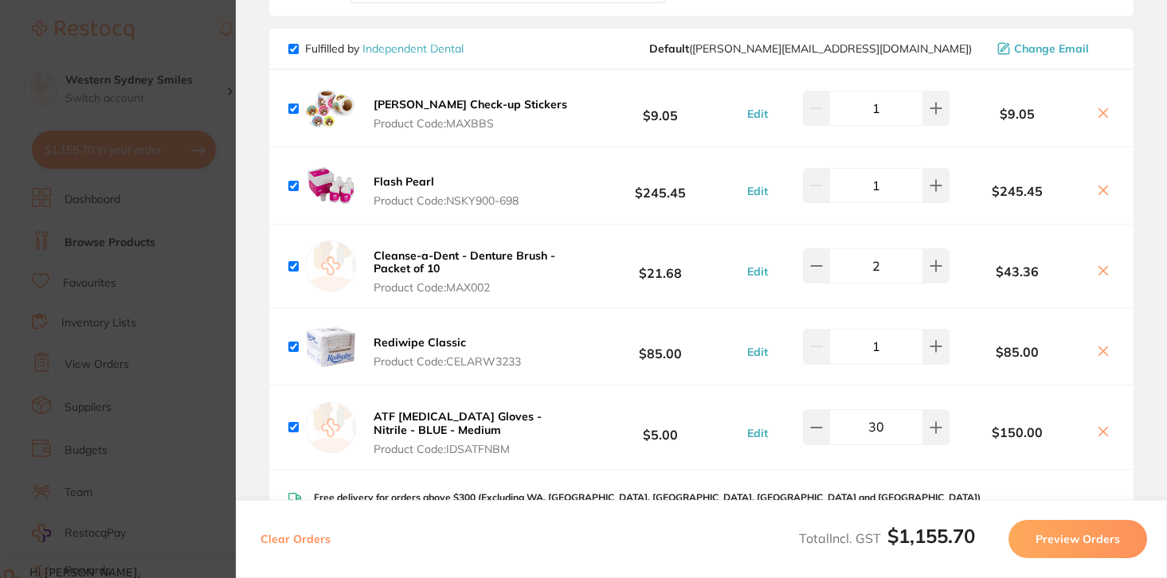
scroll to position [989, 0]
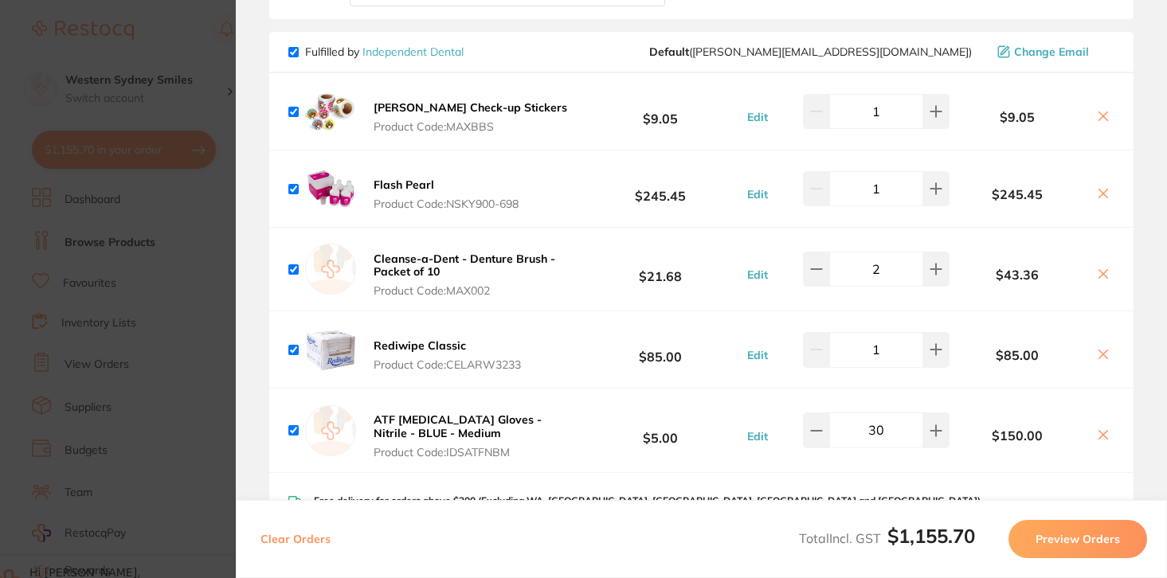
click at [414, 178] on b "Flash Pearl" at bounding box center [404, 185] width 61 height 14
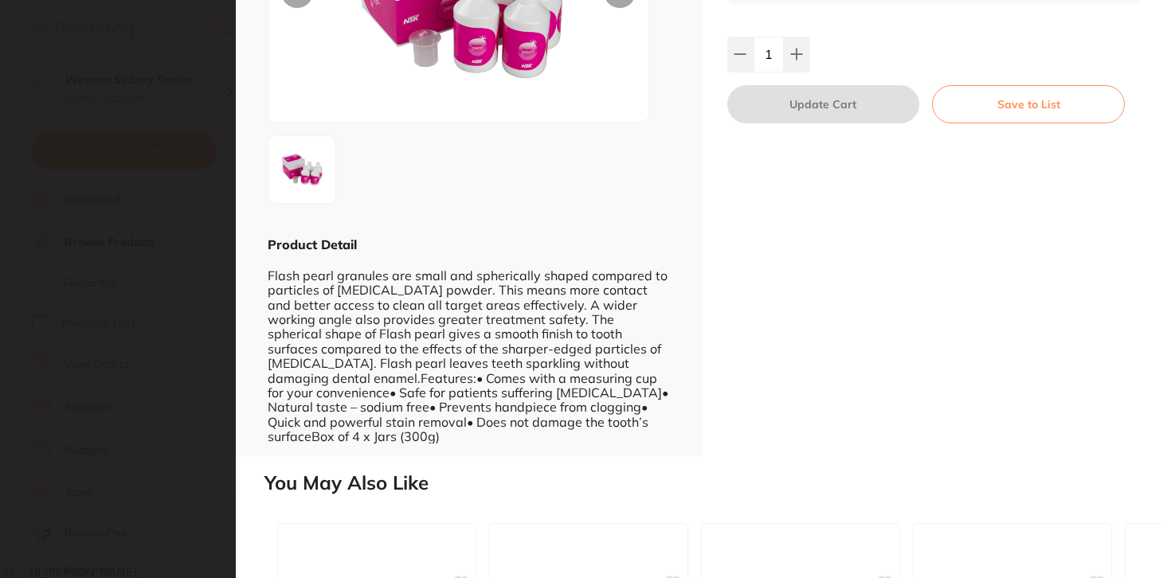
scroll to position [232, 0]
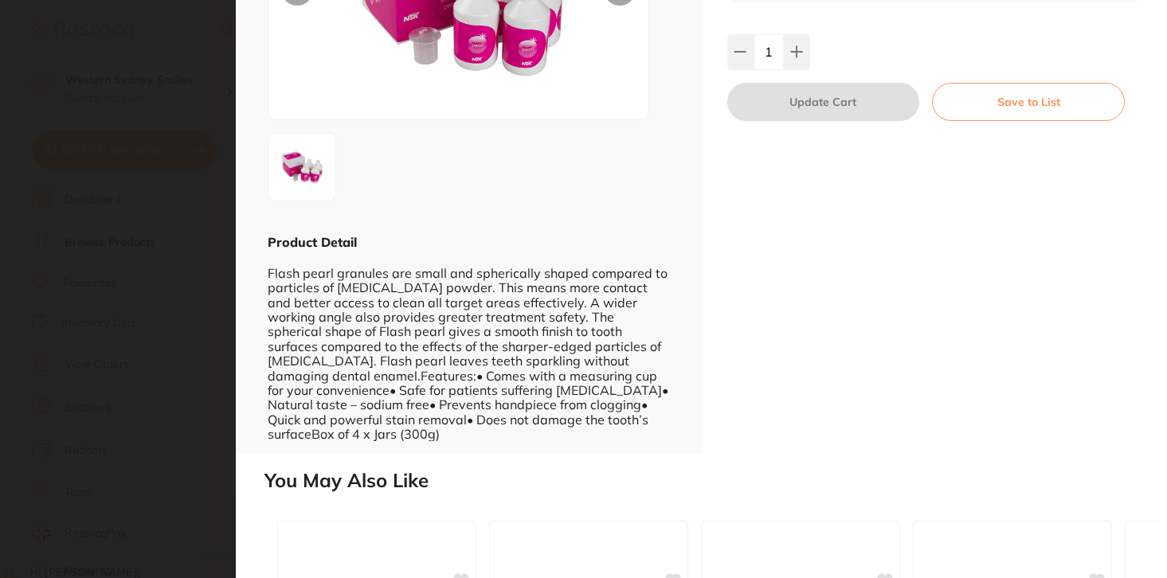
click at [210, 74] on section "Flash Pearl miscellaneous by Independent Dental Product Code: NSKY900-698 ESC P…" at bounding box center [583, 289] width 1167 height 578
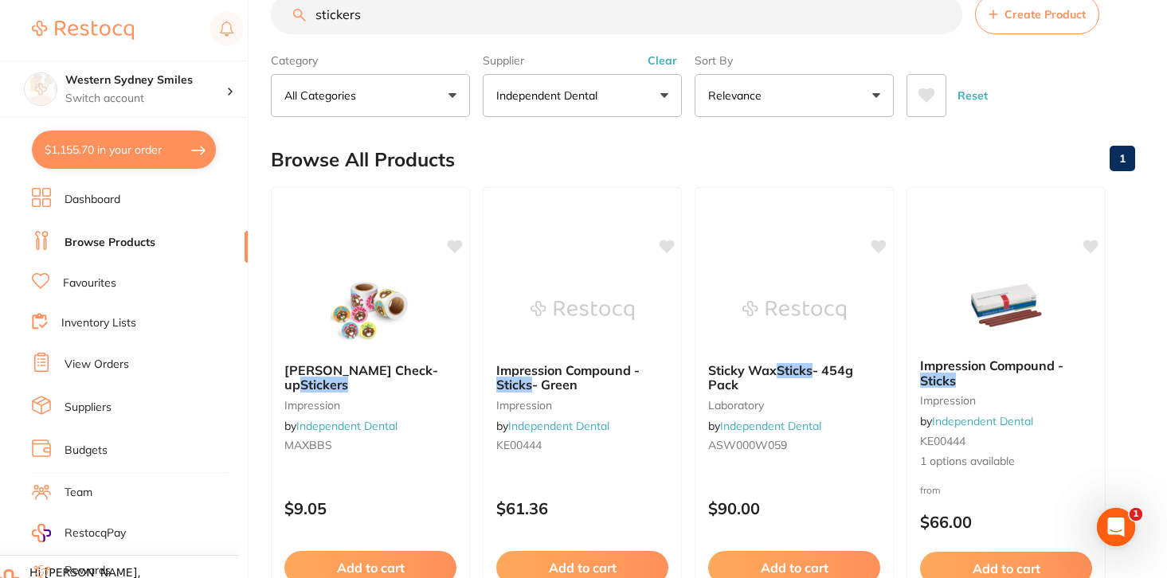
click at [152, 155] on button "$1,155.70 in your order" at bounding box center [124, 150] width 184 height 38
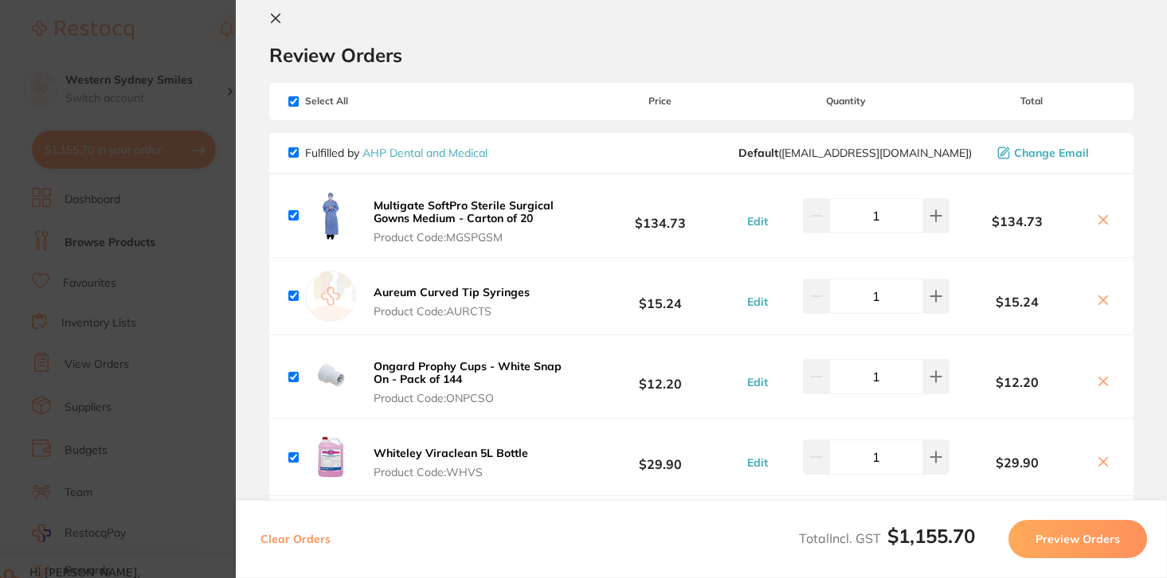
scroll to position [0, 0]
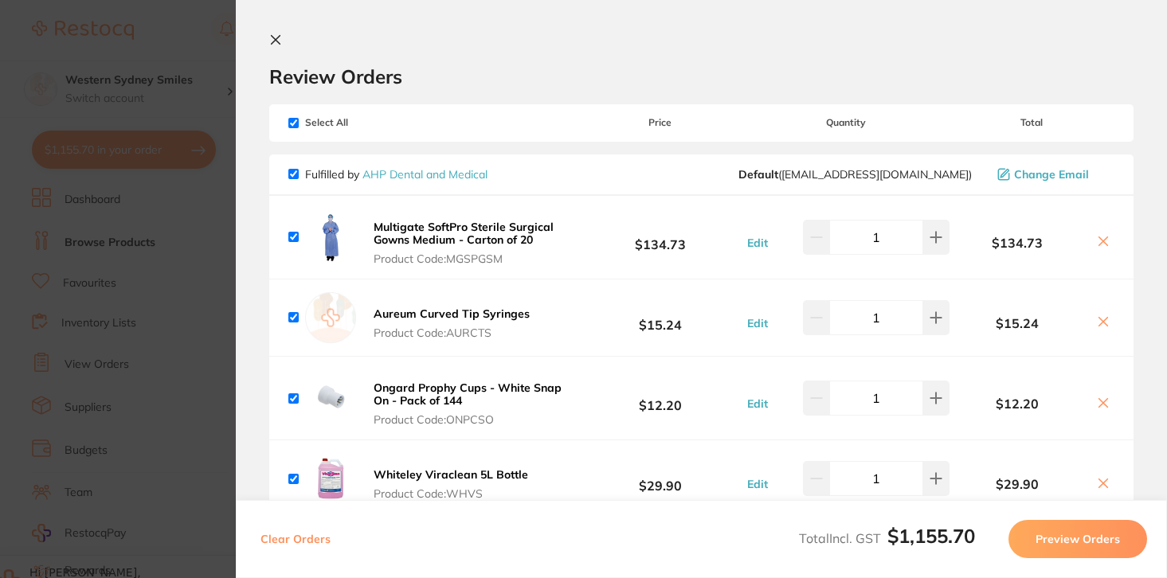
click at [269, 34] on icon at bounding box center [275, 39] width 13 height 13
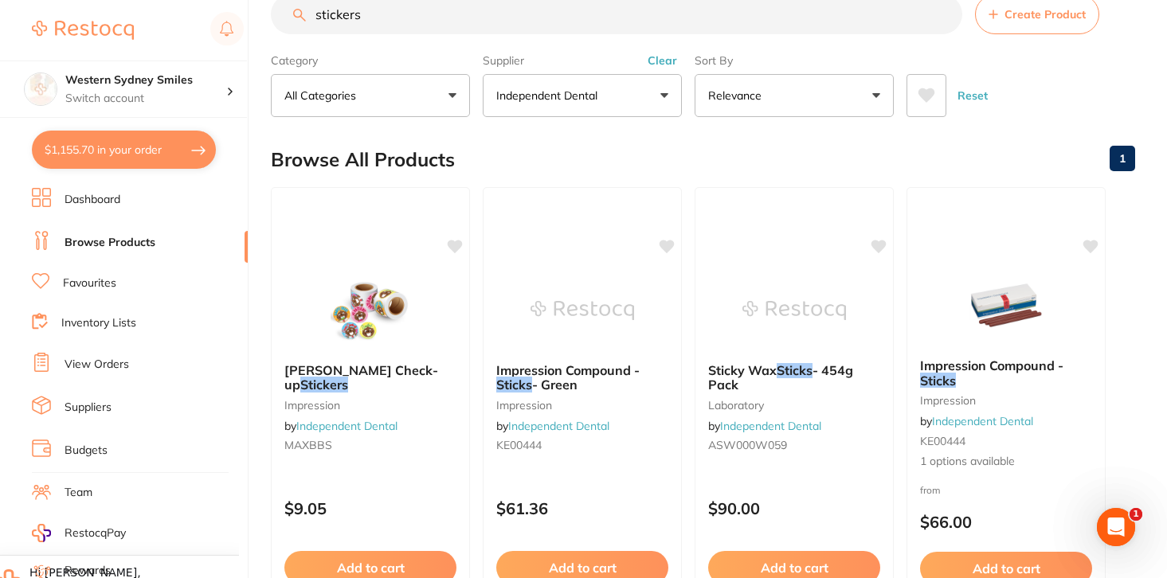
click at [351, 21] on input "stickers" at bounding box center [617, 14] width 692 height 40
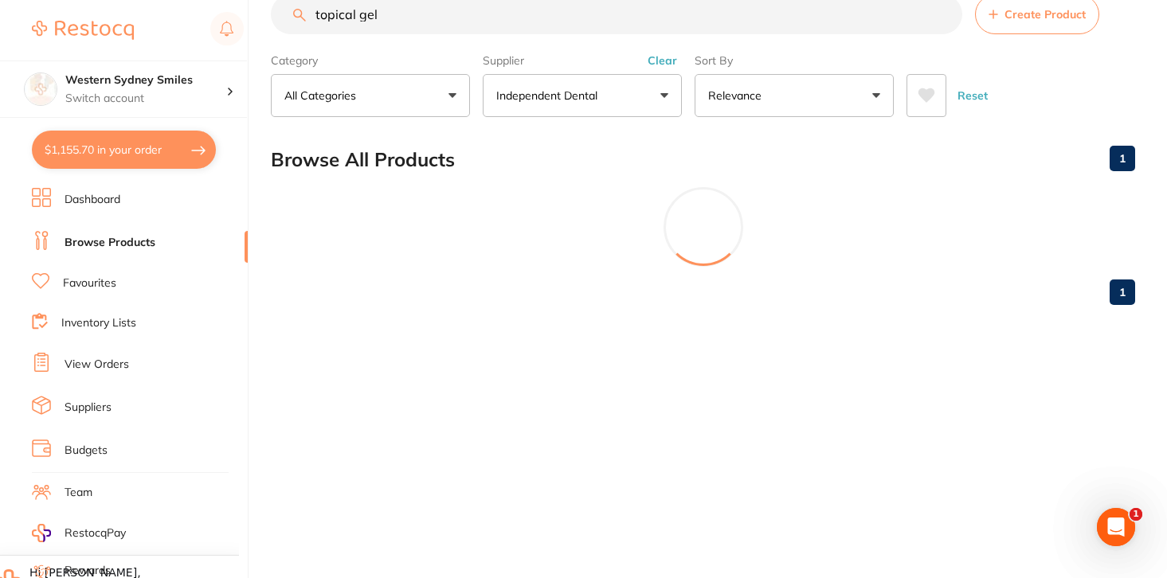
scroll to position [272, 0]
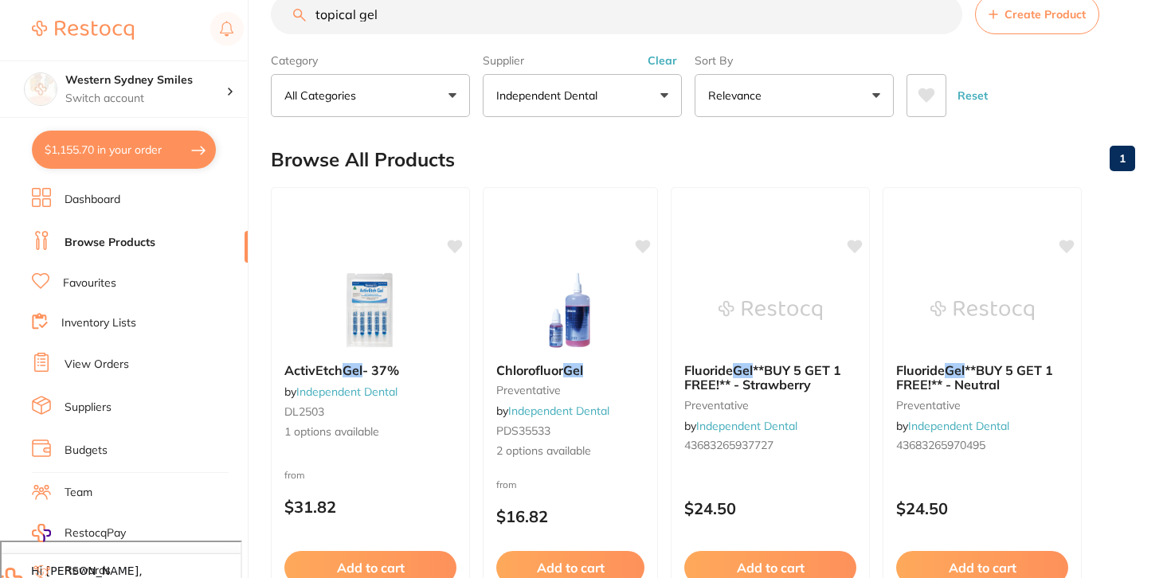
click at [923, 91] on icon at bounding box center [927, 95] width 17 height 14
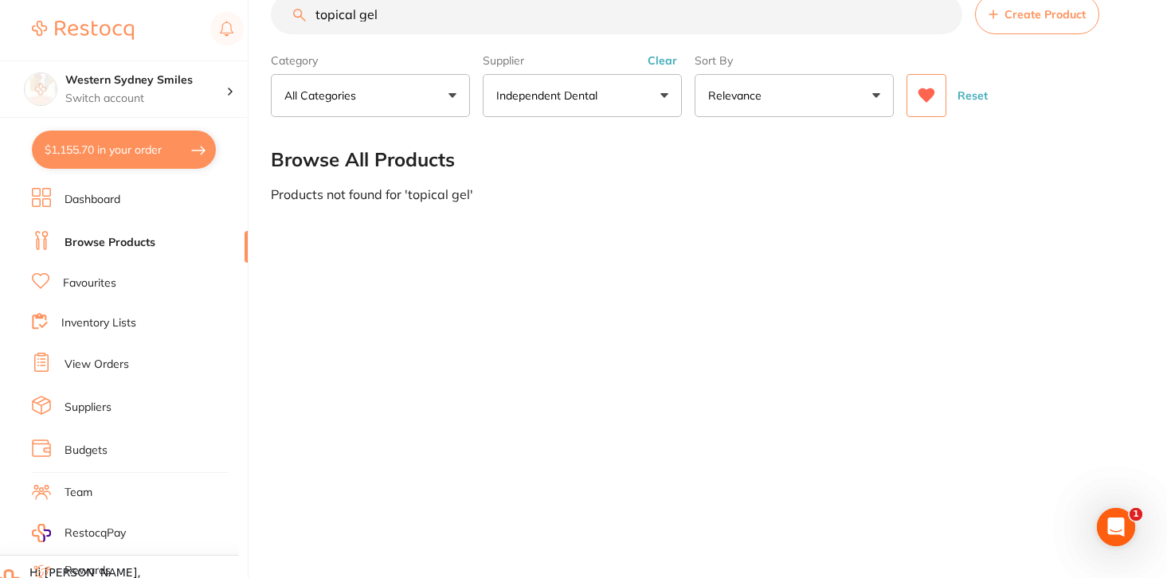
scroll to position [0, 0]
click at [668, 54] on button "Clear" at bounding box center [662, 60] width 39 height 14
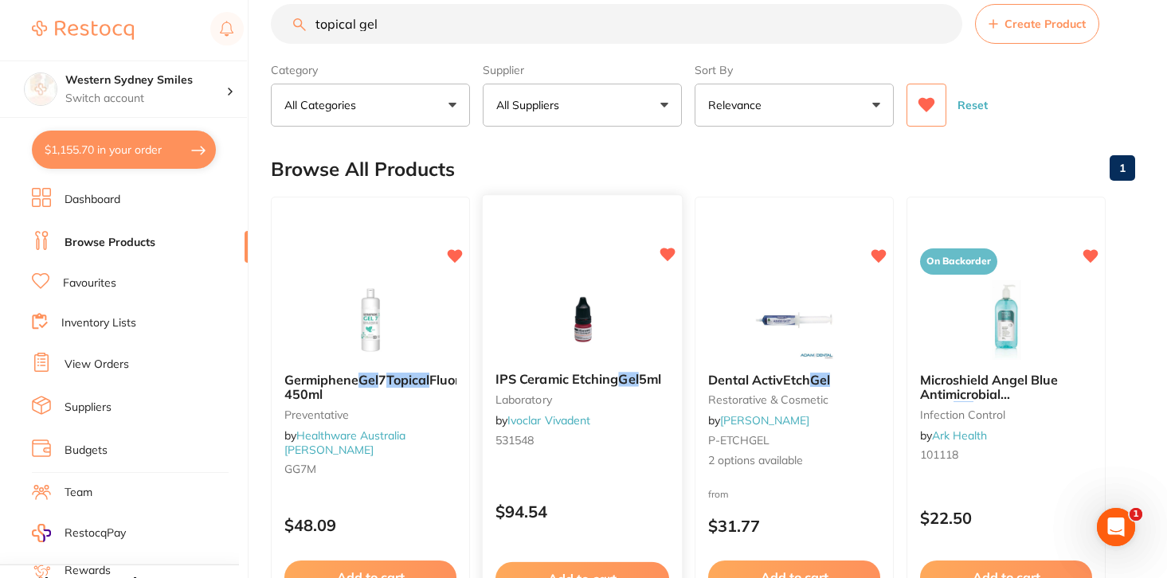
scroll to position [18, 0]
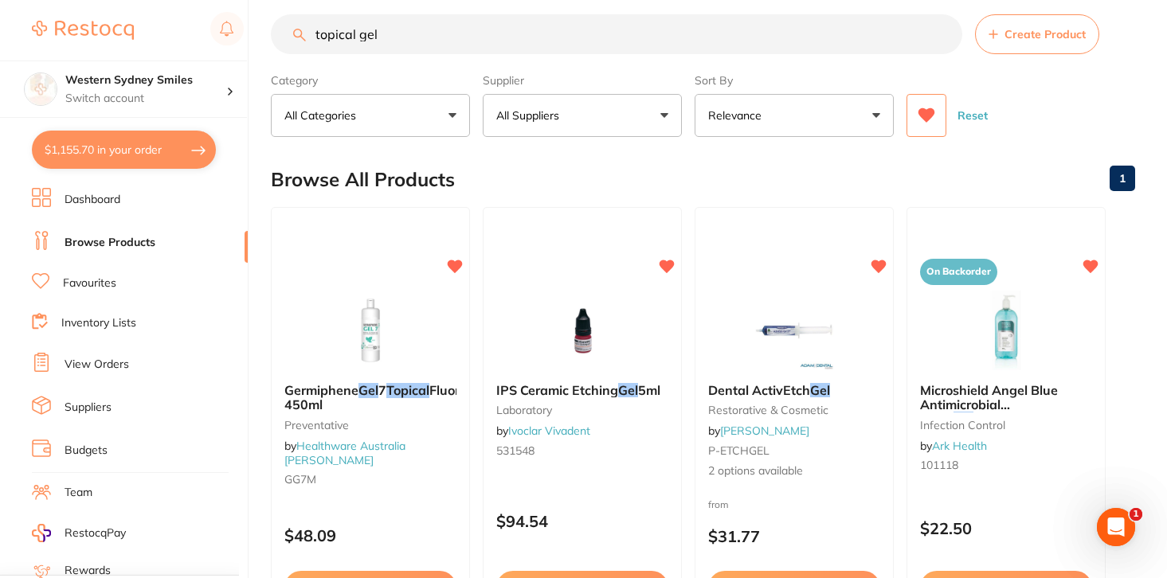
click at [500, 46] on input "topical gel" at bounding box center [617, 34] width 692 height 40
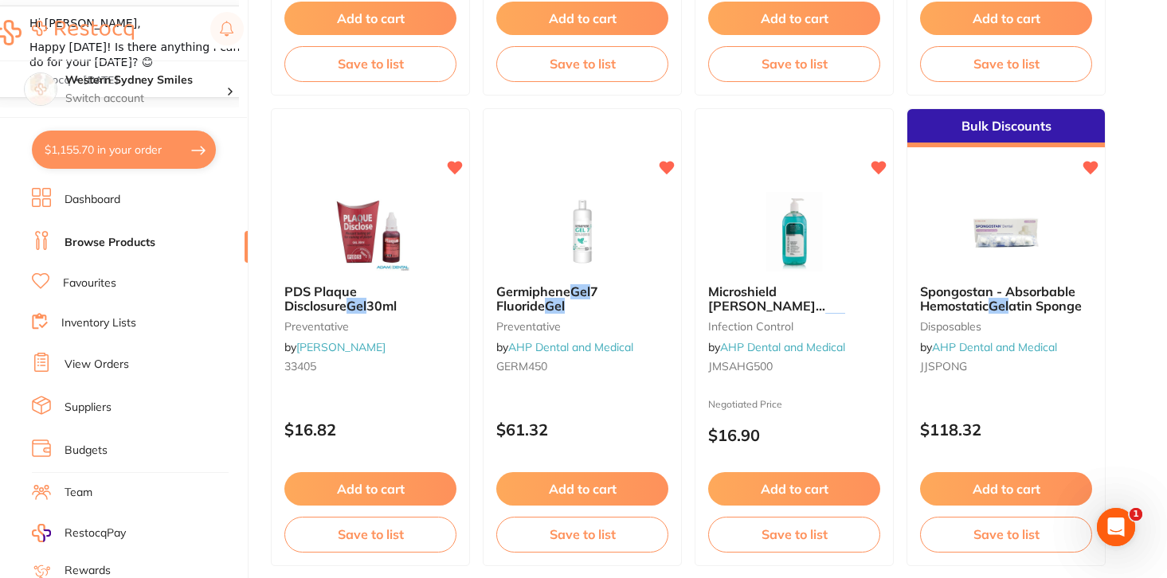
scroll to position [0, 0]
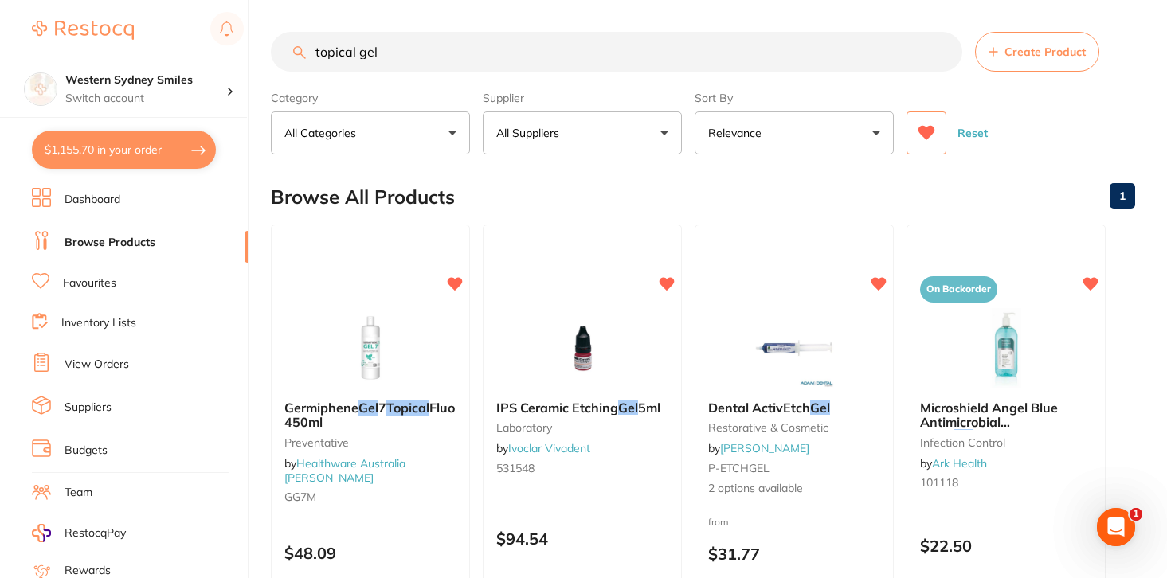
click at [933, 132] on icon at bounding box center [927, 133] width 17 height 14
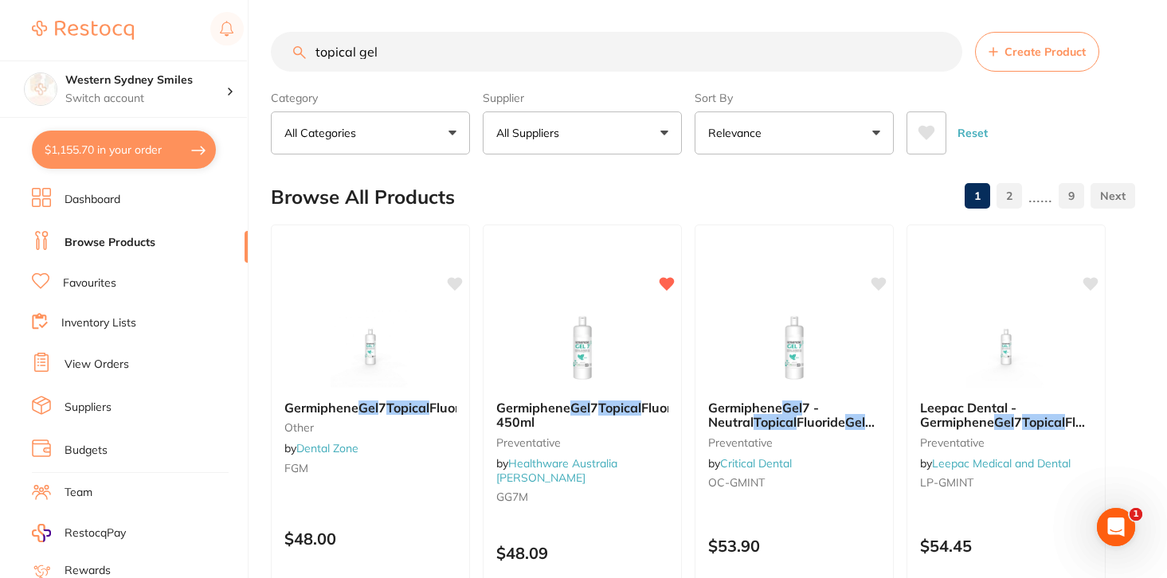
click at [928, 143] on button at bounding box center [927, 133] width 40 height 43
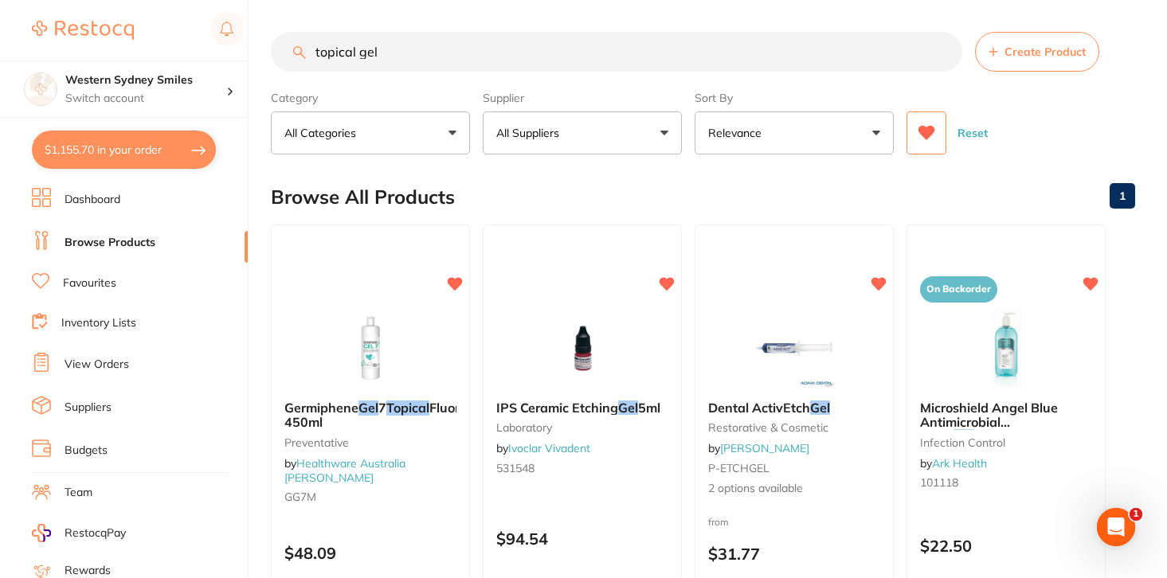
click at [169, 160] on button "$1,155.70 in your order" at bounding box center [124, 150] width 184 height 38
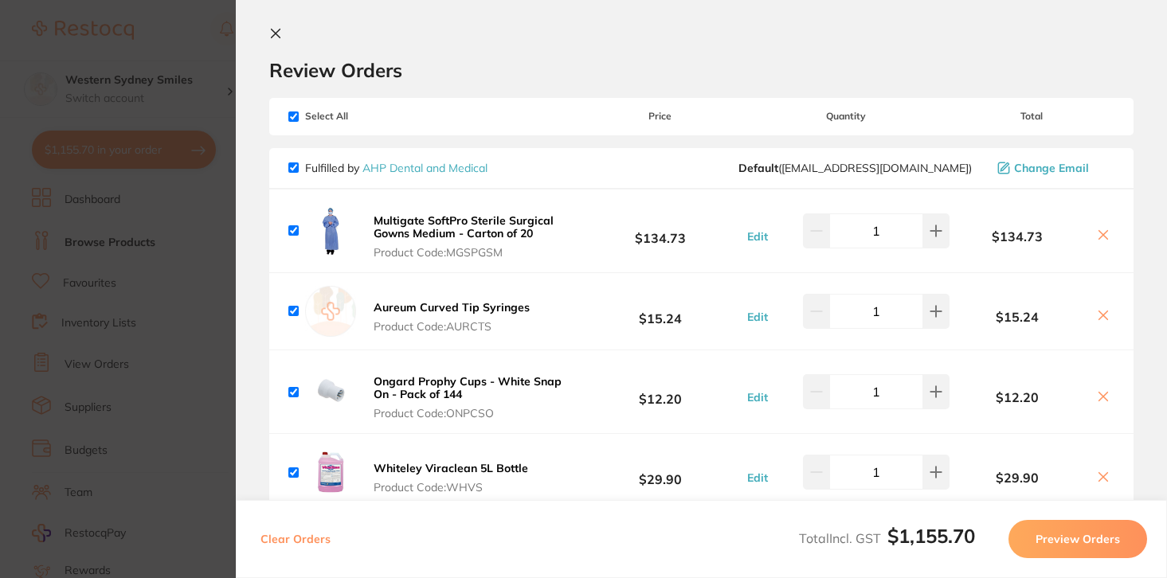
scroll to position [10, 0]
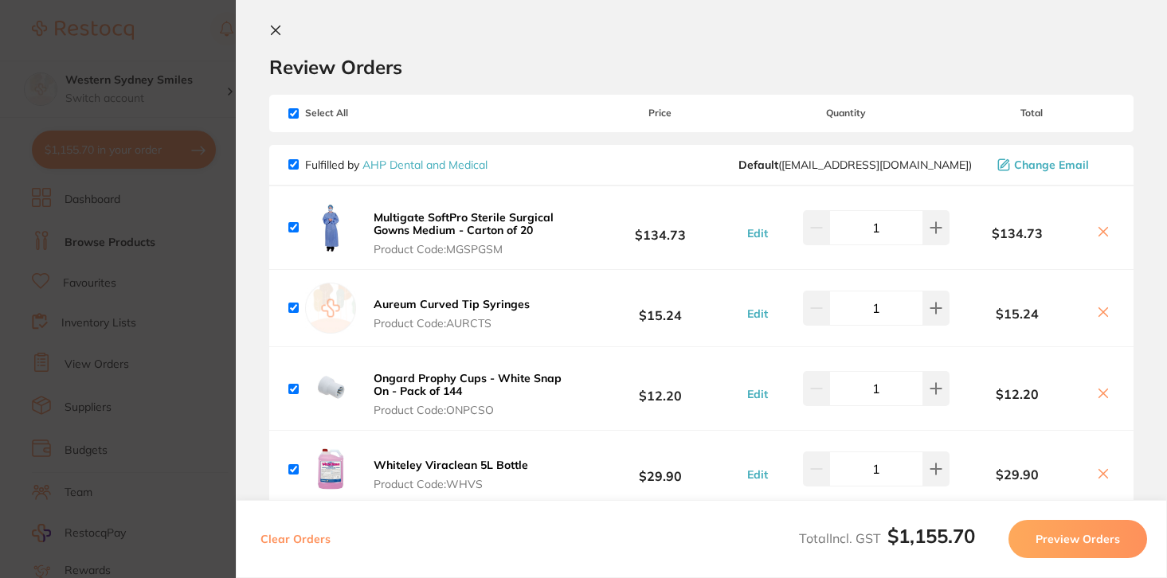
click at [269, 35] on icon at bounding box center [275, 30] width 13 height 13
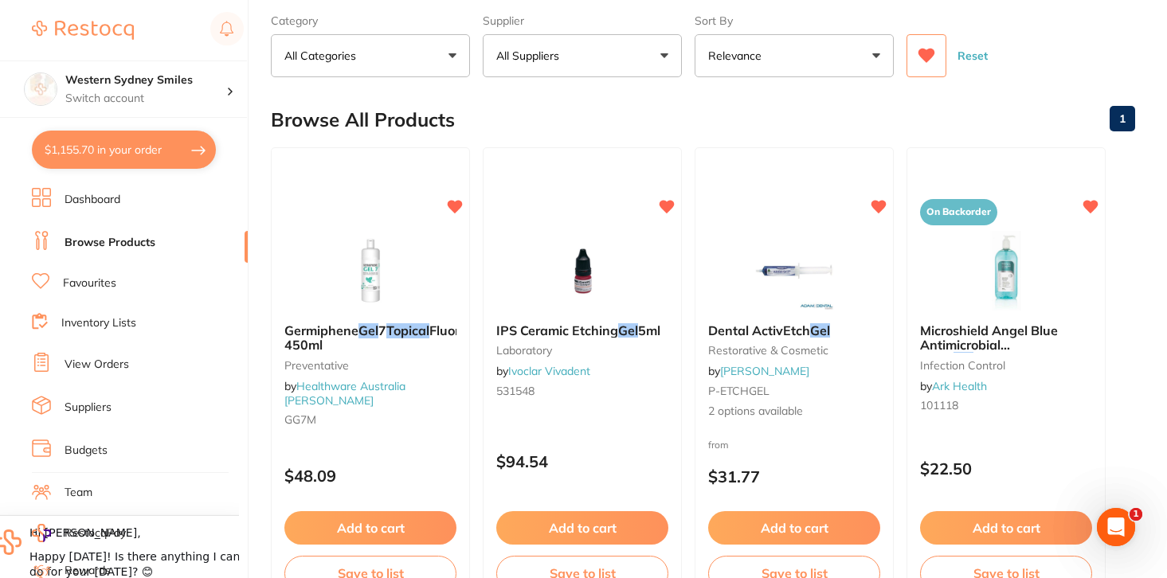
scroll to position [0, 0]
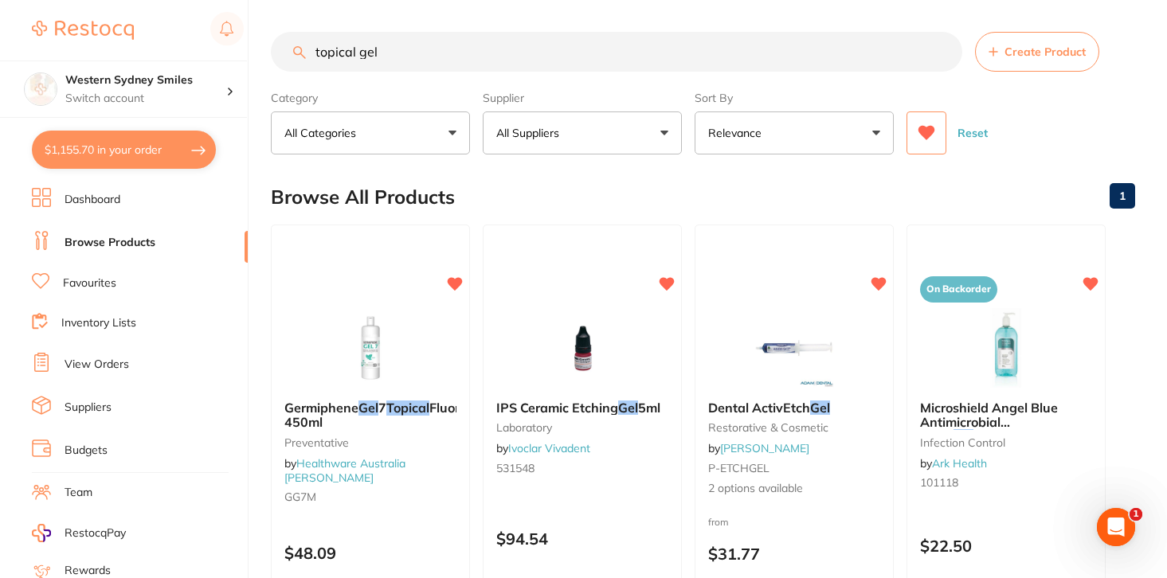
click at [927, 138] on icon at bounding box center [927, 133] width 17 height 14
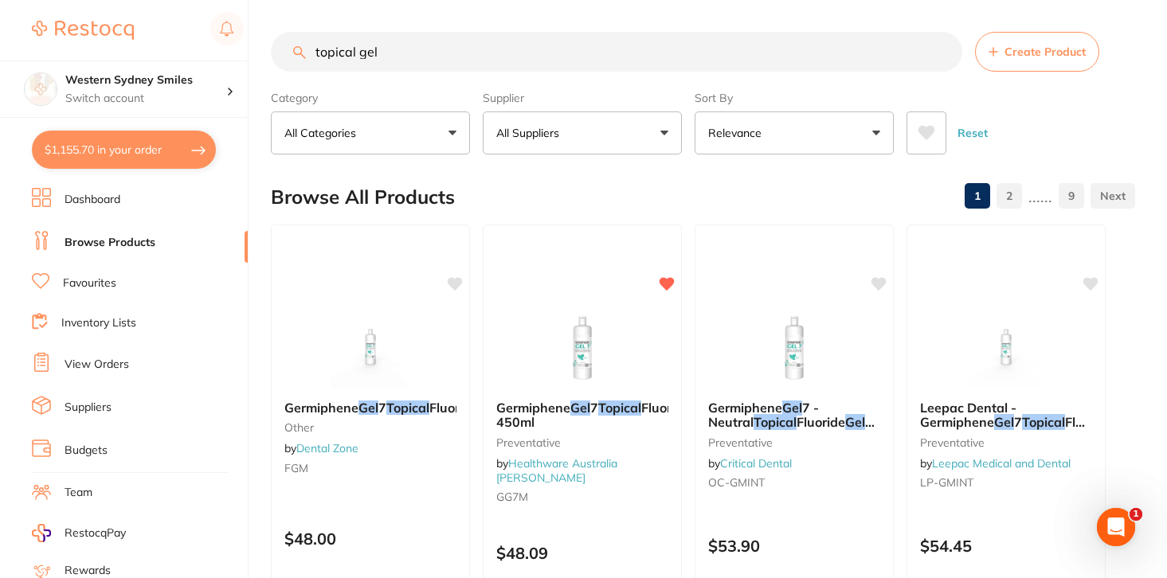
click at [523, 39] on input "topical gel" at bounding box center [617, 52] width 692 height 40
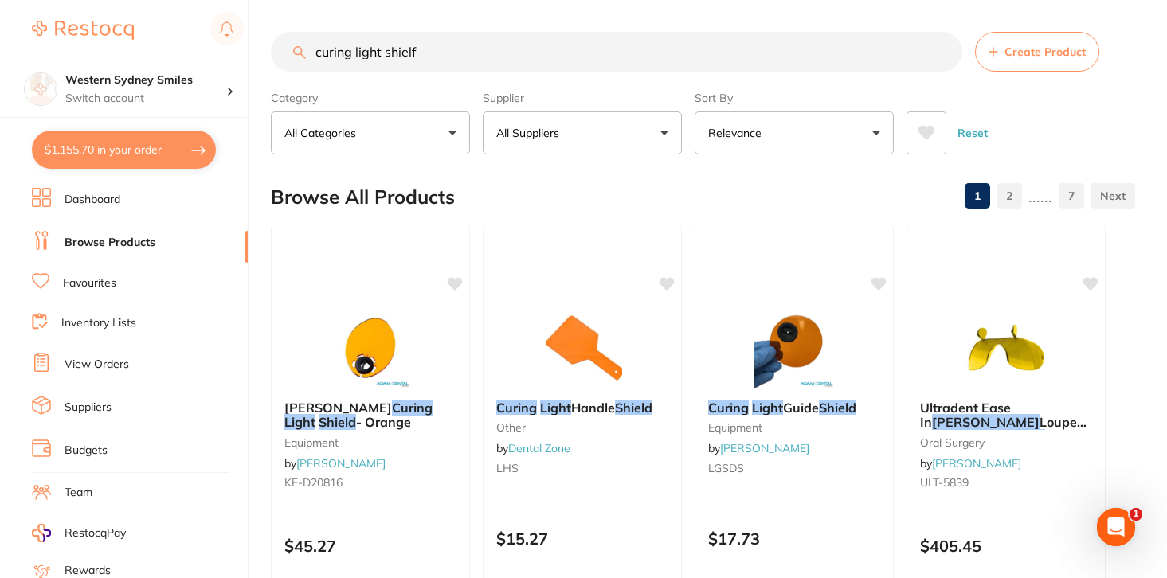
click at [503, 61] on input "curing light shielf" at bounding box center [617, 52] width 692 height 40
type input "curing light shield"
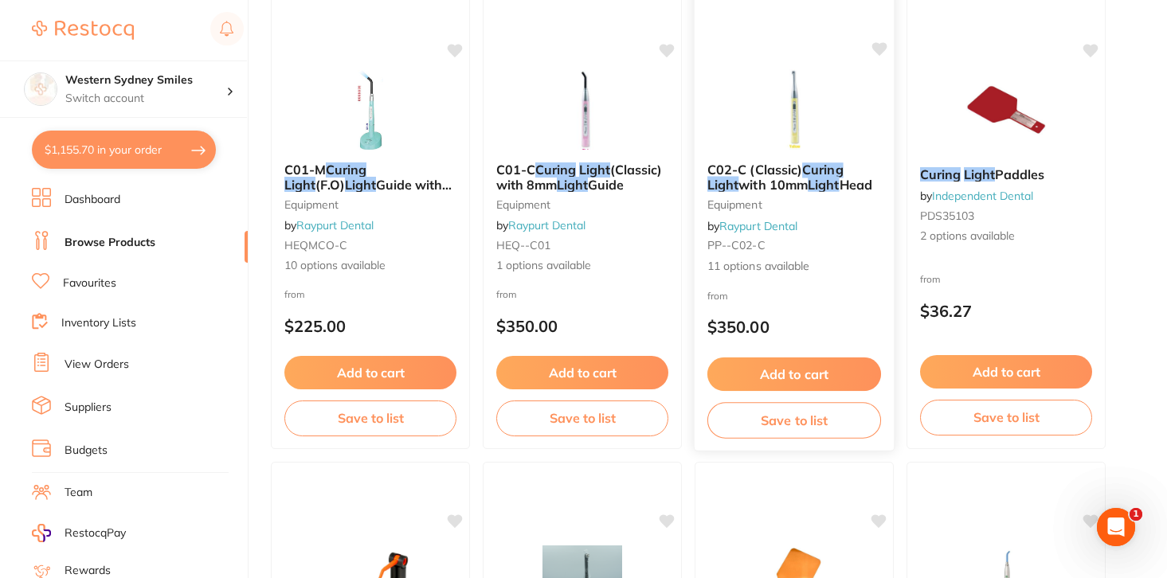
scroll to position [1648, 0]
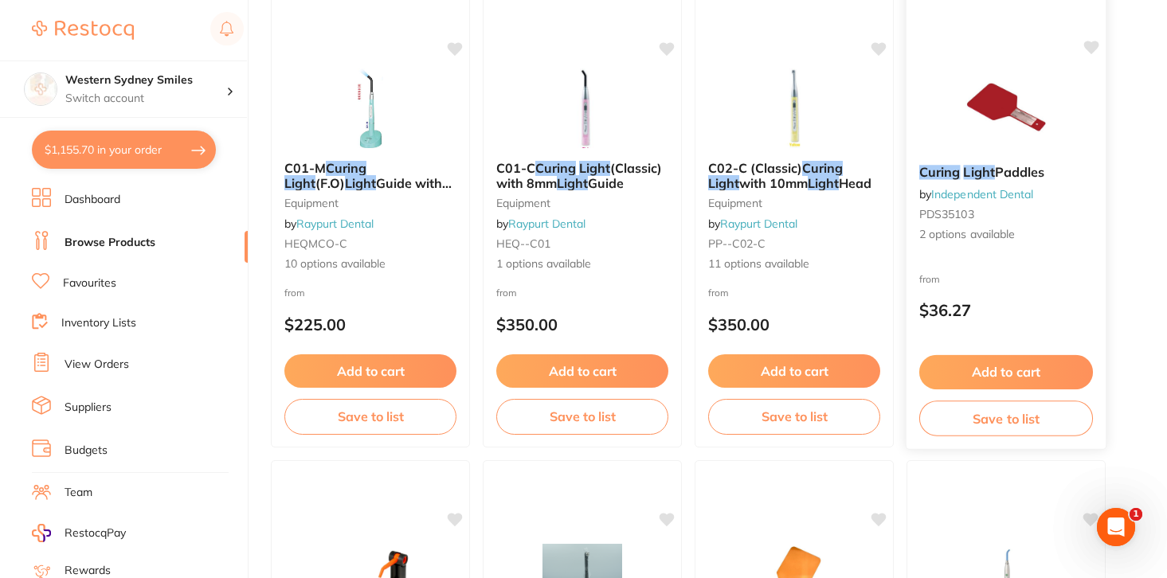
click at [978, 360] on button "Add to cart" at bounding box center [1006, 372] width 174 height 34
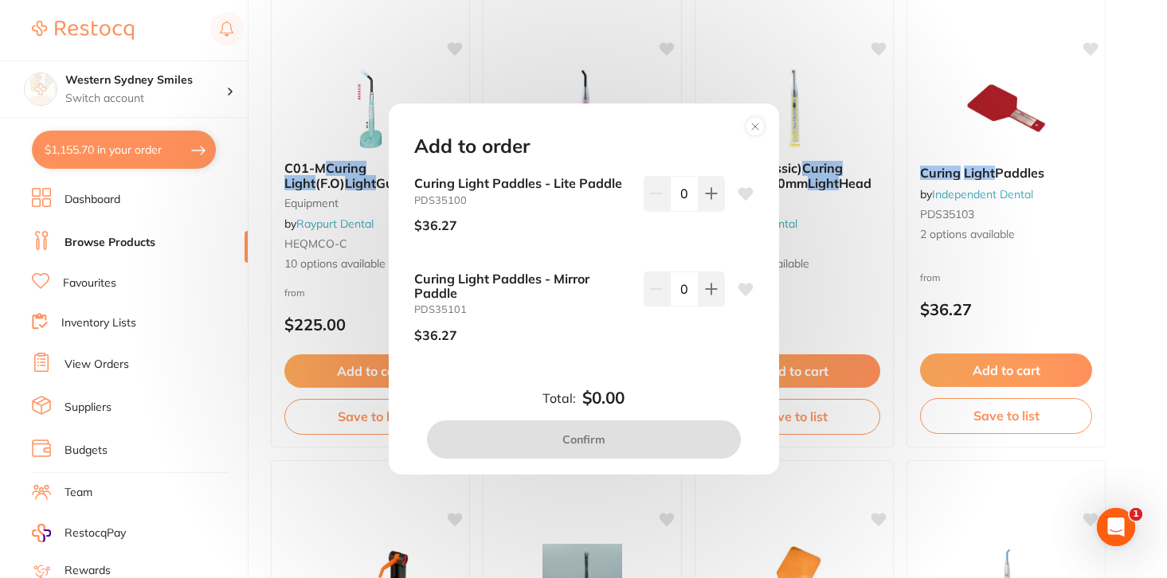
scroll to position [0, 0]
click at [1013, 112] on div "Add to order Curing Light Paddles - Lite Paddle PDS35100 $36.27 0 Curing Light …" at bounding box center [583, 289] width 1167 height 578
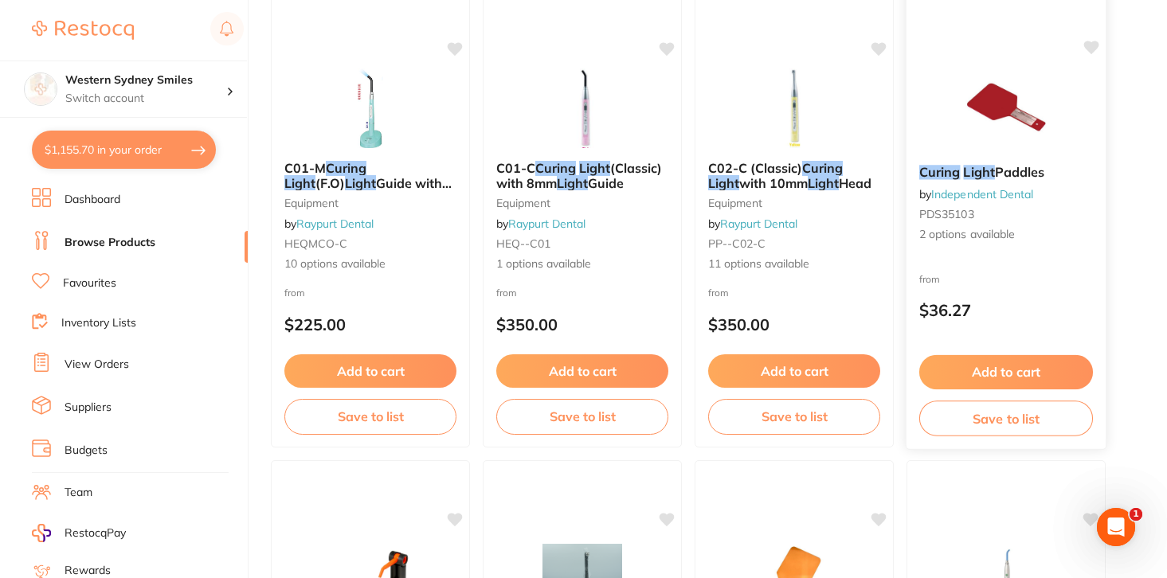
click at [967, 156] on div "Curing Light Paddles by Independent Dental PDS35103 2 options available" at bounding box center [1006, 204] width 199 height 104
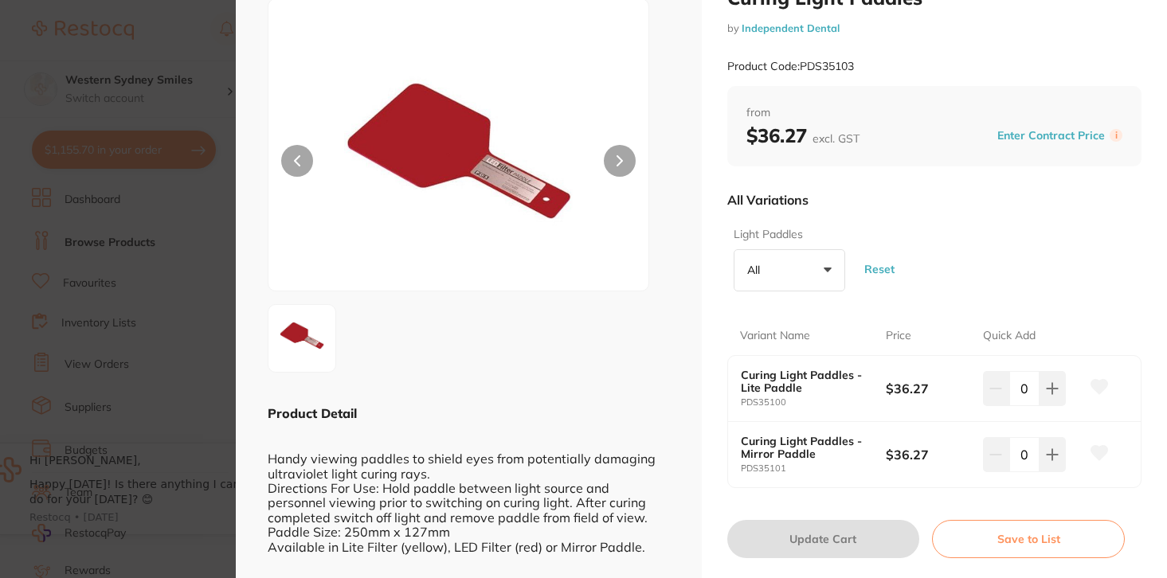
scroll to position [61, 0]
click at [802, 460] on b "Curing Light Paddles - Mirror Paddle" at bounding box center [806, 446] width 131 height 25
drag, startPoint x: 807, startPoint y: 396, endPoint x: 736, endPoint y: 378, distance: 73.0
click at [741, 378] on div "Curing Light Paddles - Lite Paddle PDS35100" at bounding box center [813, 387] width 145 height 39
copy b "Curing Light Paddles - Lite Paddle"
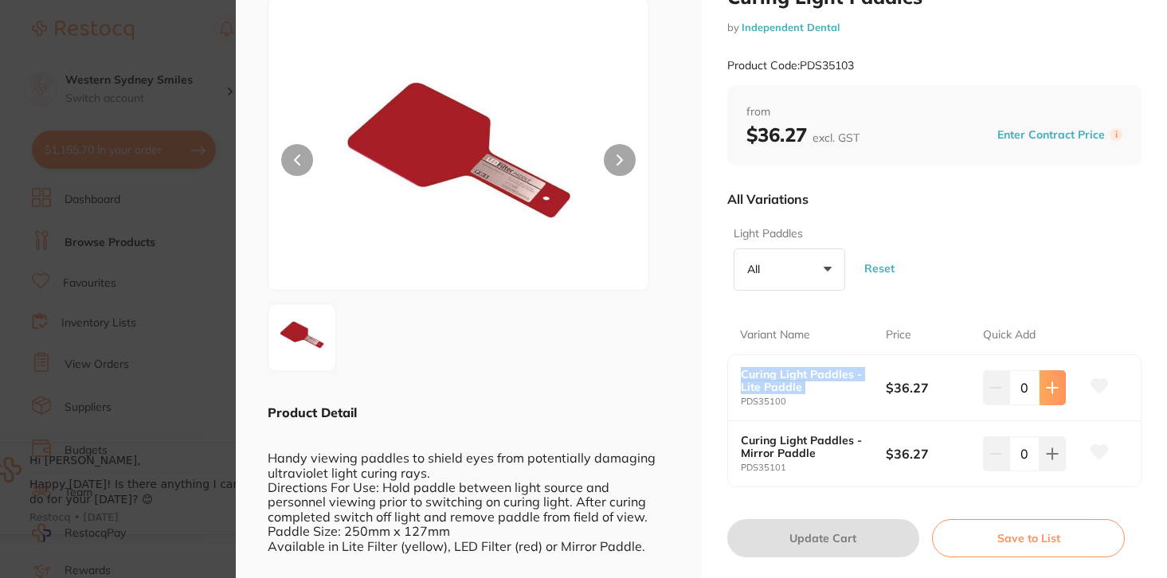
click at [1053, 390] on icon at bounding box center [1052, 388] width 13 height 13
type input "1"
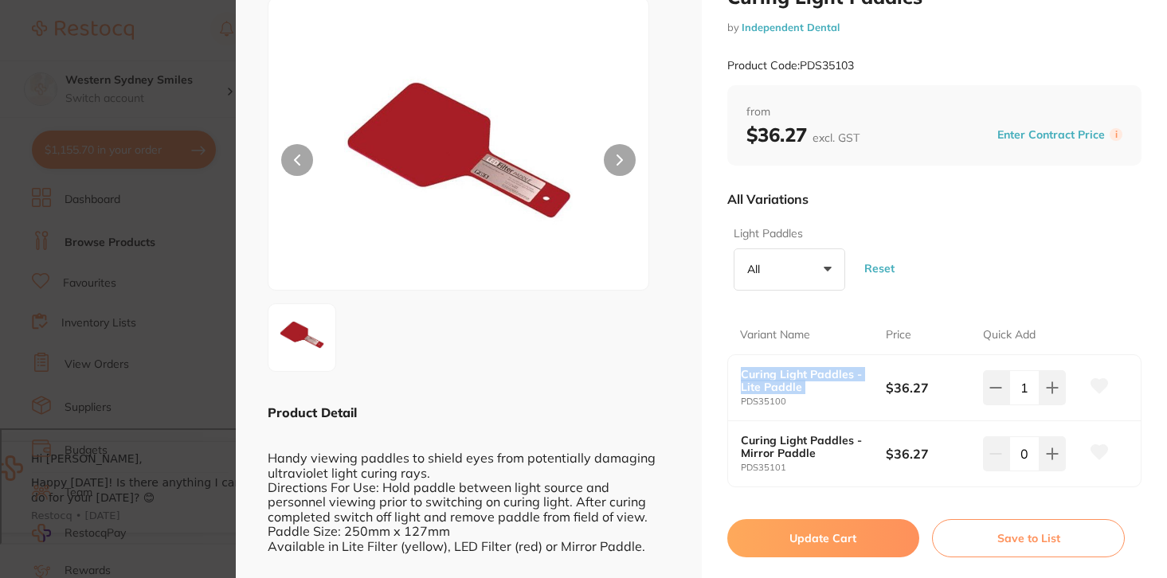
click at [1096, 387] on icon at bounding box center [1100, 386] width 17 height 14
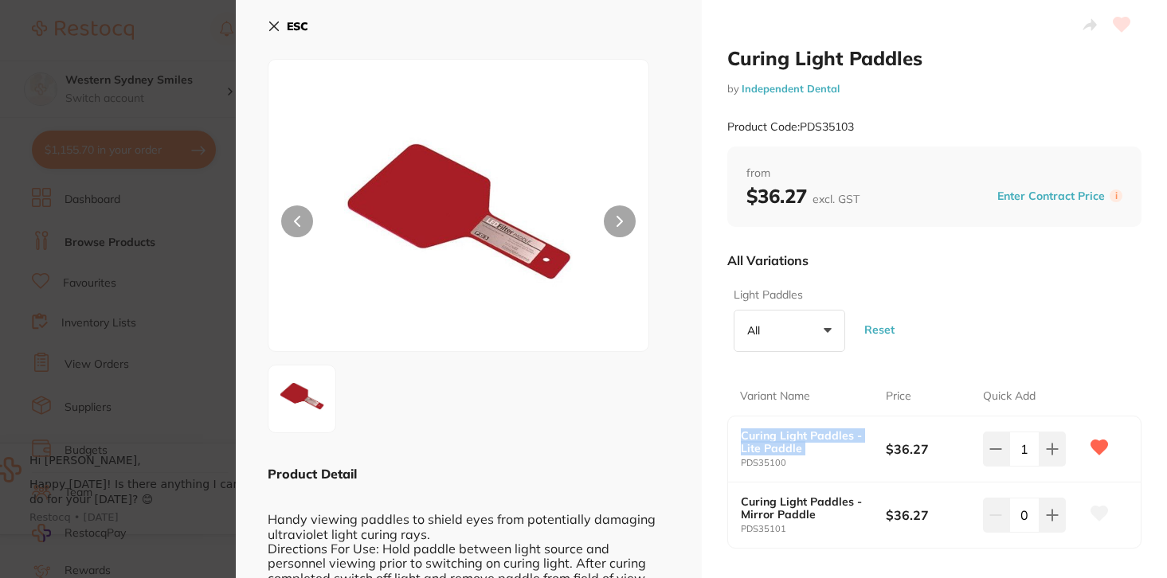
scroll to position [0, 0]
click at [274, 22] on icon at bounding box center [274, 26] width 9 height 9
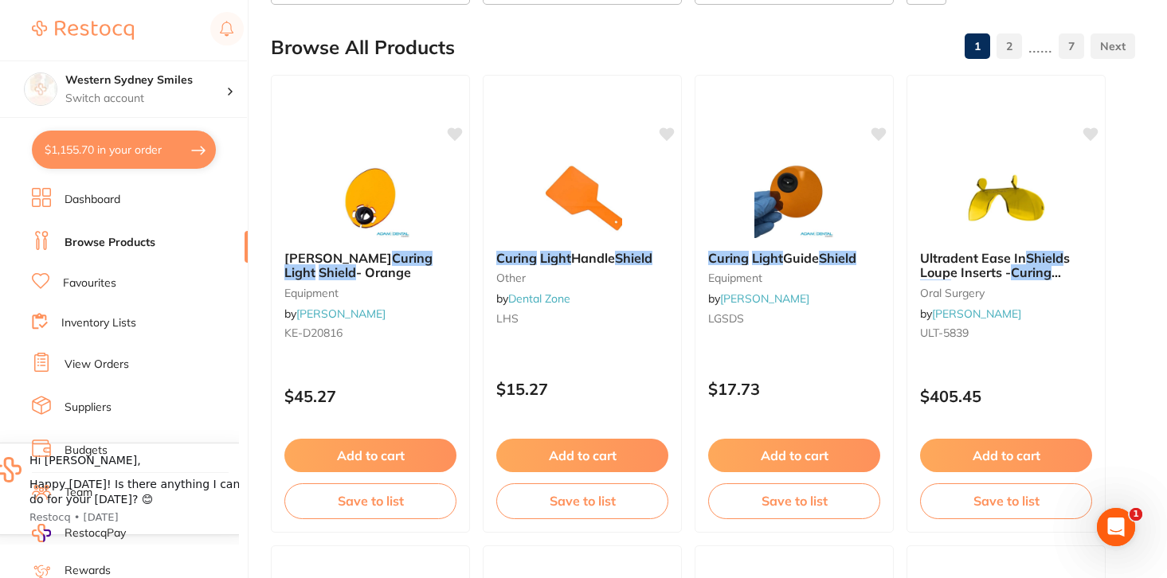
click at [188, 138] on button "$1,155.70 in your order" at bounding box center [124, 150] width 184 height 38
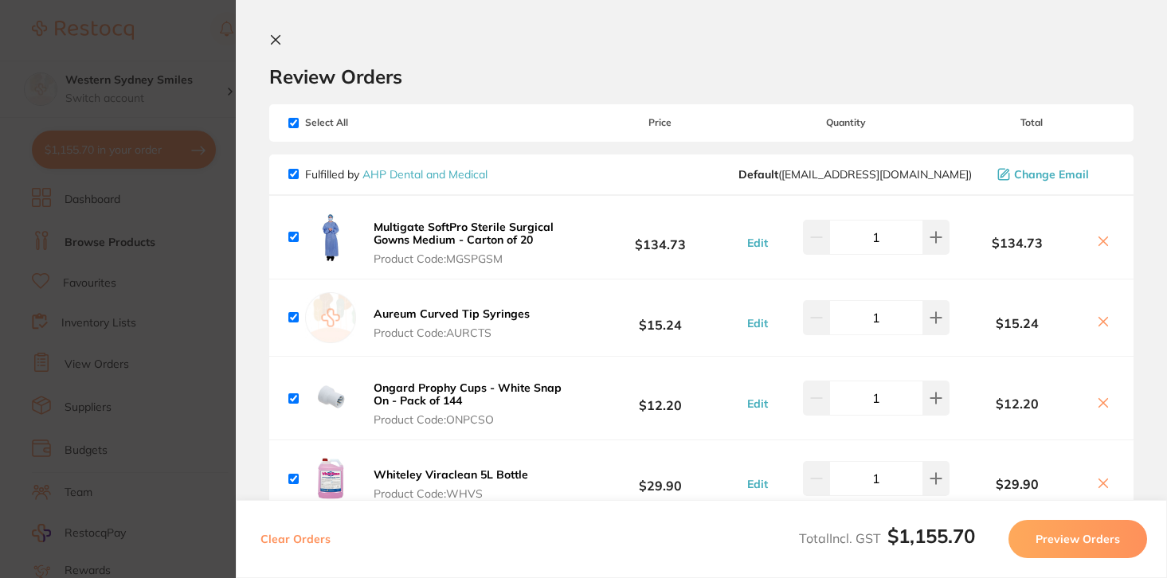
click at [277, 27] on section "Review Orders Your orders are being processed and we will notify you once we ha…" at bounding box center [701, 289] width 931 height 578
click at [273, 41] on icon at bounding box center [276, 40] width 9 height 9
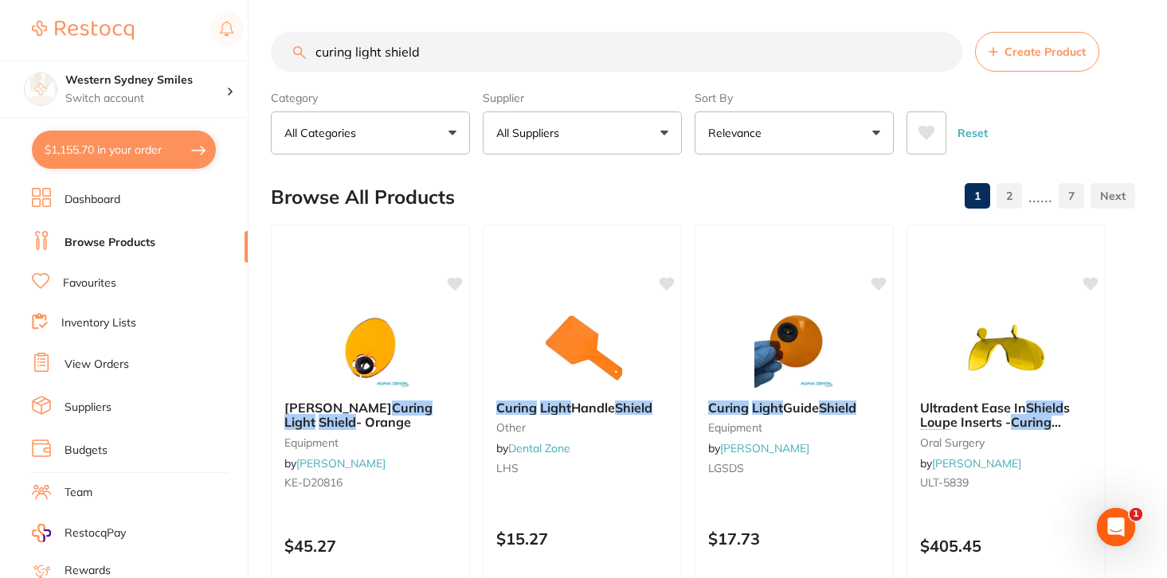
scroll to position [34, 0]
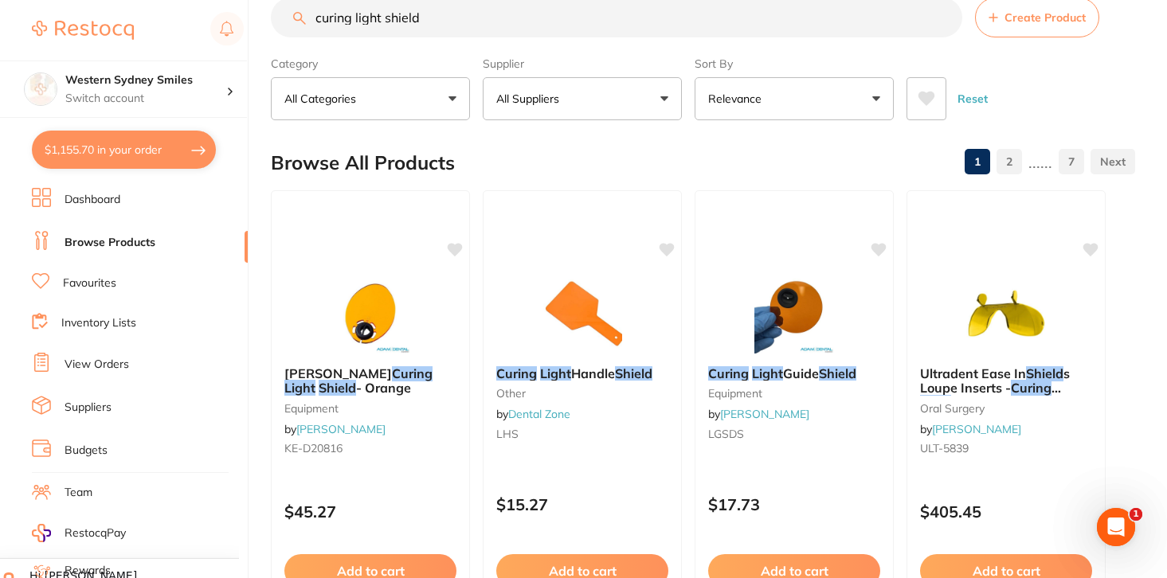
click at [127, 151] on button "$1,155.70 in your order" at bounding box center [124, 150] width 184 height 38
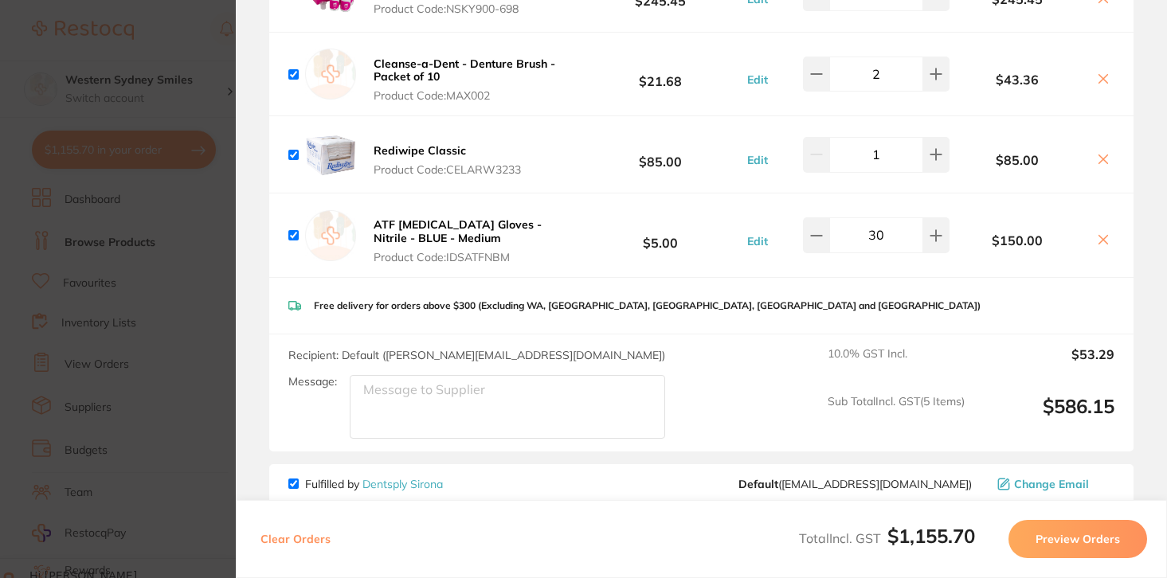
scroll to position [1214, 0]
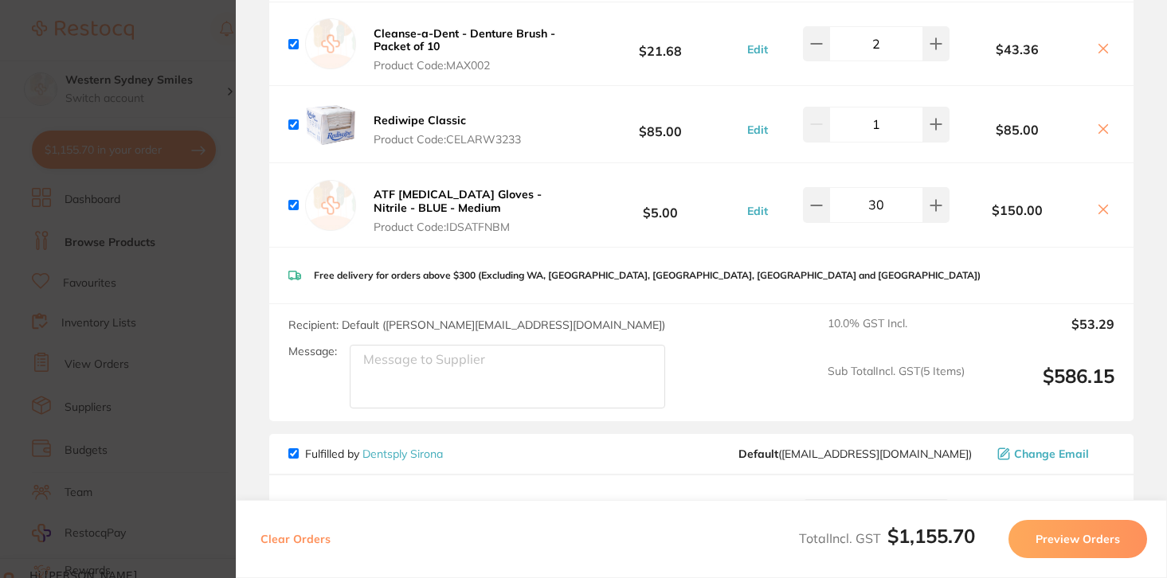
click at [202, 58] on section "Update RRP Set your pre negotiated price for this item. Item Agreed RRP (excl. …" at bounding box center [583, 289] width 1167 height 578
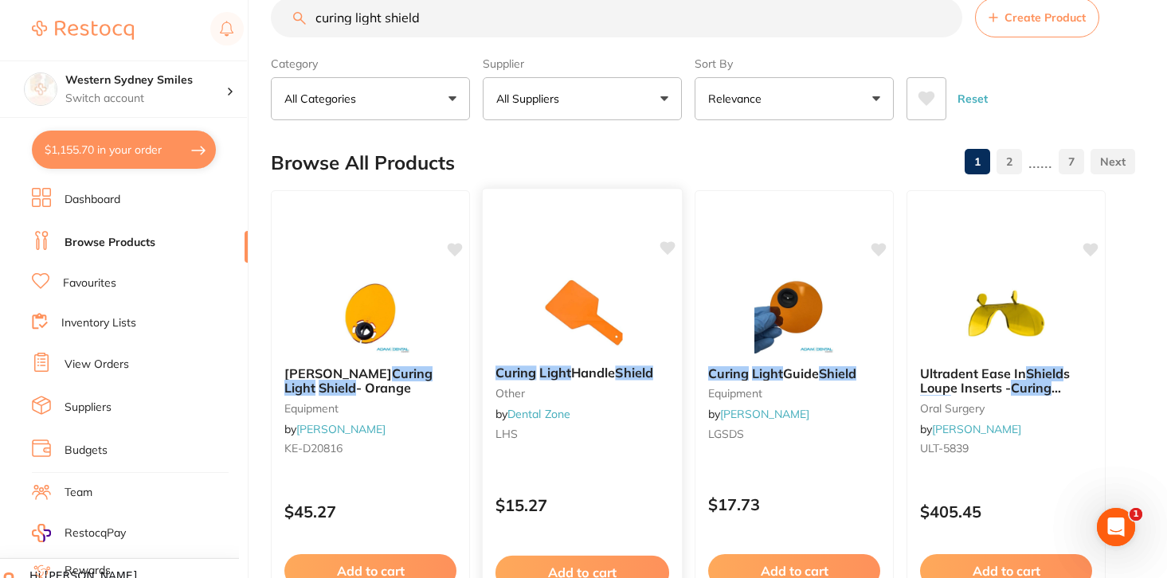
scroll to position [1214, 0]
click at [110, 163] on button "$1,155.70 in your order" at bounding box center [124, 150] width 184 height 38
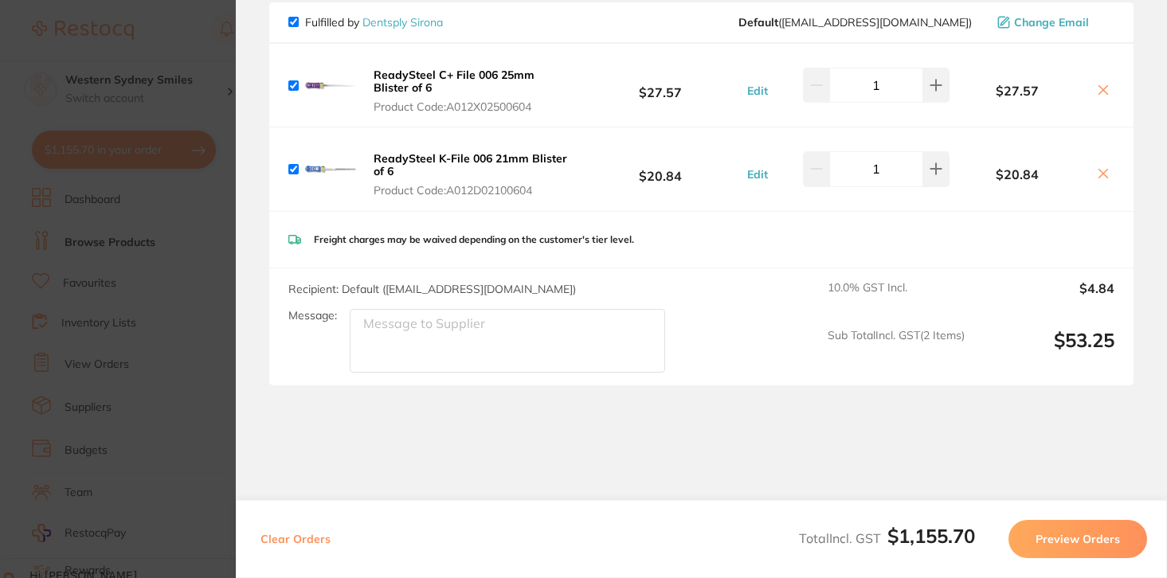
scroll to position [150, 0]
click at [971, 545] on b "$1,155.70" at bounding box center [932, 536] width 88 height 24
drag, startPoint x: 983, startPoint y: 539, endPoint x: 903, endPoint y: 539, distance: 80.5
click at [903, 539] on div "Total Incl. GST $1,155.70 Preview Orders" at bounding box center [973, 539] width 348 height 38
copy b "1,155.70"
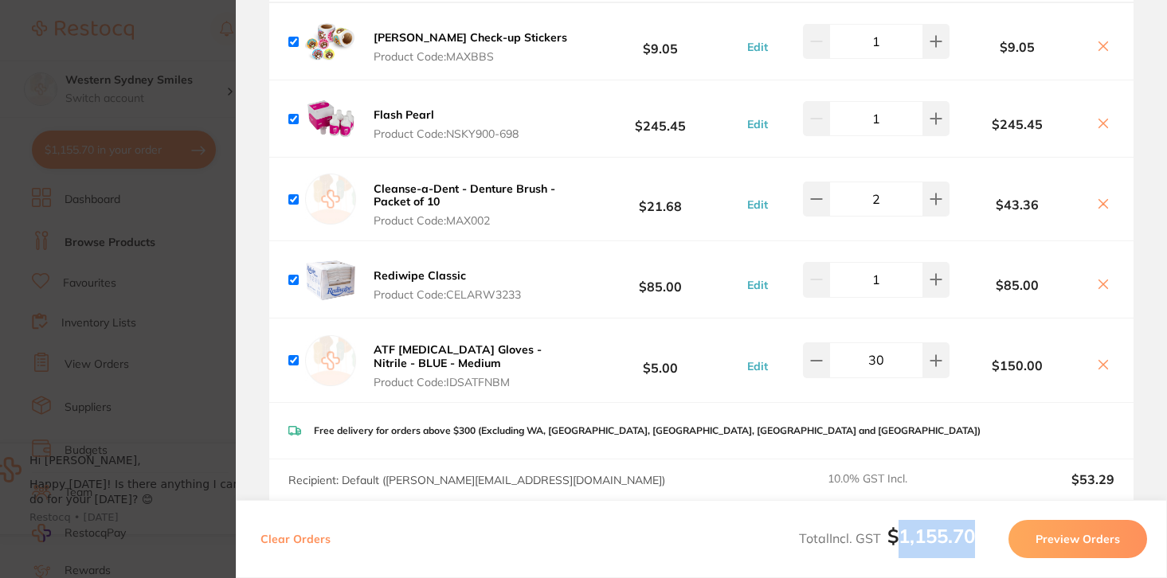
scroll to position [1056, 0]
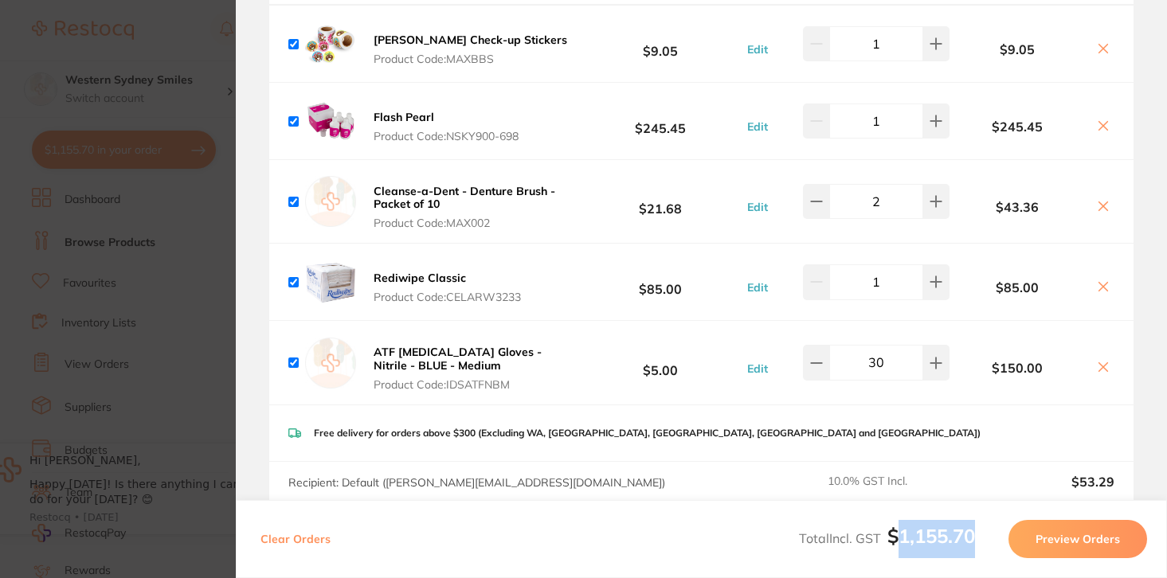
click at [1103, 120] on icon at bounding box center [1103, 126] width 13 height 13
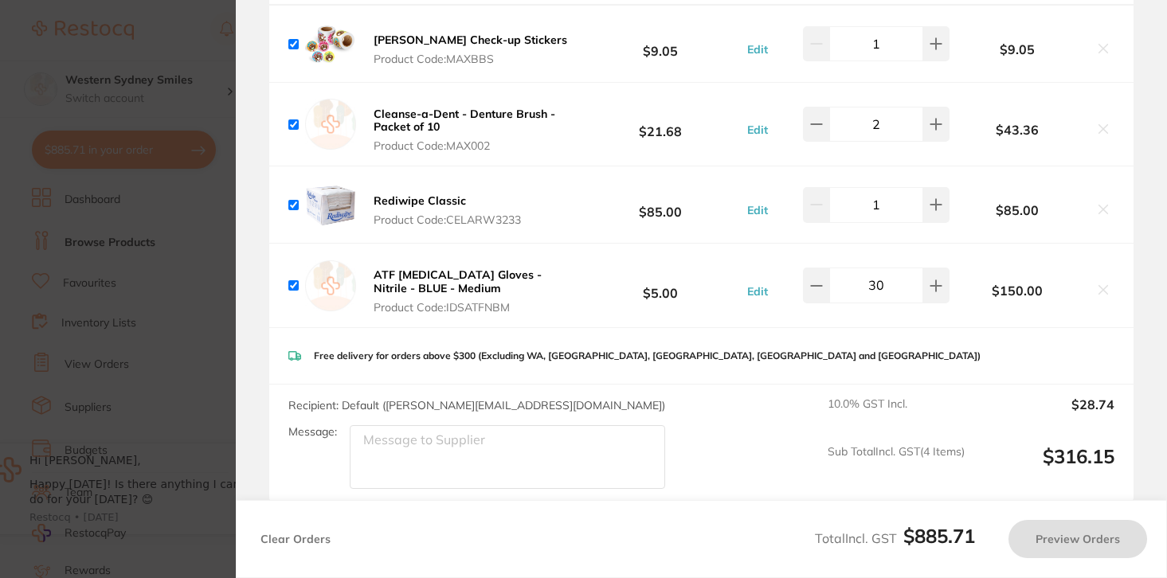
checkbox input "true"
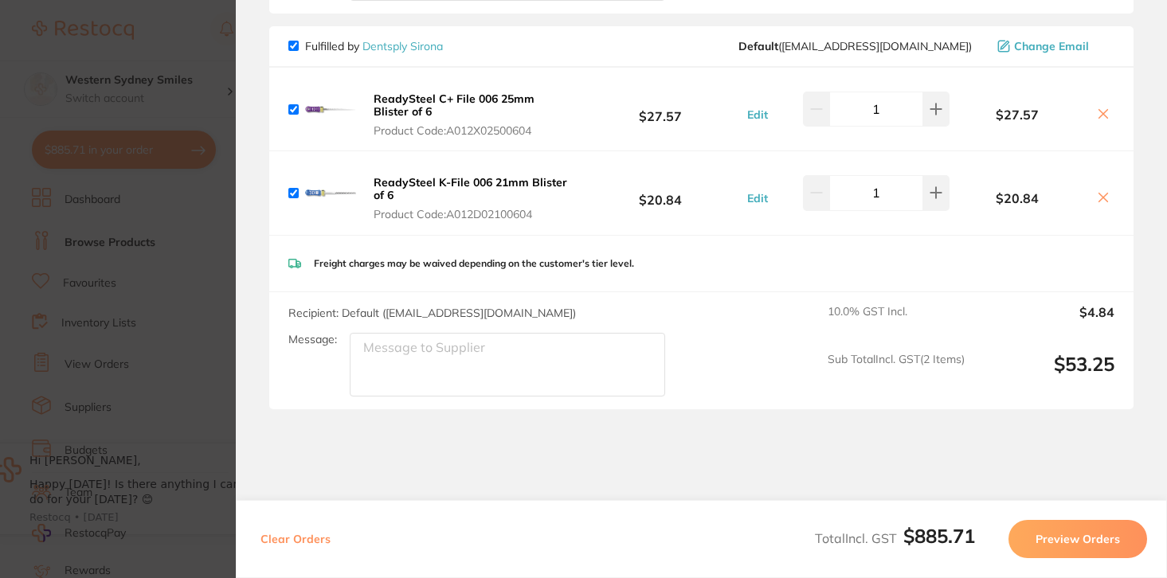
scroll to position [1569, 0]
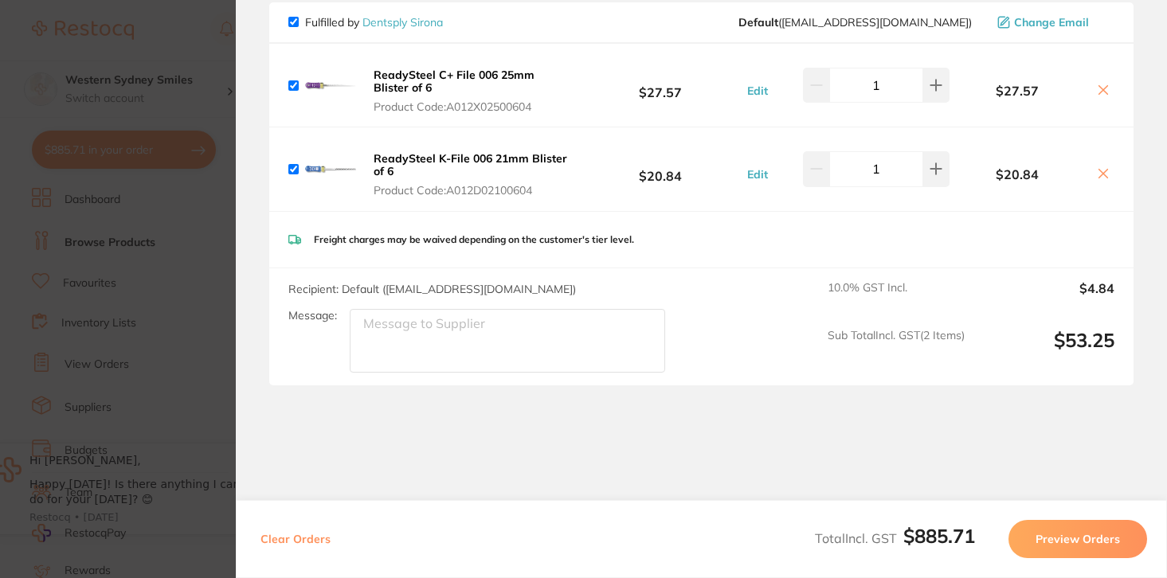
click at [182, 44] on section "Update RRP Set your pre negotiated price for this item. Item Agreed RRP (excl. …" at bounding box center [583, 289] width 1167 height 578
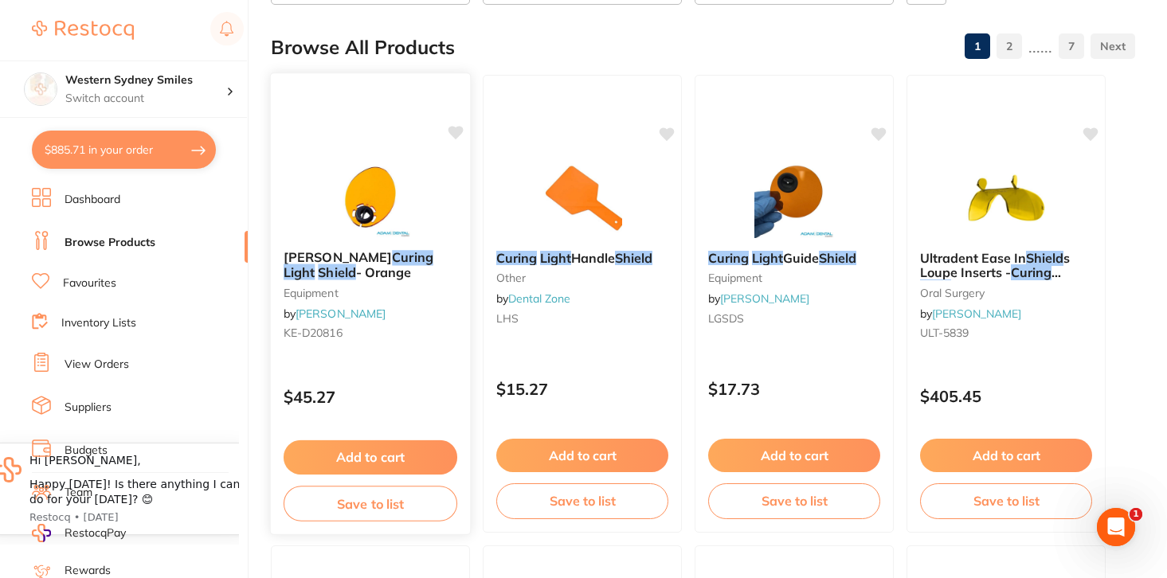
scroll to position [0, 0]
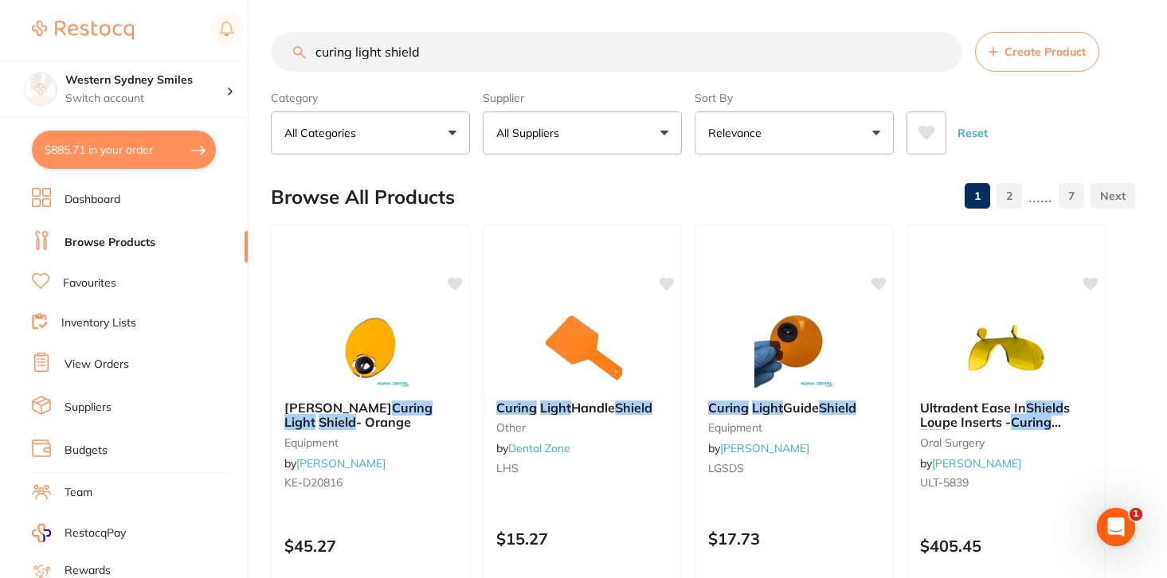
click at [347, 69] on input "curing light shield" at bounding box center [617, 52] width 692 height 40
type input "e"
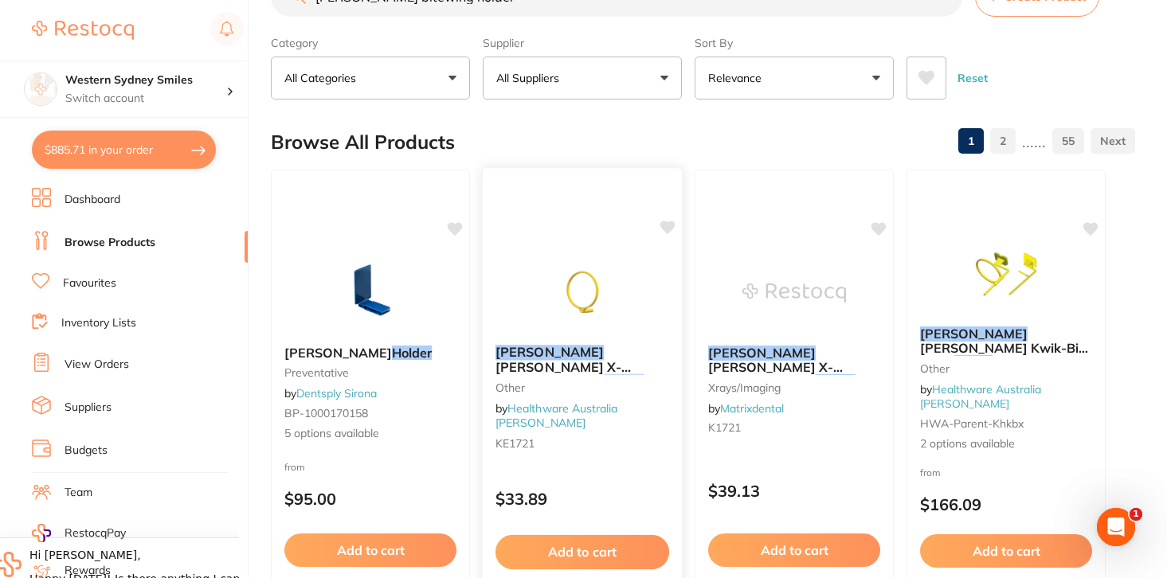
scroll to position [67, 0]
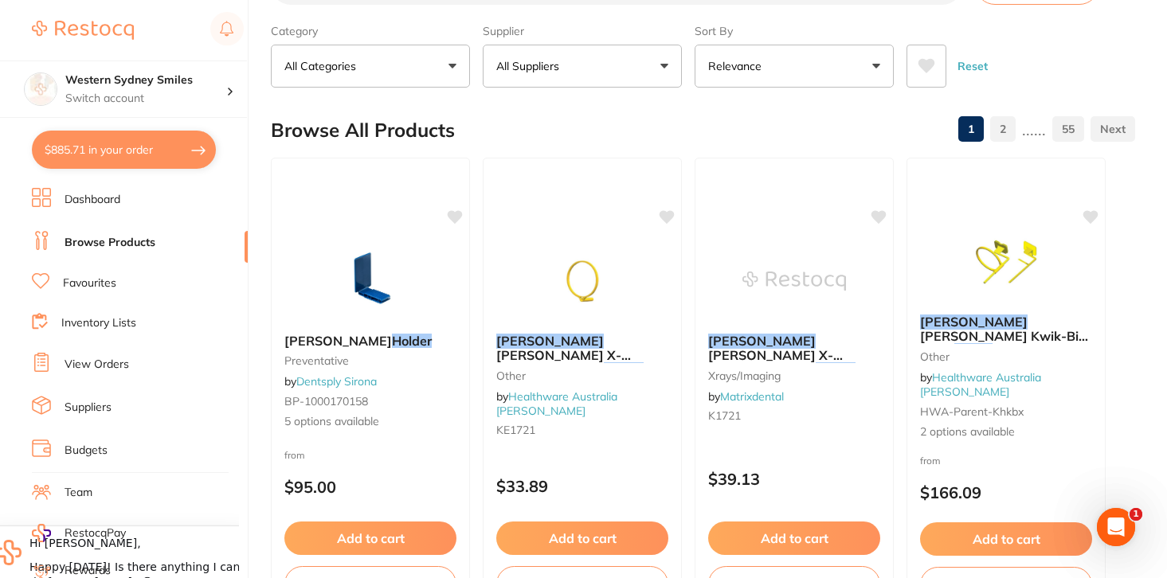
click at [929, 75] on button at bounding box center [927, 66] width 40 height 43
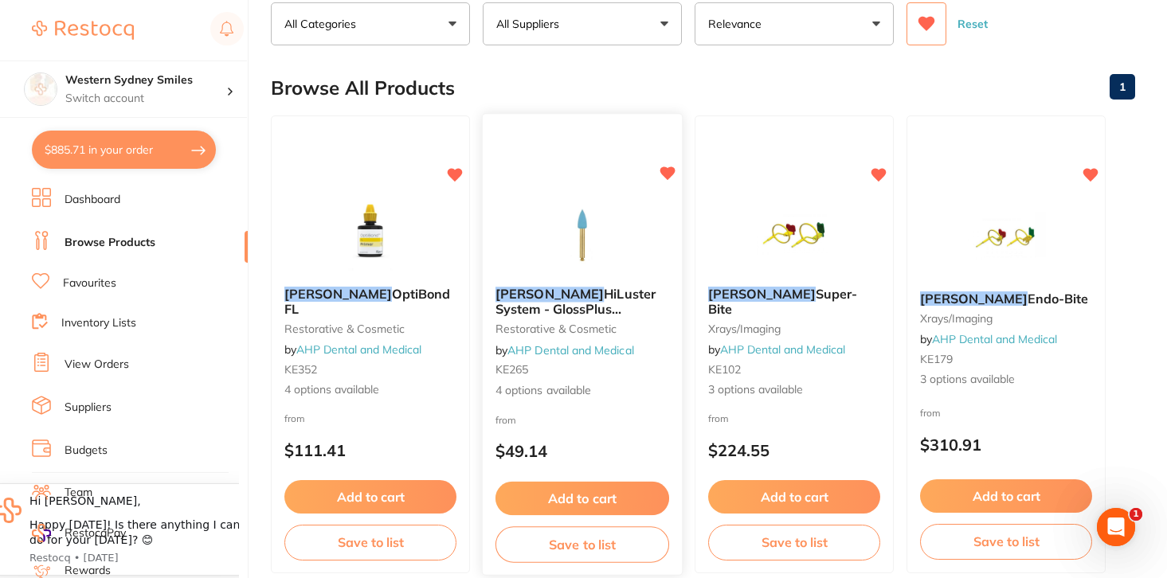
scroll to position [0, 0]
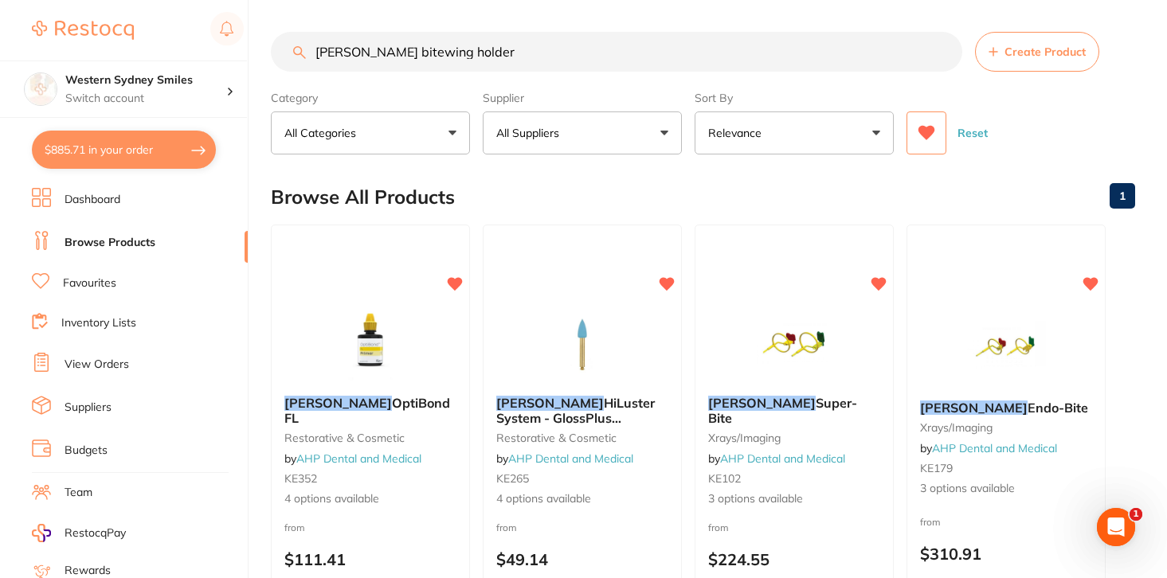
click at [450, 58] on input "[PERSON_NAME] bitewing holder" at bounding box center [617, 52] width 692 height 40
click at [782, 331] on img at bounding box center [794, 343] width 104 height 80
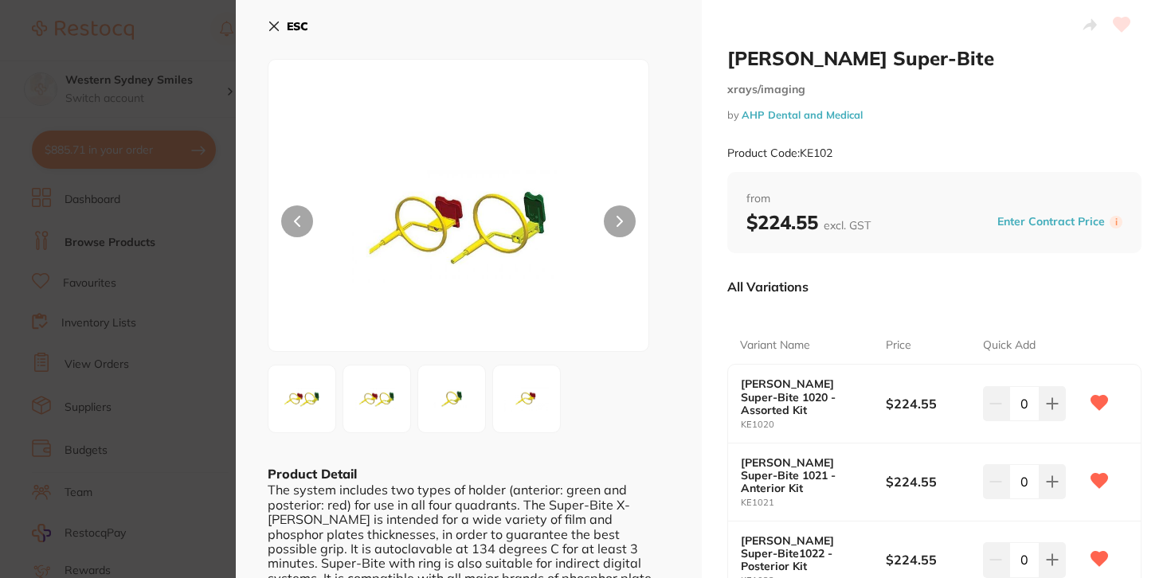
click at [298, 18] on button "ESC" at bounding box center [288, 26] width 41 height 27
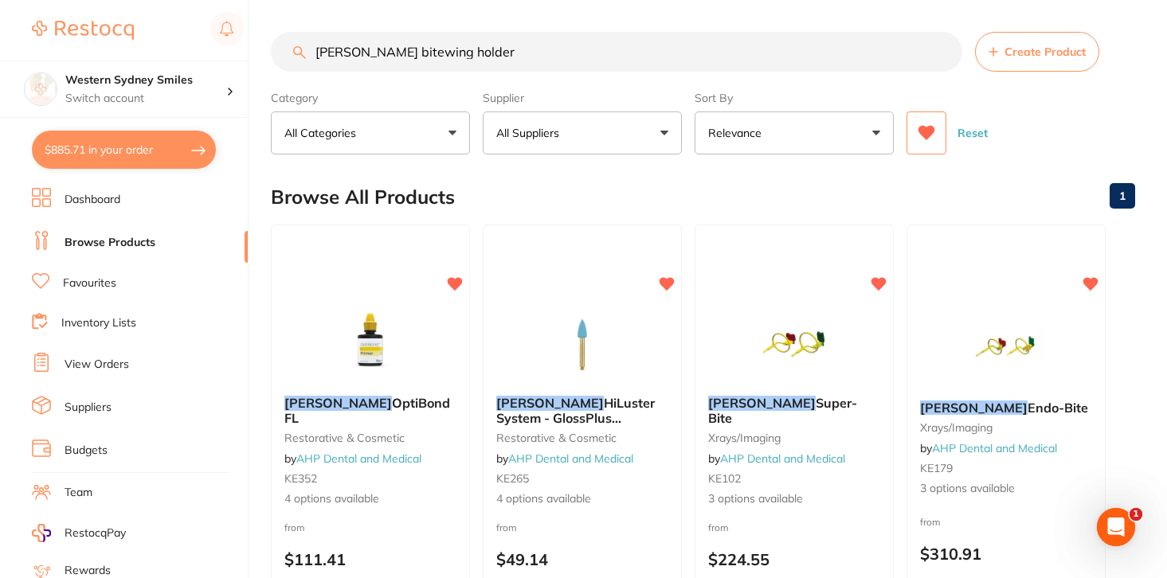
scroll to position [14, 0]
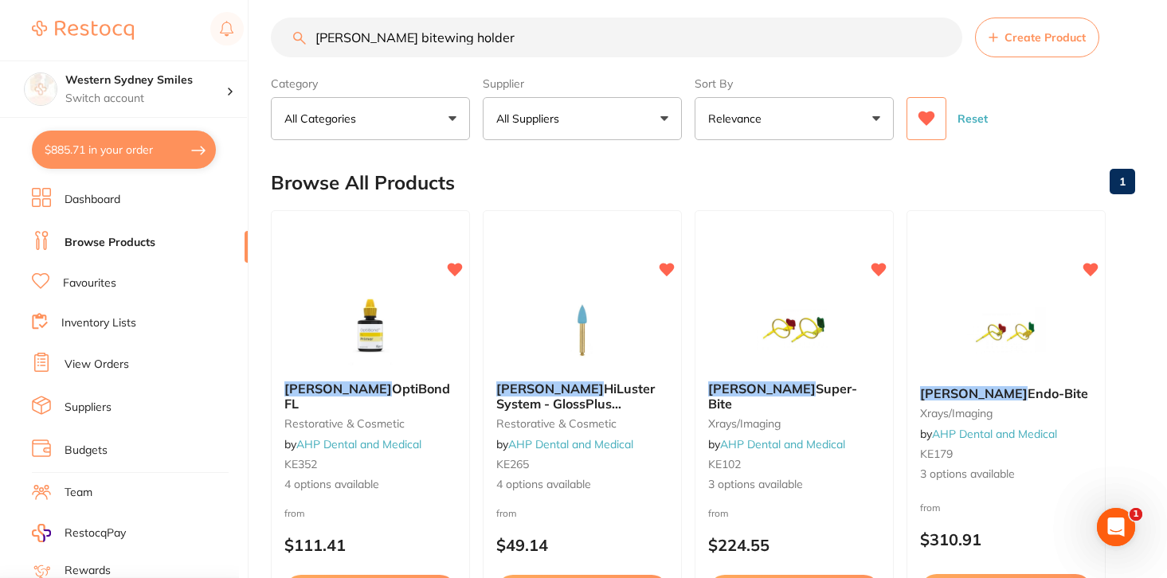
click at [324, 39] on input "[PERSON_NAME] bitewing holder" at bounding box center [617, 38] width 692 height 40
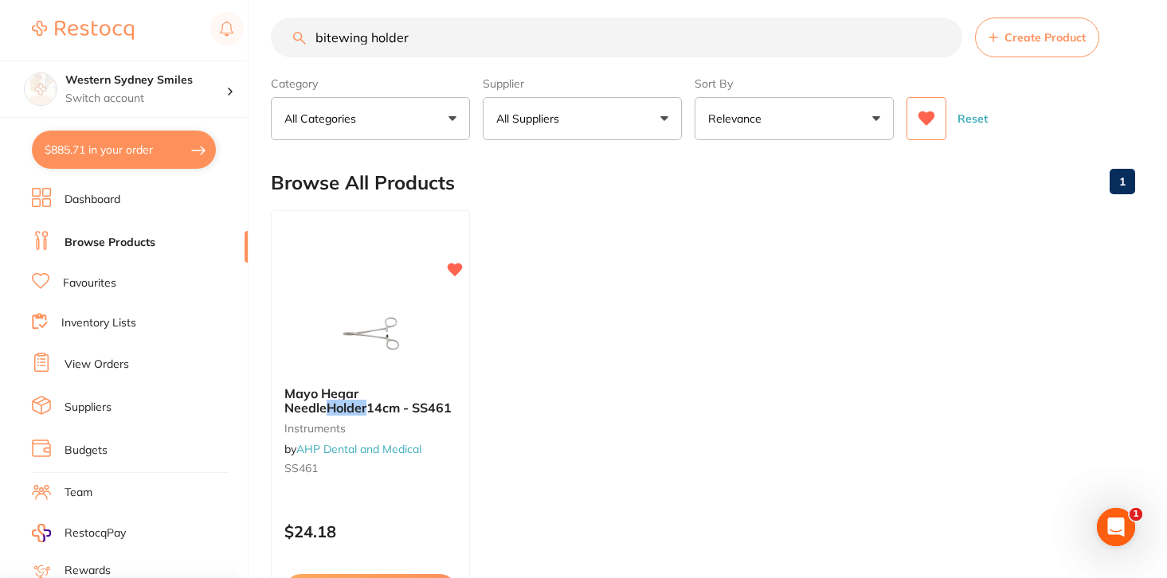
scroll to position [0, 0]
click at [923, 126] on icon at bounding box center [927, 119] width 18 height 16
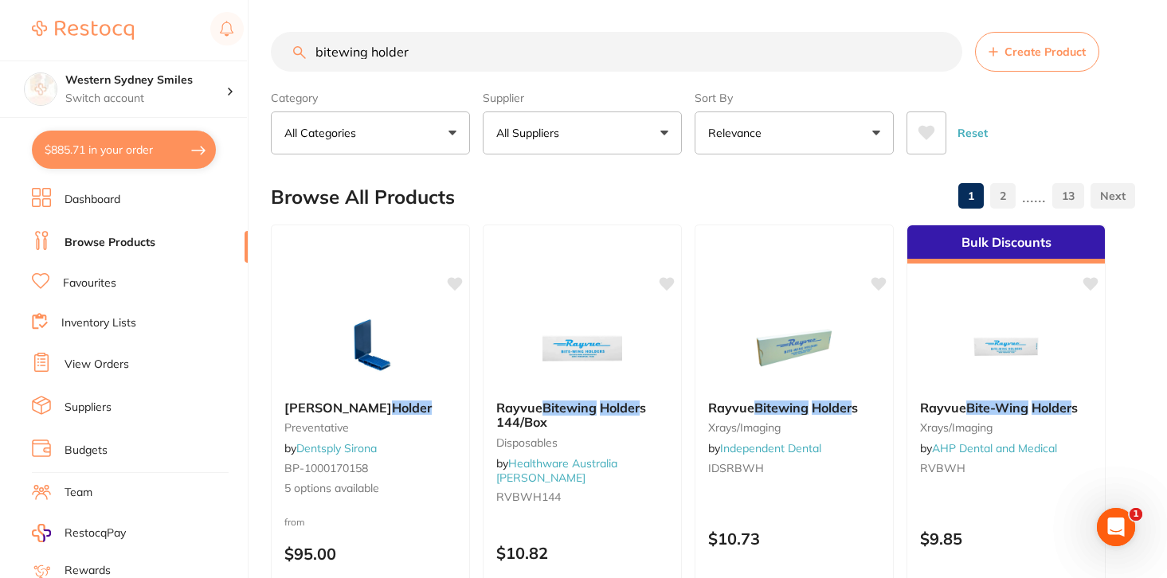
click at [355, 52] on input "bitewing holder" at bounding box center [617, 52] width 692 height 40
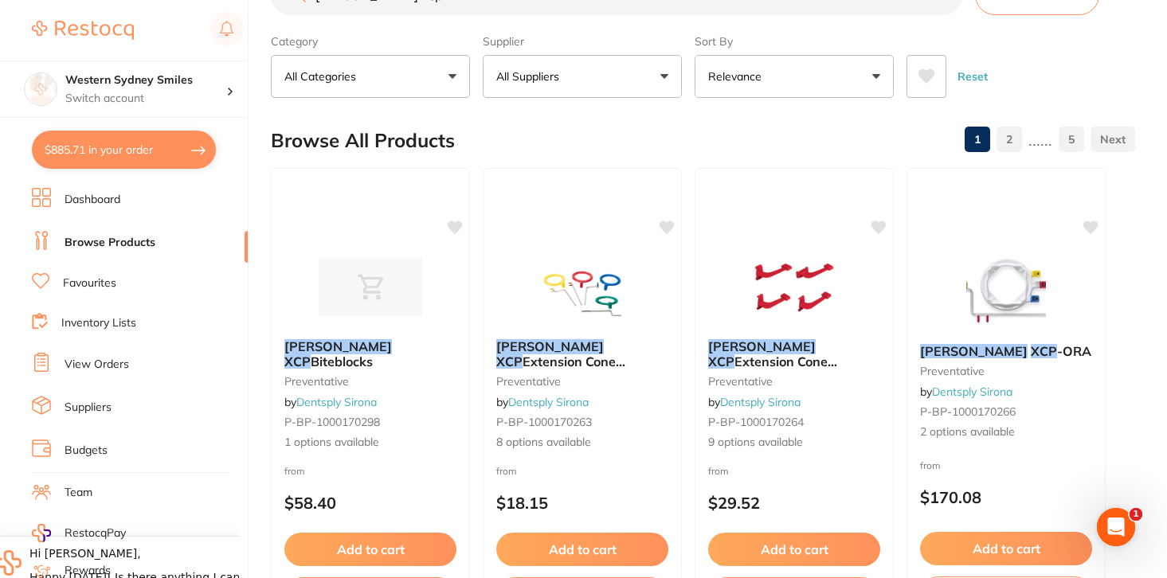
scroll to position [58, 0]
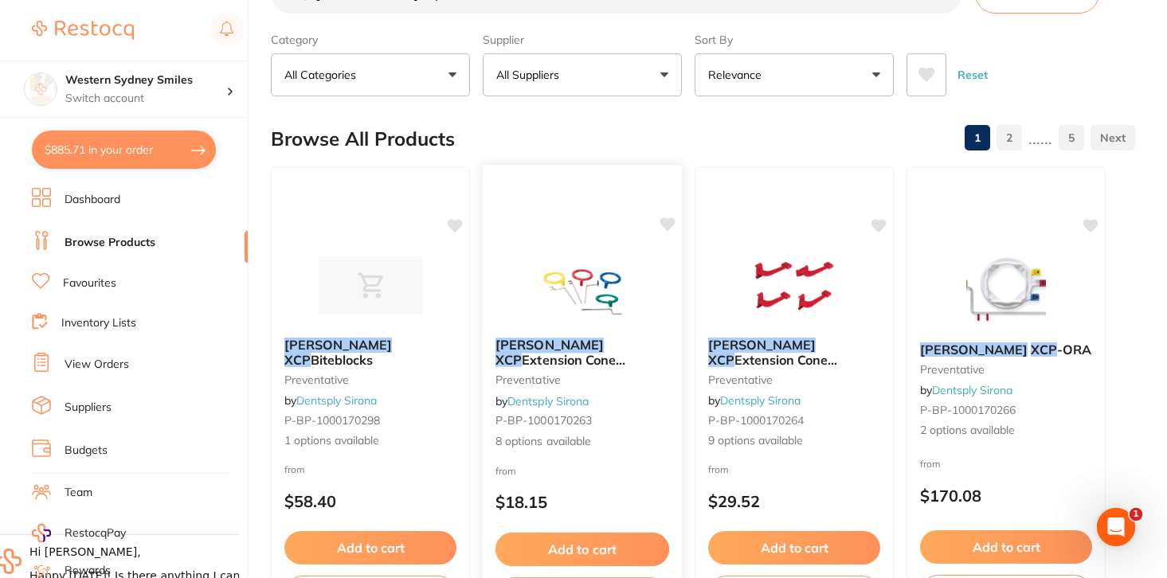
click at [574, 256] on img at bounding box center [582, 285] width 104 height 80
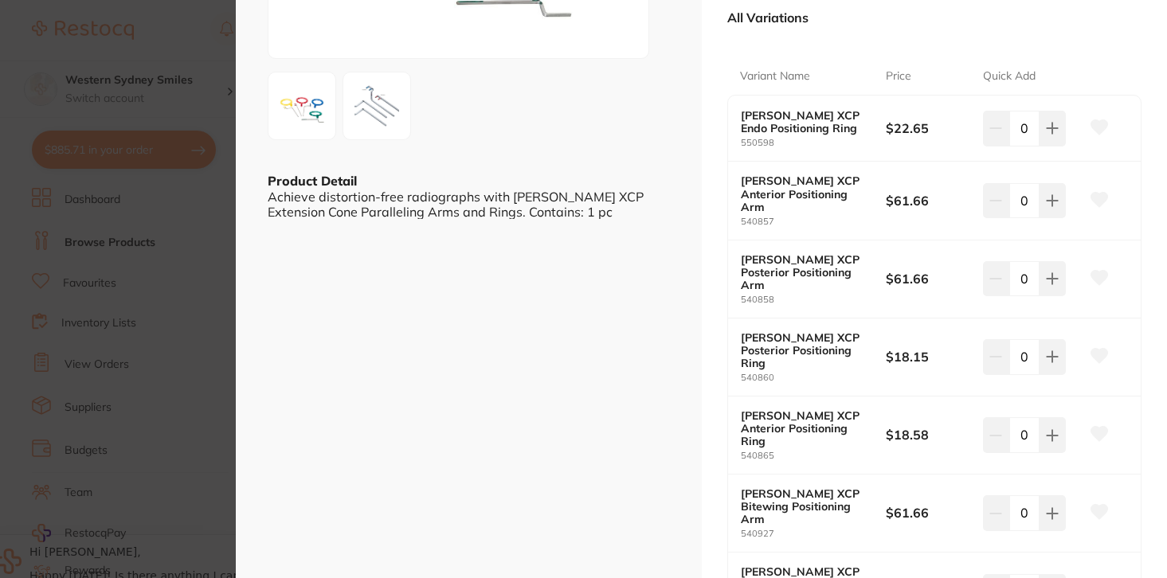
scroll to position [289, 0]
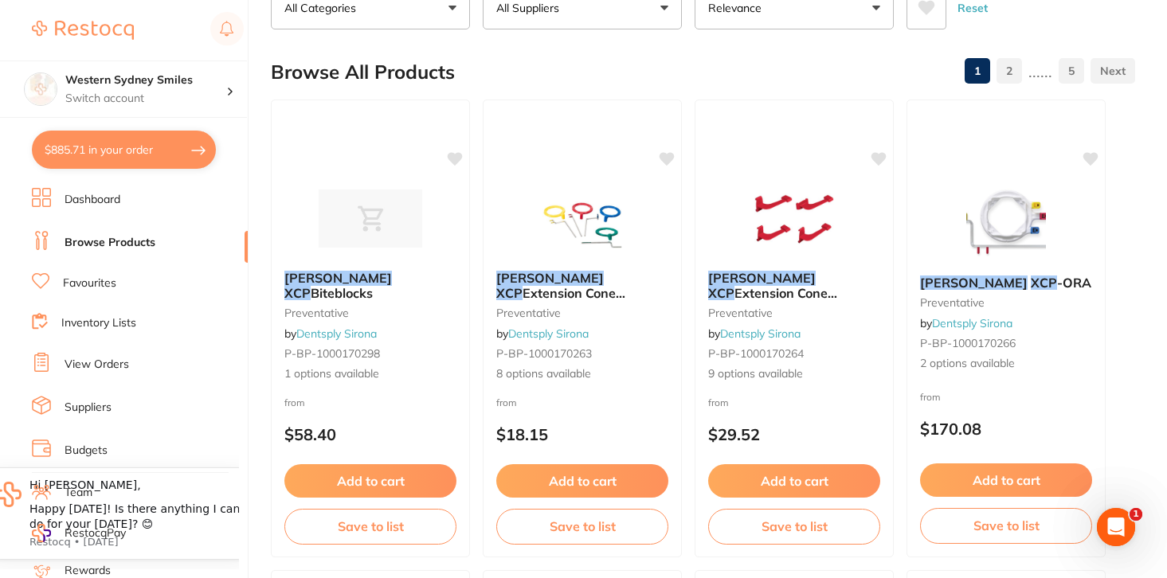
scroll to position [127, 0]
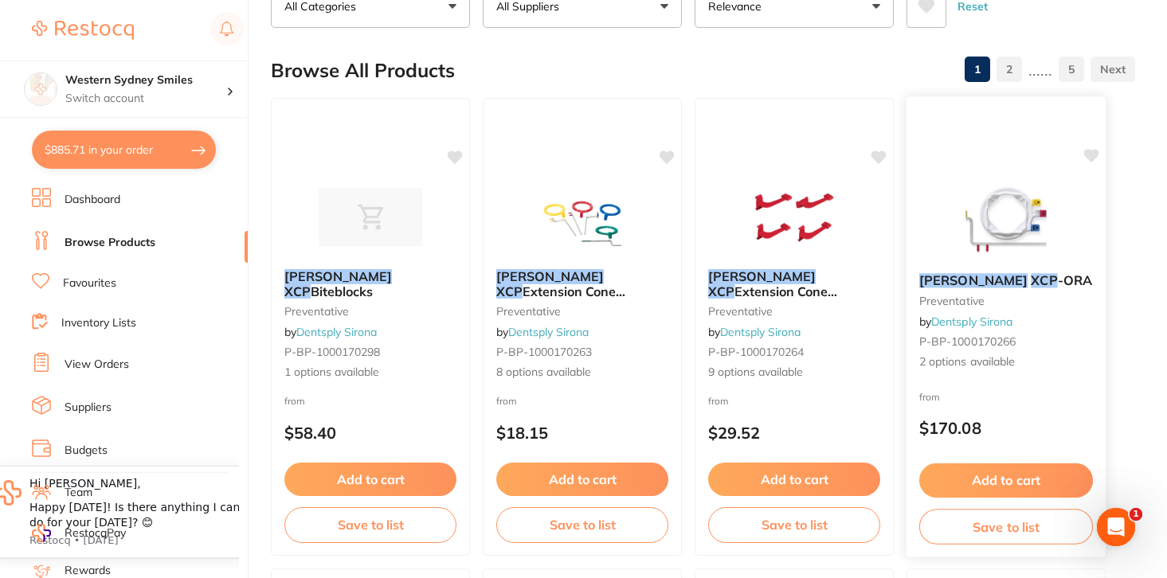
click at [1014, 225] on img at bounding box center [1006, 220] width 104 height 80
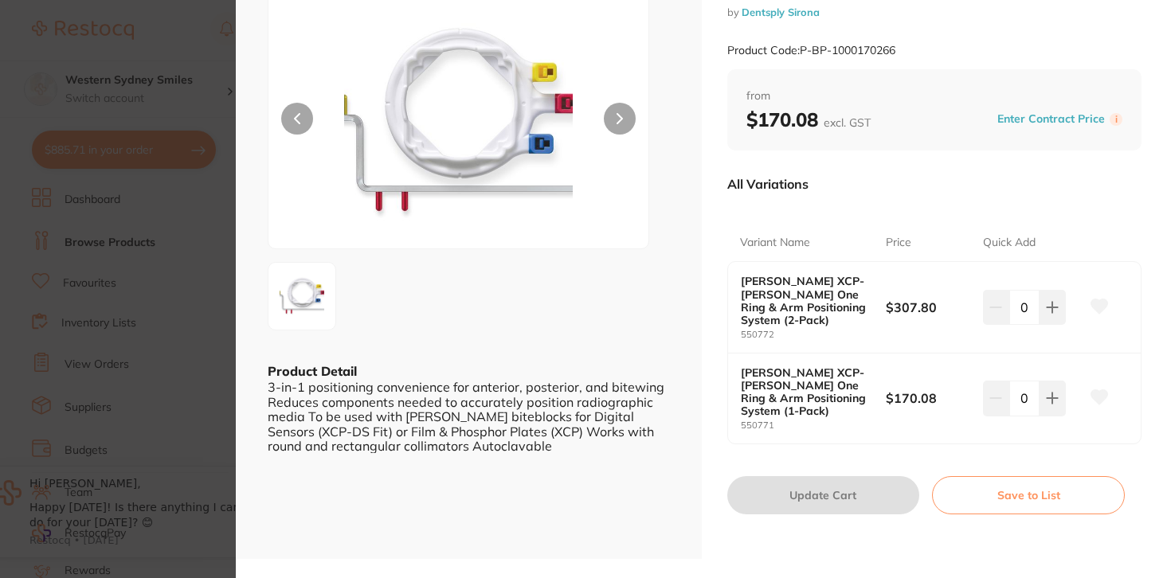
scroll to position [105, 0]
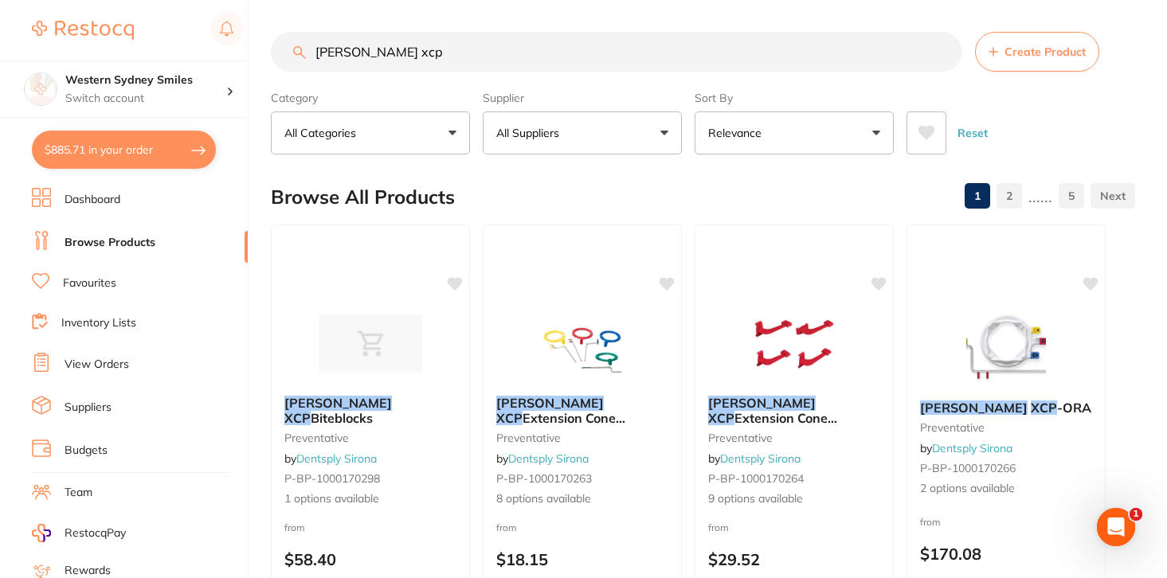
click at [357, 53] on input "[PERSON_NAME] xcp" at bounding box center [617, 52] width 692 height 40
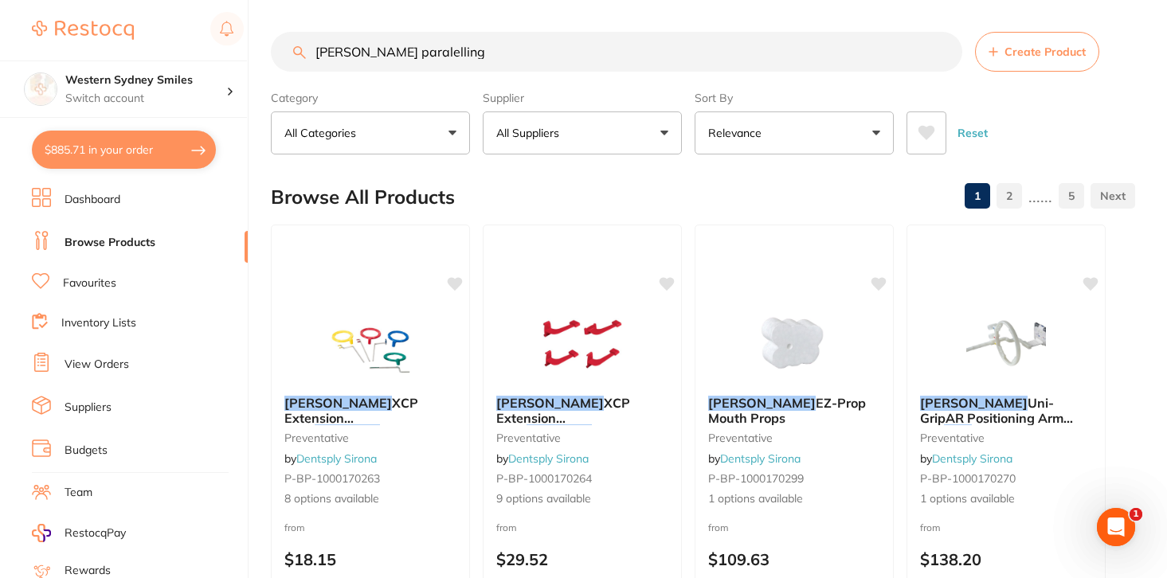
click at [370, 55] on input "[PERSON_NAME] paralelling" at bounding box center [617, 52] width 692 height 40
type input "[PERSON_NAME] parallelling"
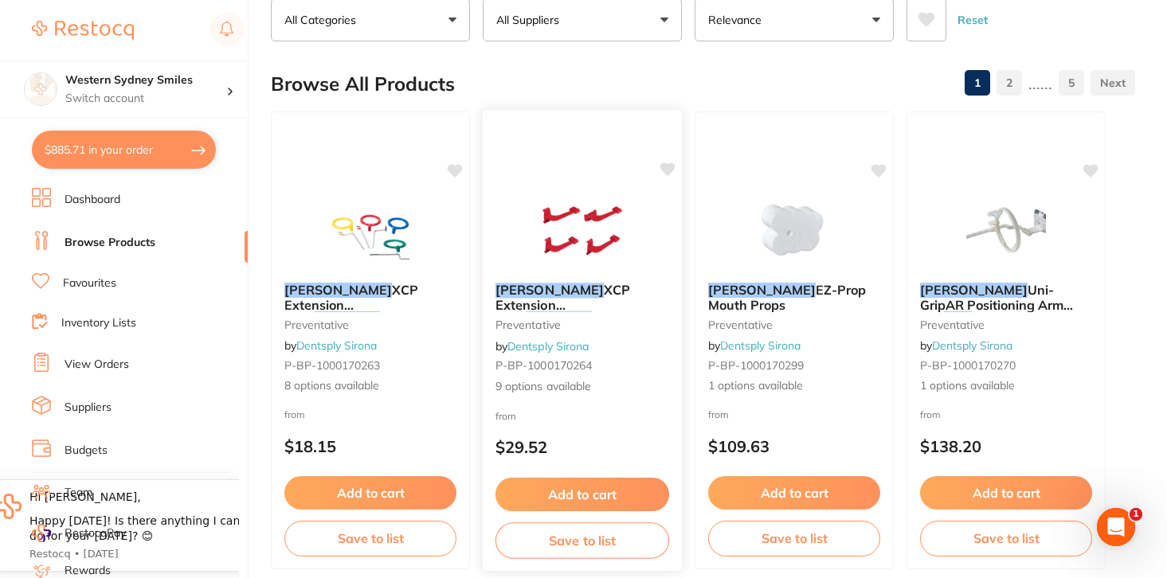
scroll to position [116, 0]
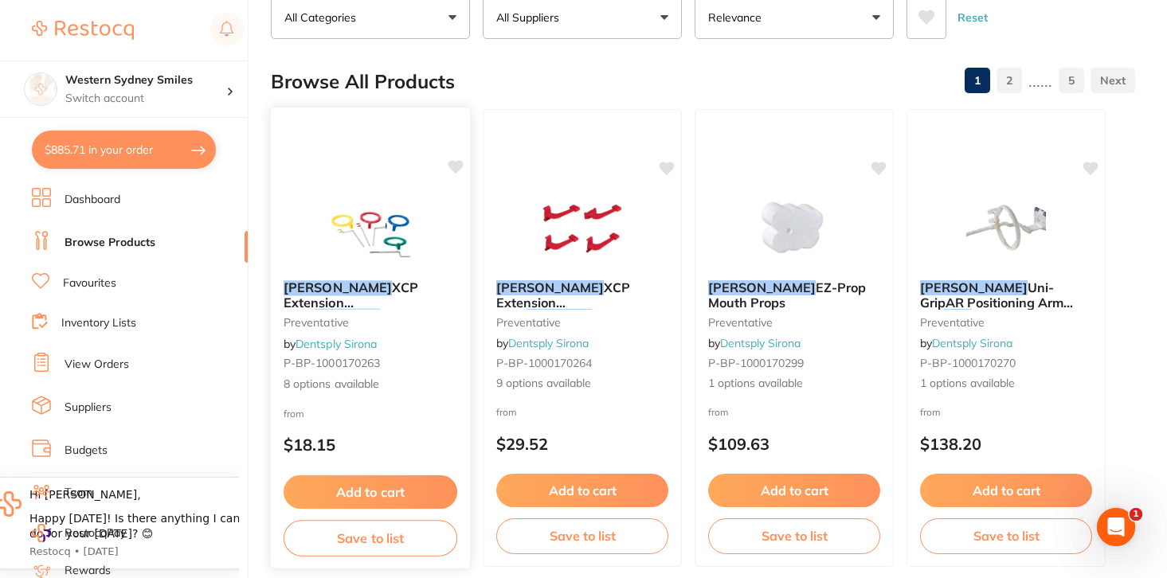
click at [426, 237] on div at bounding box center [370, 227] width 199 height 80
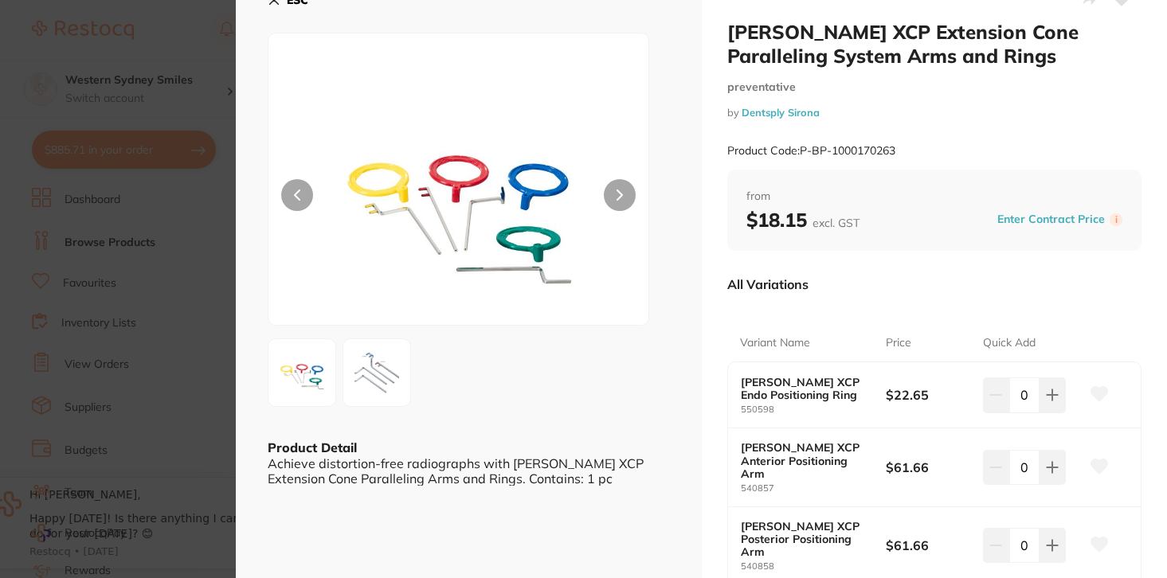
scroll to position [29, 0]
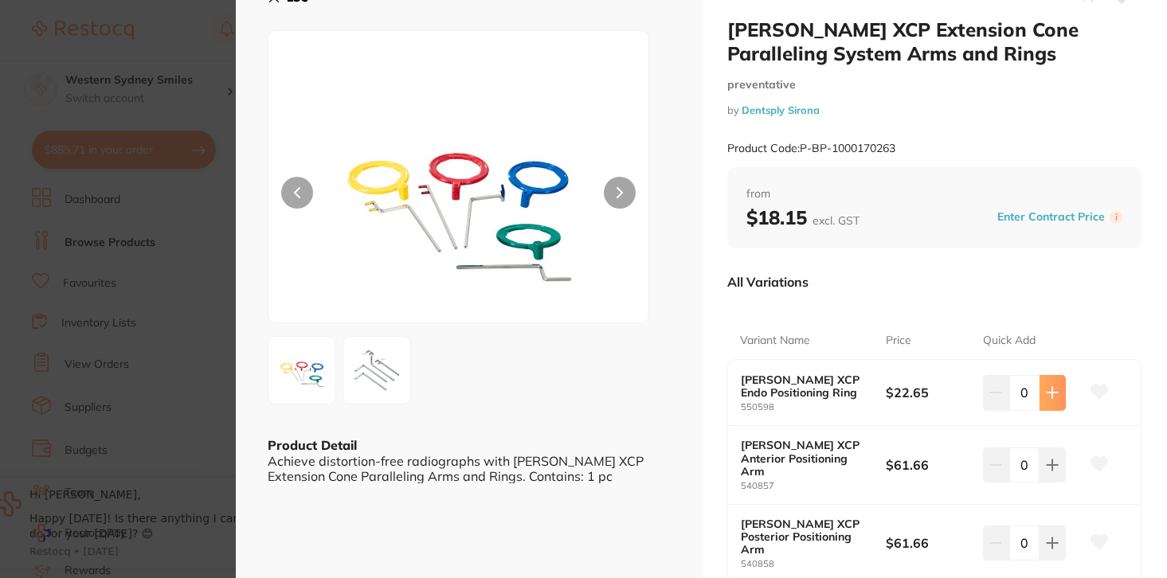
click at [1046, 396] on icon at bounding box center [1052, 392] width 13 height 13
click at [990, 390] on icon at bounding box center [996, 392] width 13 height 13
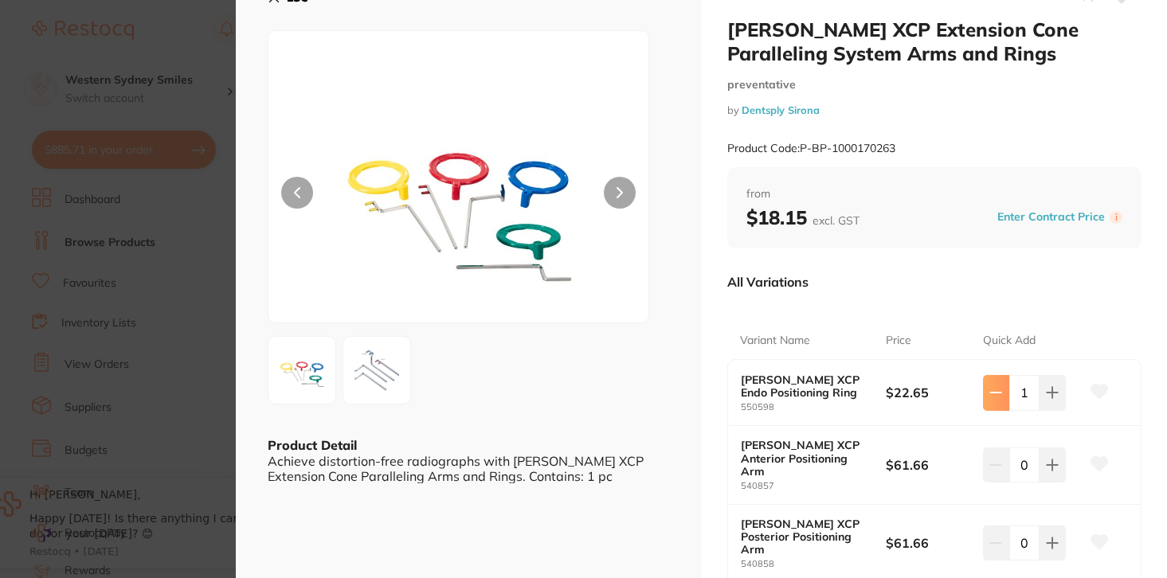
type input "0"
click at [1116, 396] on div "[PERSON_NAME] XCP Endo Positioning Ring 550598 $22.65 0" at bounding box center [935, 393] width 414 height 66
click at [1093, 390] on icon at bounding box center [1100, 392] width 17 height 14
click at [1091, 461] on icon at bounding box center [1100, 465] width 18 height 16
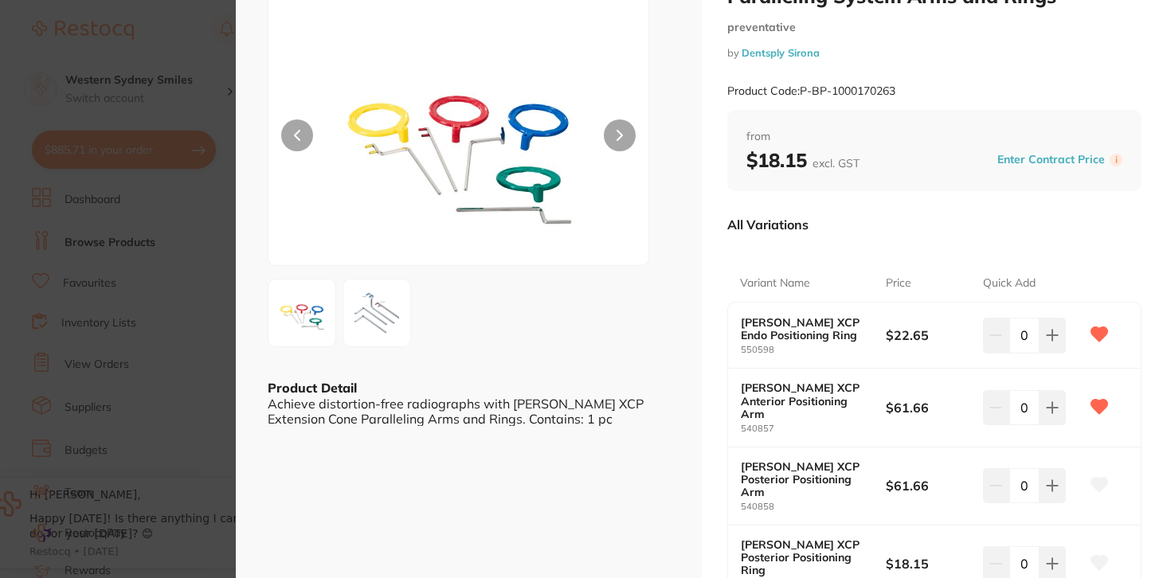
click at [188, 58] on section "[PERSON_NAME] XCP Extension Cone Paralleling System Arms and Rings preventative…" at bounding box center [583, 289] width 1167 height 578
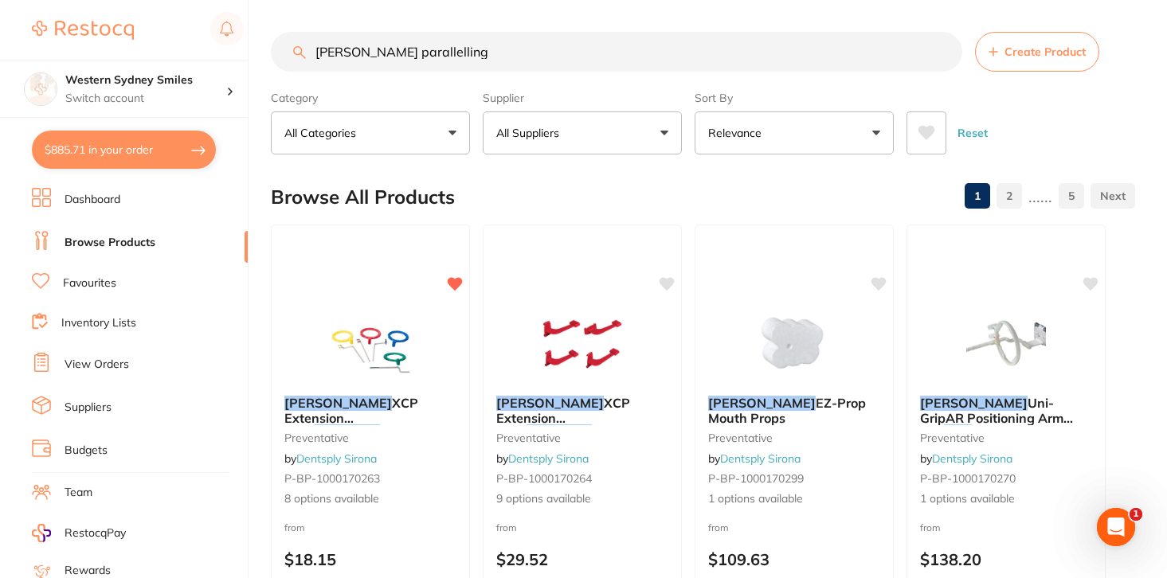
click at [340, 53] on input "[PERSON_NAME] parallelling" at bounding box center [617, 52] width 692 height 40
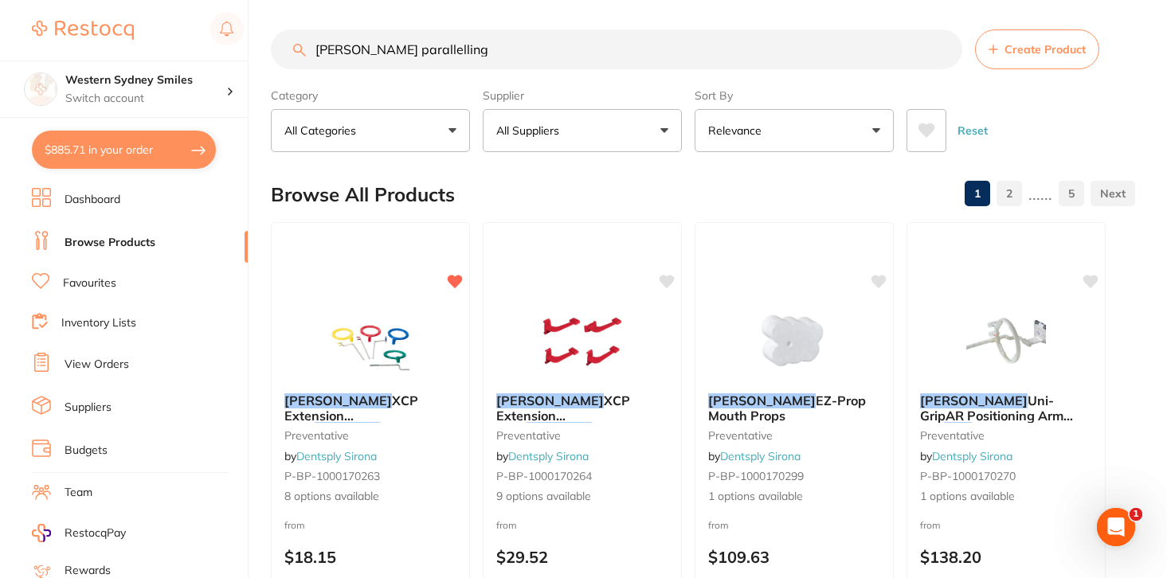
scroll to position [3, 0]
click at [340, 53] on input "[PERSON_NAME] parallelling" at bounding box center [617, 49] width 692 height 40
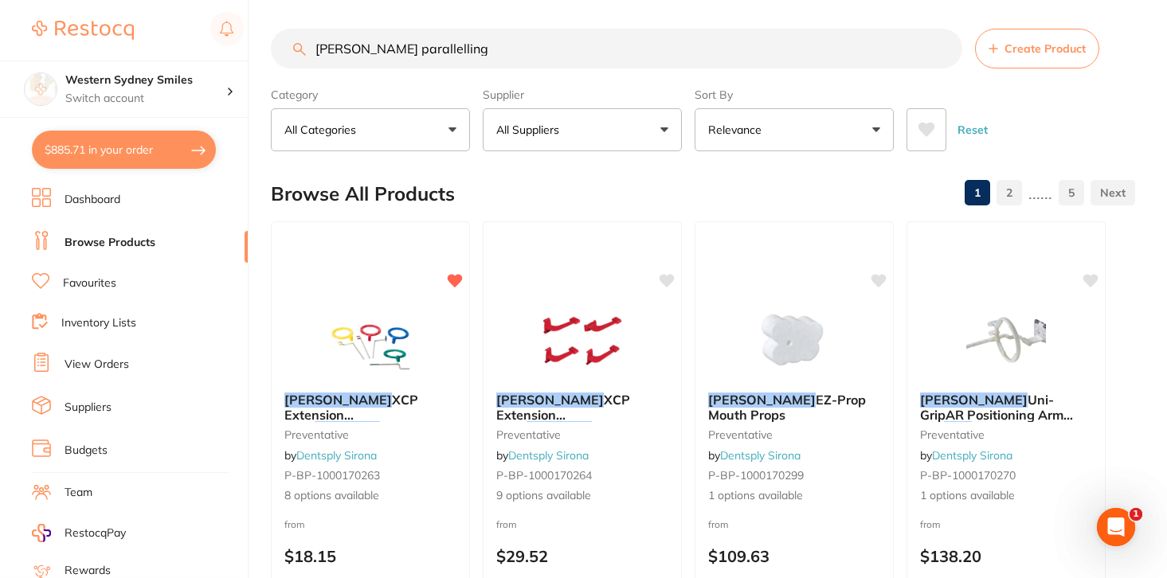
paste input "NSKT797012"
type input "NSKT797012"
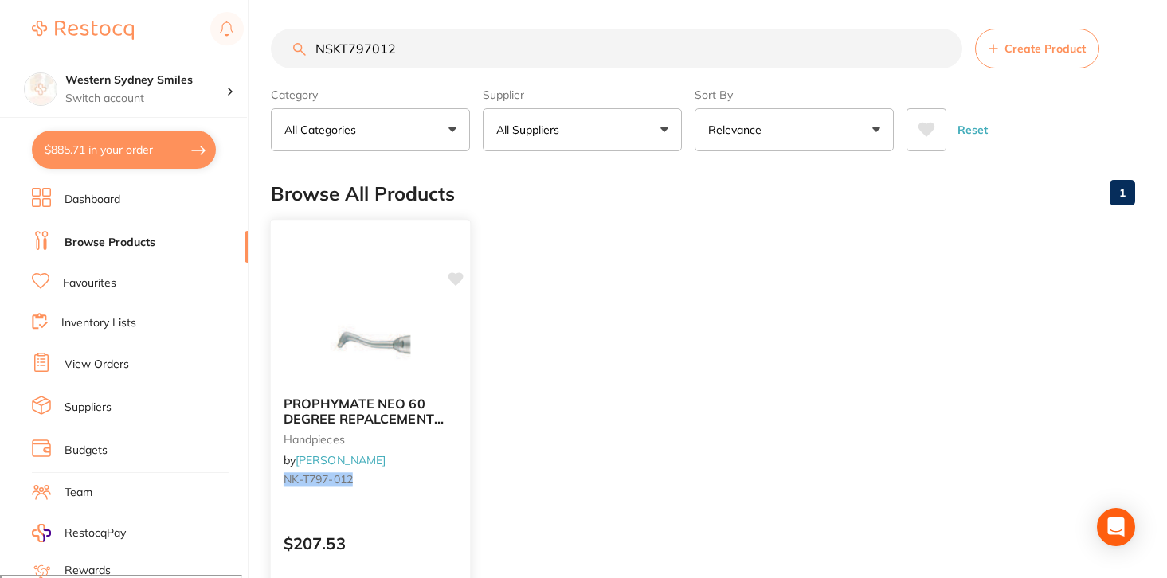
click at [361, 331] on img at bounding box center [370, 344] width 104 height 80
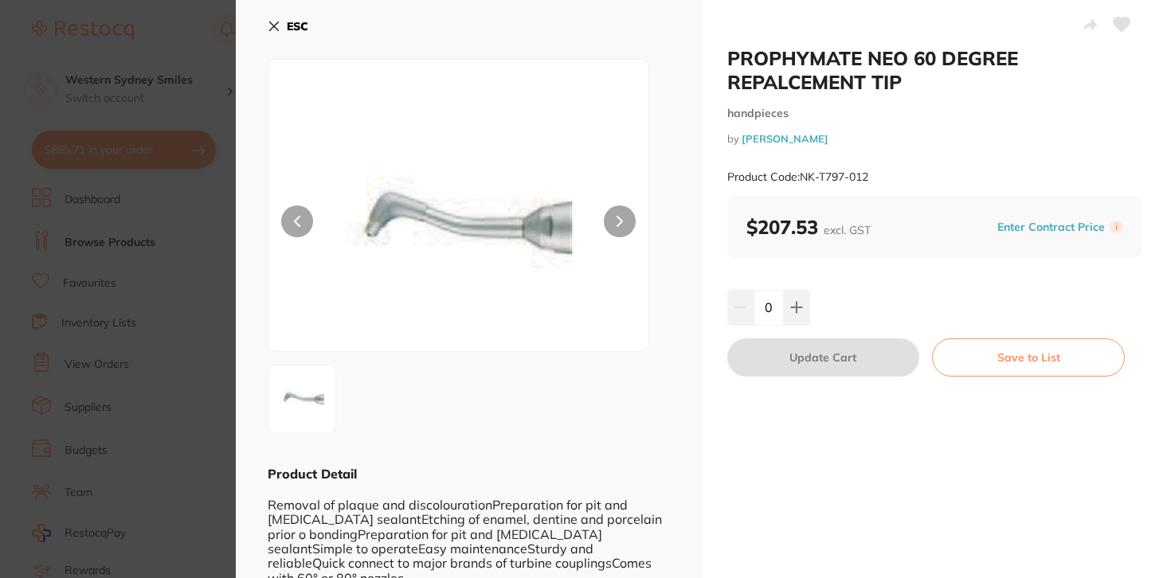
click at [287, 22] on b "ESC" at bounding box center [298, 26] width 22 height 14
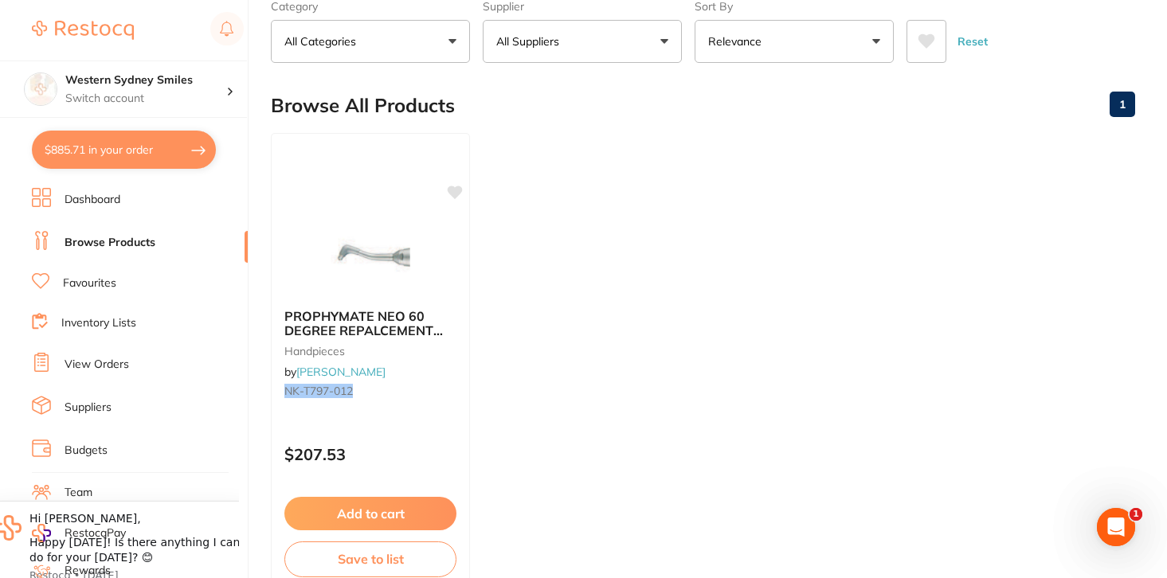
scroll to position [95, 0]
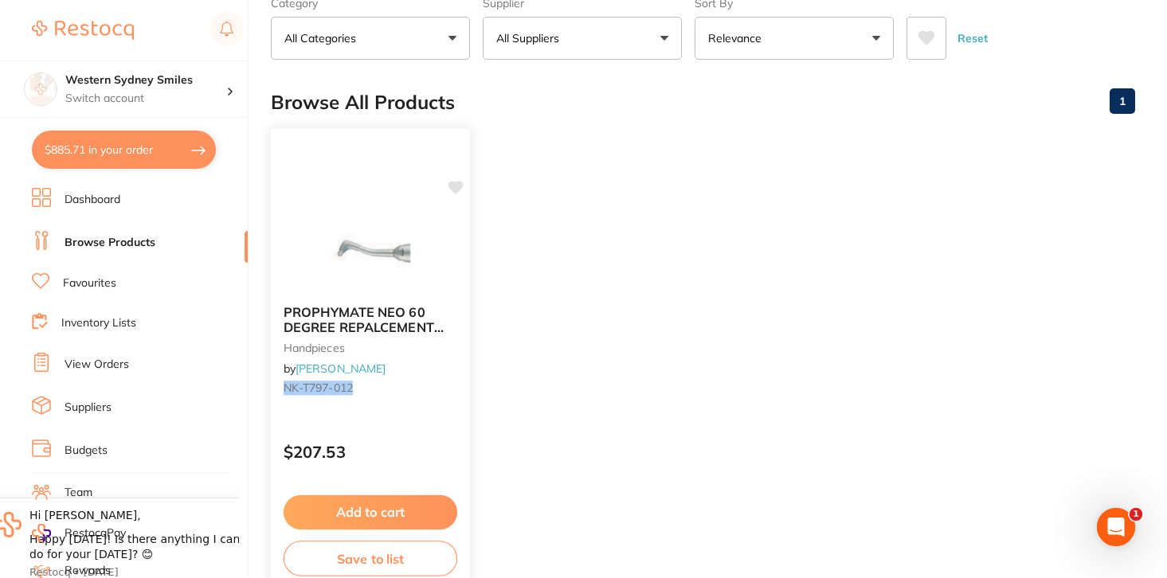
click at [389, 272] on img at bounding box center [370, 252] width 104 height 80
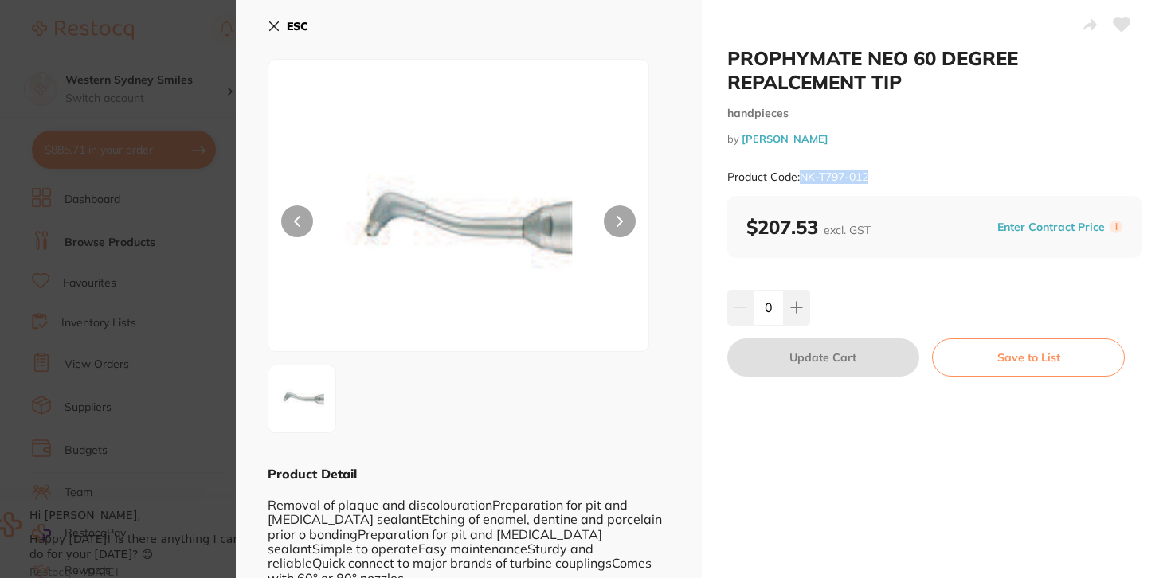
drag, startPoint x: 874, startPoint y: 177, endPoint x: 799, endPoint y: 179, distance: 74.9
click at [799, 179] on div "Product Code: NK-T797-012" at bounding box center [934, 177] width 415 height 39
copy small "NK-T797-012"
